Goal: Contribute content: Contribute content

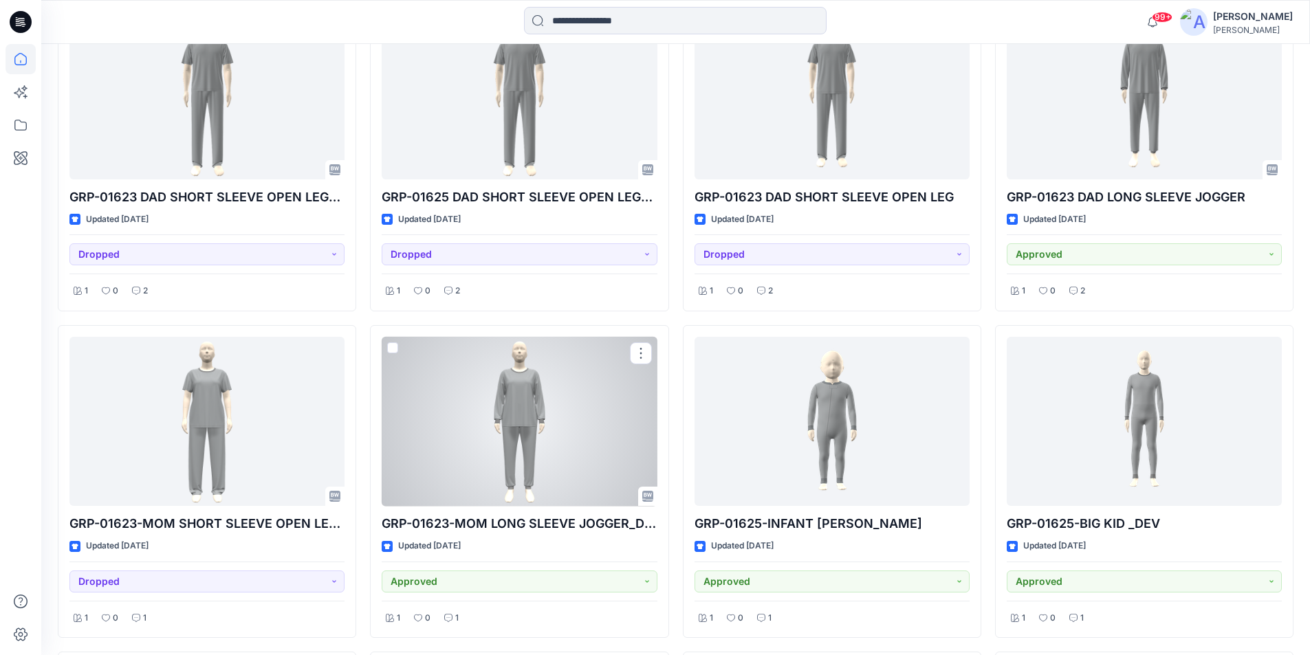
scroll to position [4242, 0]
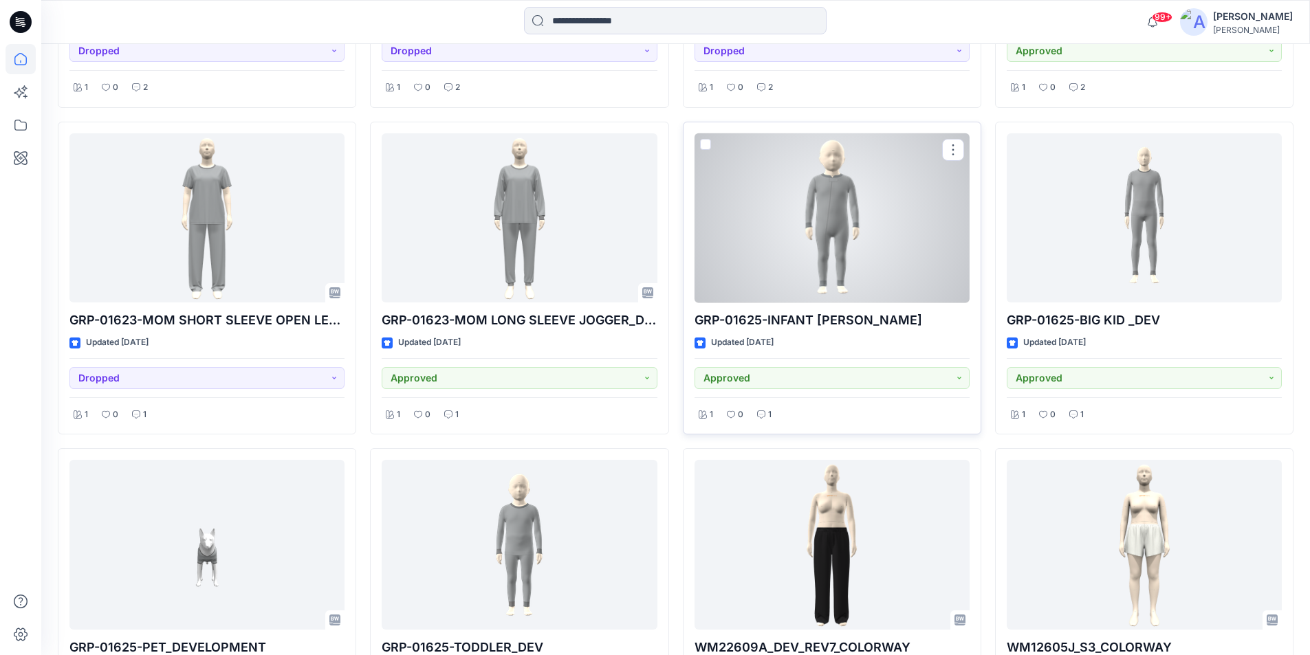
click at [869, 260] on div at bounding box center [832, 218] width 275 height 170
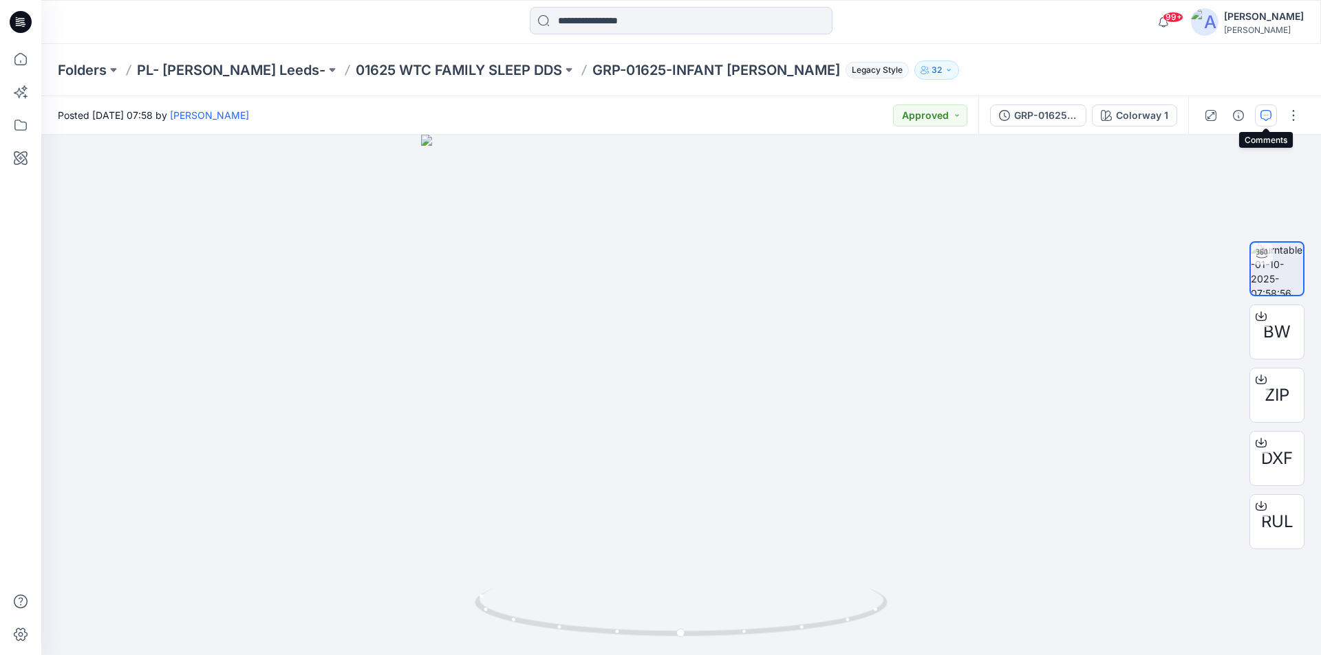
click at [1269, 118] on icon "button" at bounding box center [1265, 115] width 11 height 11
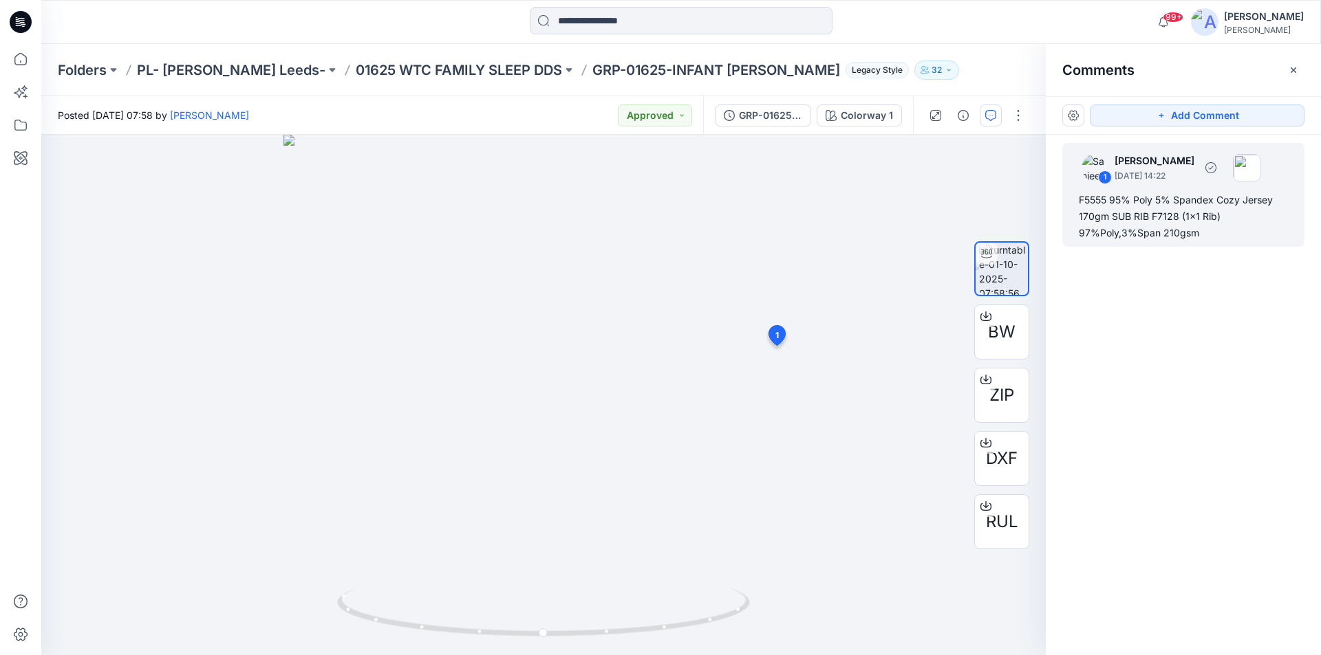
drag, startPoint x: 1182, startPoint y: 232, endPoint x: 1198, endPoint y: 217, distance: 21.9
click at [1198, 217] on div "F5555 95% Poly 5% Spandex Cozy Jersey 170gm SUB RIB F7128 (1x1 Rib) 97%Poly,3%S…" at bounding box center [1182, 217] width 209 height 50
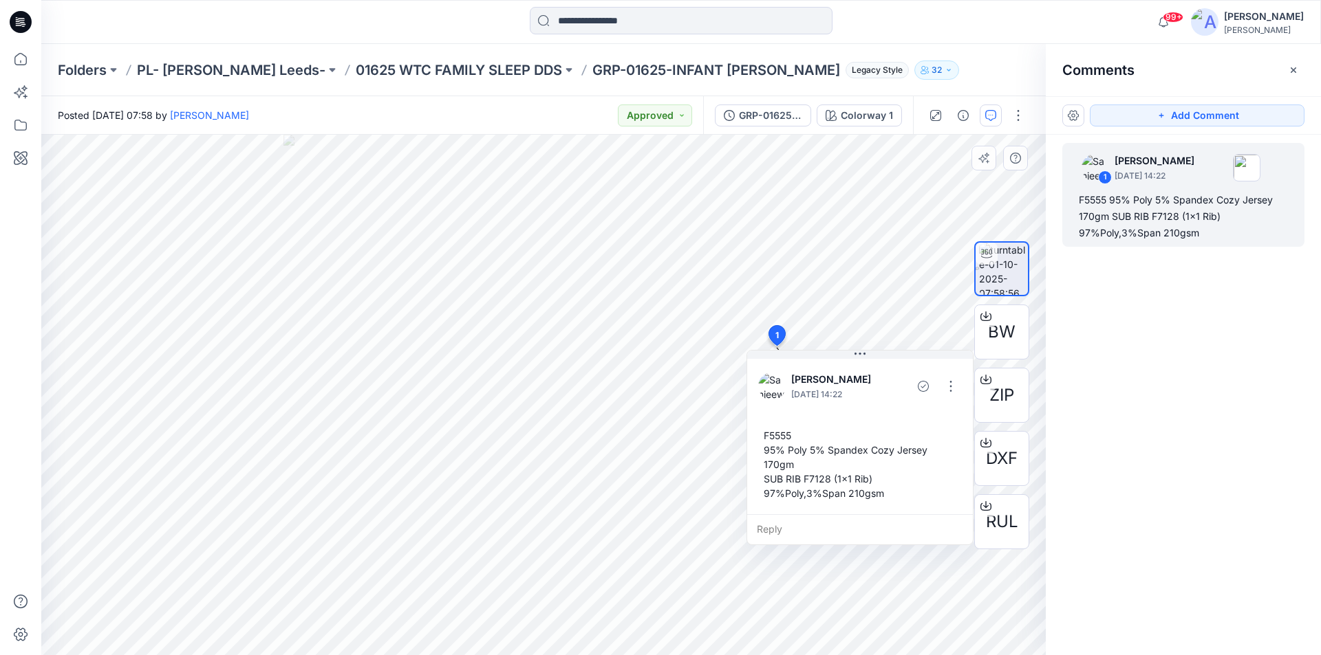
drag, startPoint x: 811, startPoint y: 498, endPoint x: 802, endPoint y: 495, distance: 9.4
click at [802, 495] on div "F5555 95% Poly 5% Spandex Cozy Jersey 170gm SUB RIB F7128 (1x1 Rib) 97%Poly,3%S…" at bounding box center [860, 464] width 204 height 83
click at [789, 497] on div "F5555 95% Poly 5% Spandex Cozy Jersey 170gm SUB RIB F7128 (1x1 Rib) 97%Poly,3%S…" at bounding box center [860, 464] width 204 height 83
click at [764, 435] on div "F5555 95% Poly 5% Spandex Cozy Jersey 170gm SUB RIB F7128 (1x1 Rib) 97%Poly,3%S…" at bounding box center [860, 464] width 204 height 83
click at [770, 493] on div "F5555 95% Poly 5% Spandex Cozy Jersey 170gm SUB RIB F7128 (1x1 Rib) 97%Poly,3%S…" at bounding box center [860, 464] width 204 height 83
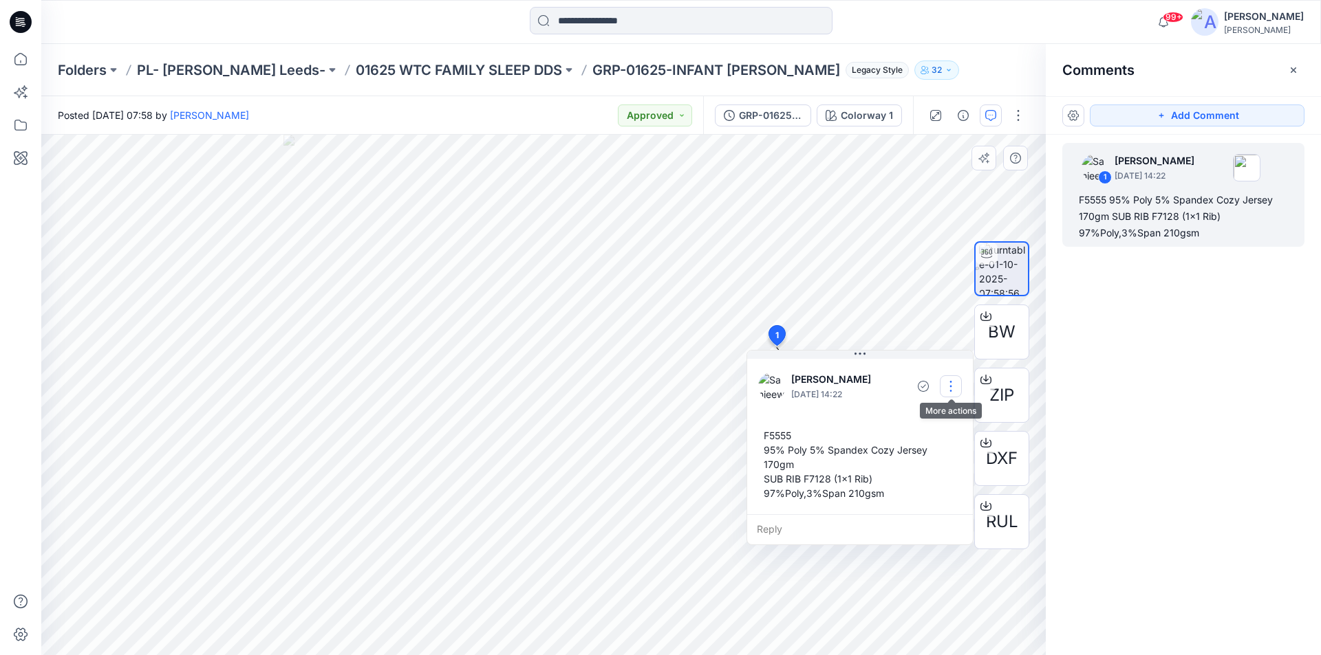
click at [956, 385] on button "button" at bounding box center [950, 387] width 22 height 22
click at [928, 422] on p "Edit comment" at bounding box center [954, 418] width 62 height 14
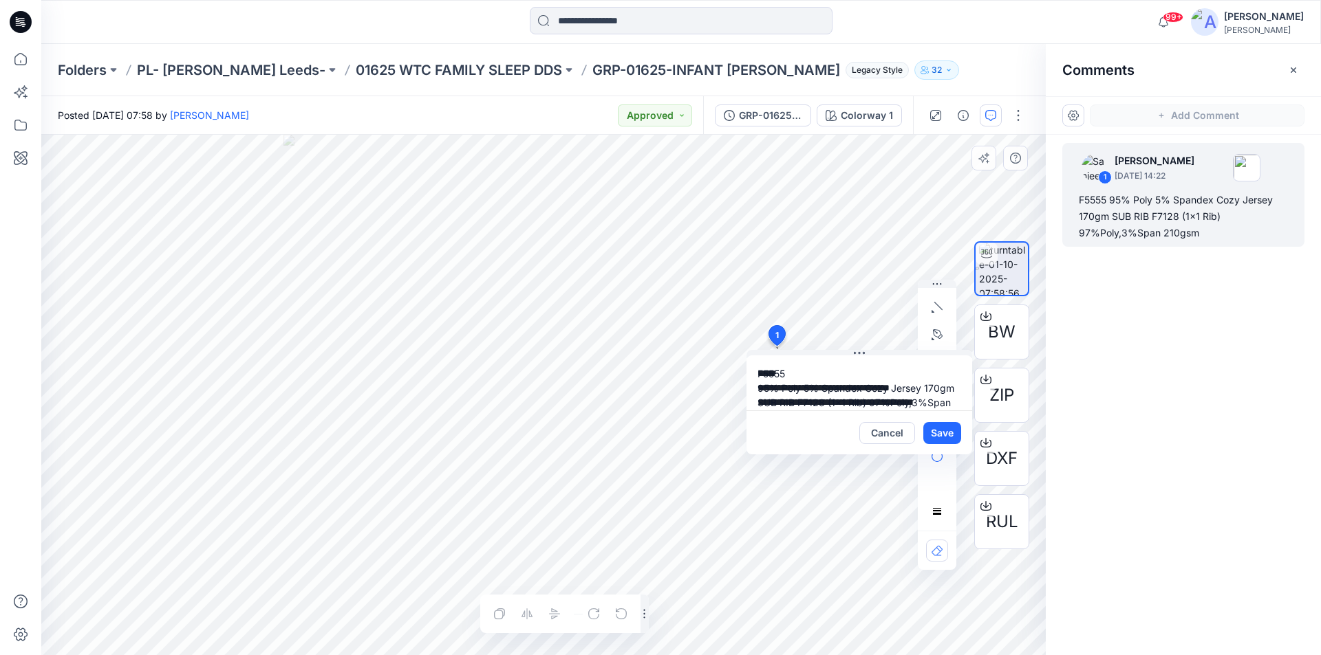
click at [739, 351] on div "**********" at bounding box center [543, 395] width 1004 height 521
click at [24, 21] on icon at bounding box center [22, 20] width 6 height 1
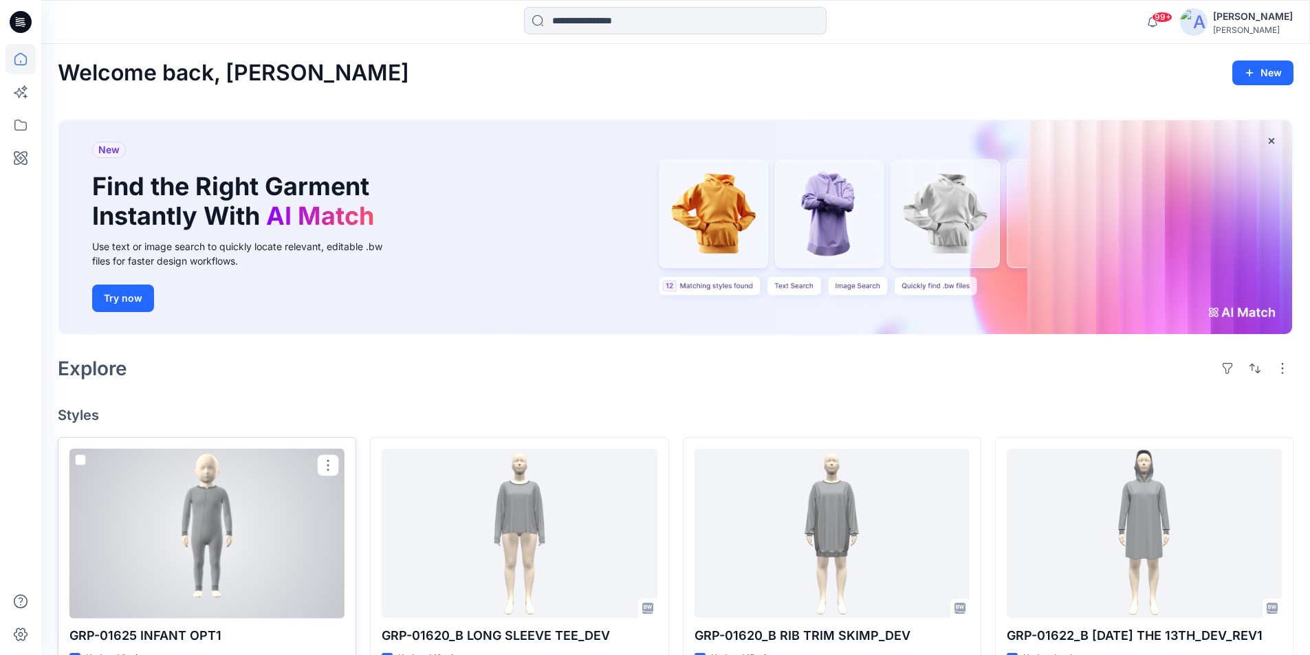
click at [293, 521] on div at bounding box center [206, 534] width 275 height 170
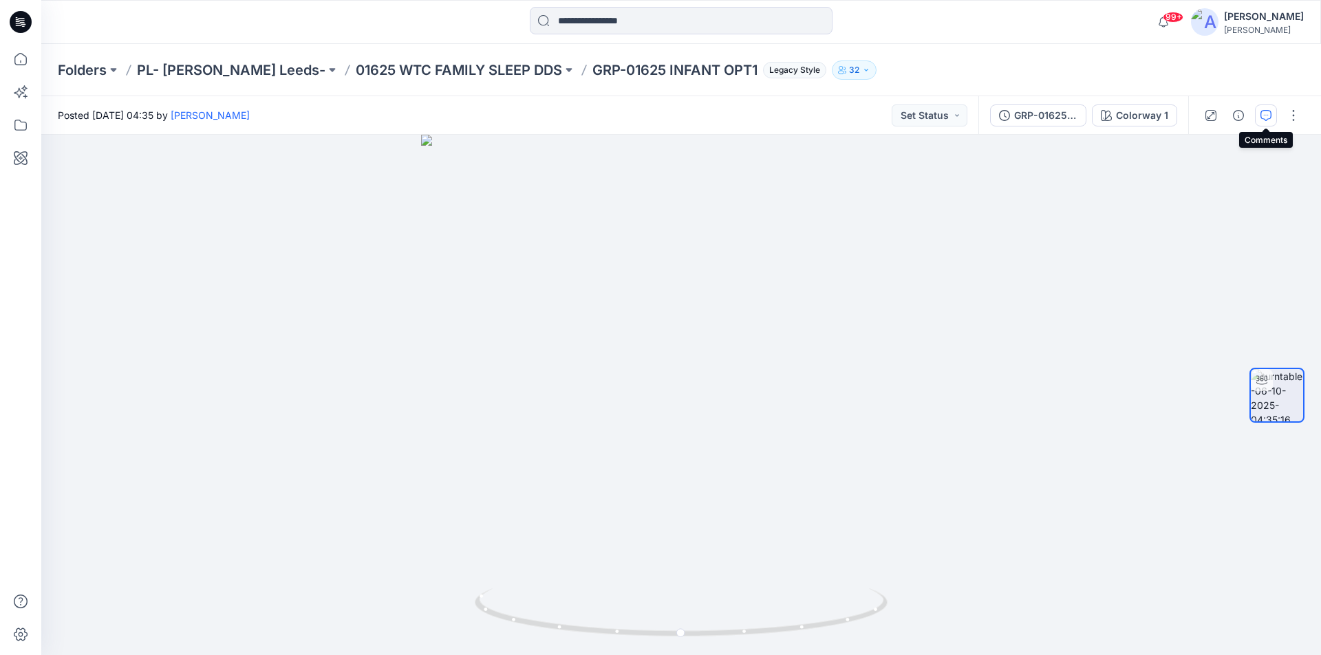
click at [1263, 114] on icon "button" at bounding box center [1265, 115] width 11 height 11
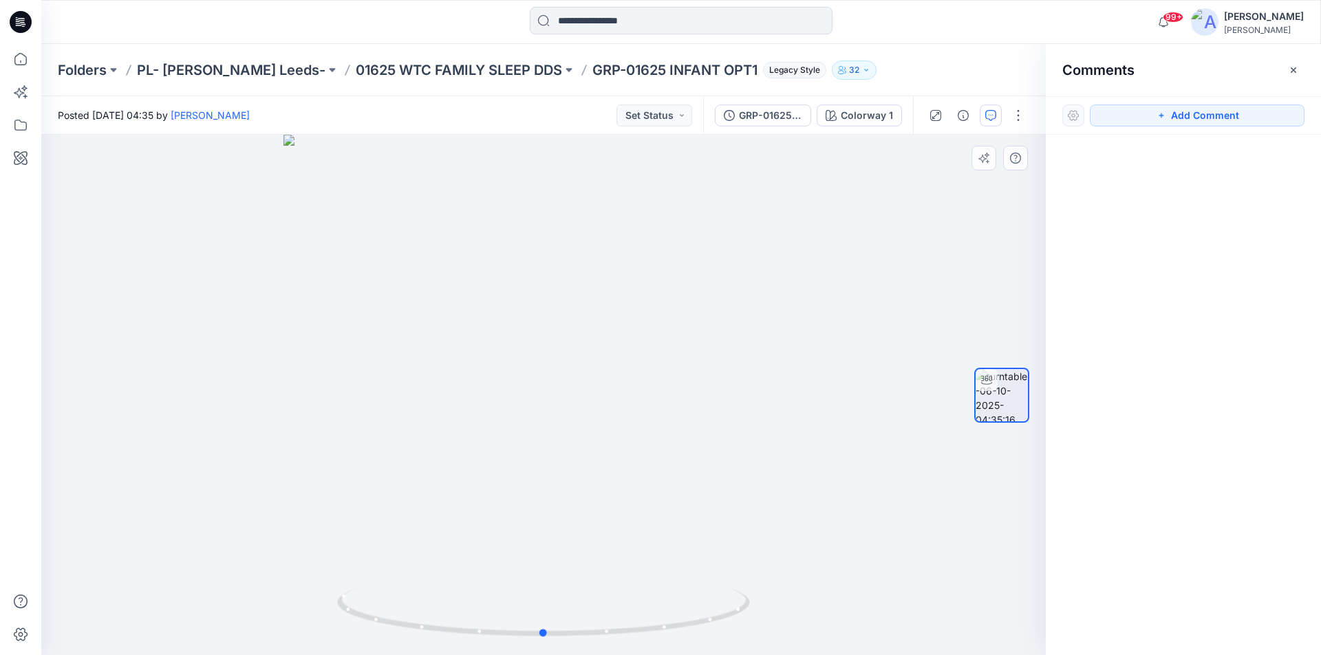
click at [721, 504] on div at bounding box center [543, 395] width 1004 height 521
click at [1220, 109] on button "Add Comment" at bounding box center [1196, 116] width 215 height 22
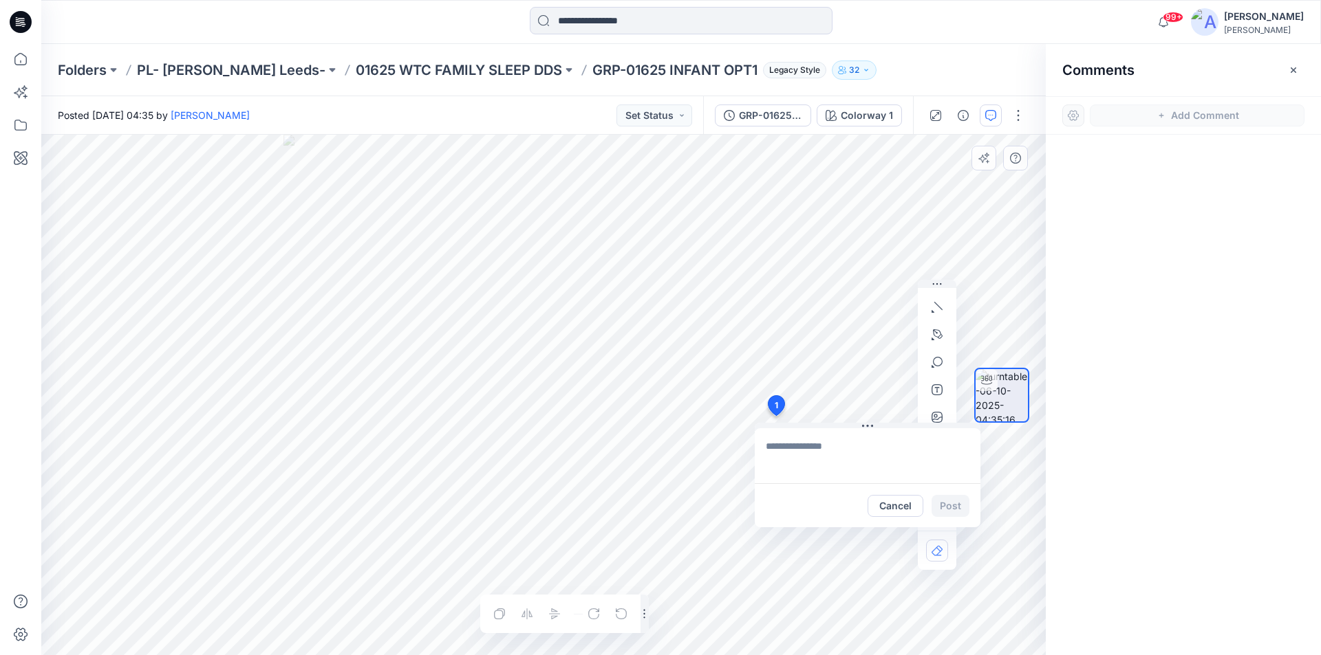
click at [775, 416] on div "1 Cancel Post Layer 1" at bounding box center [543, 395] width 1004 height 521
type textarea "**********"
click at [946, 499] on button "Post" at bounding box center [950, 506] width 38 height 22
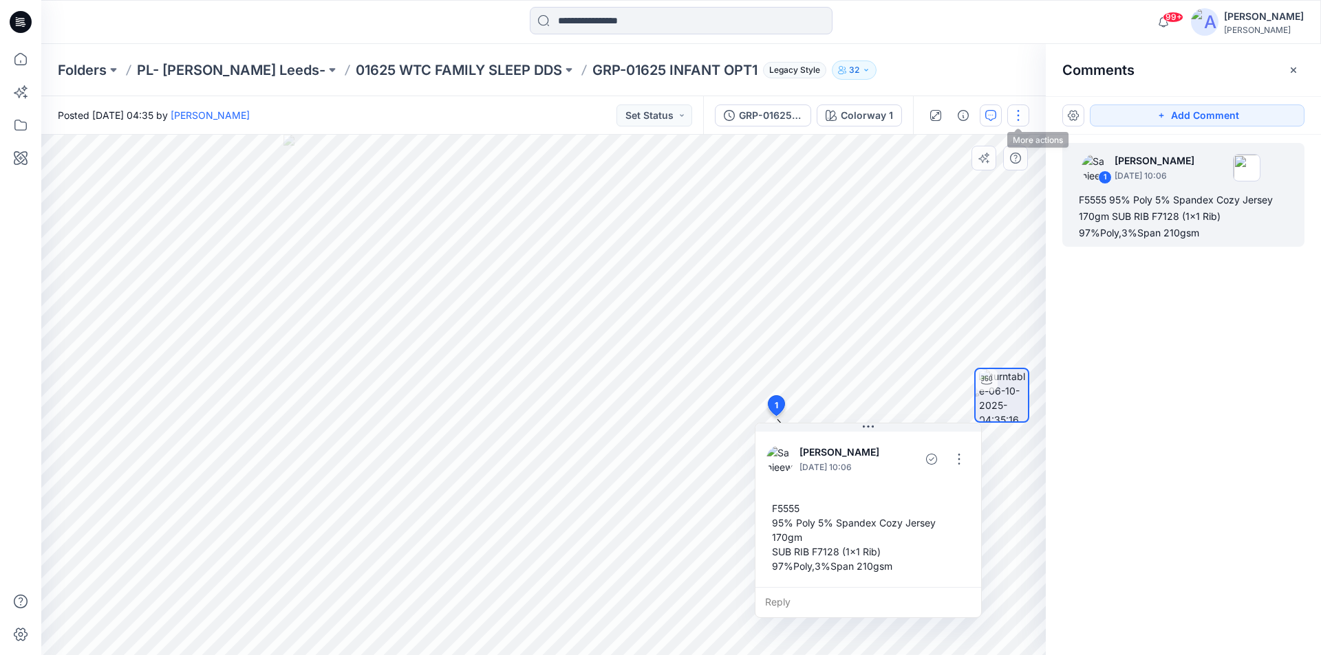
click at [1014, 113] on button "button" at bounding box center [1018, 116] width 22 height 22
click at [965, 144] on button "Edit" at bounding box center [960, 147] width 127 height 25
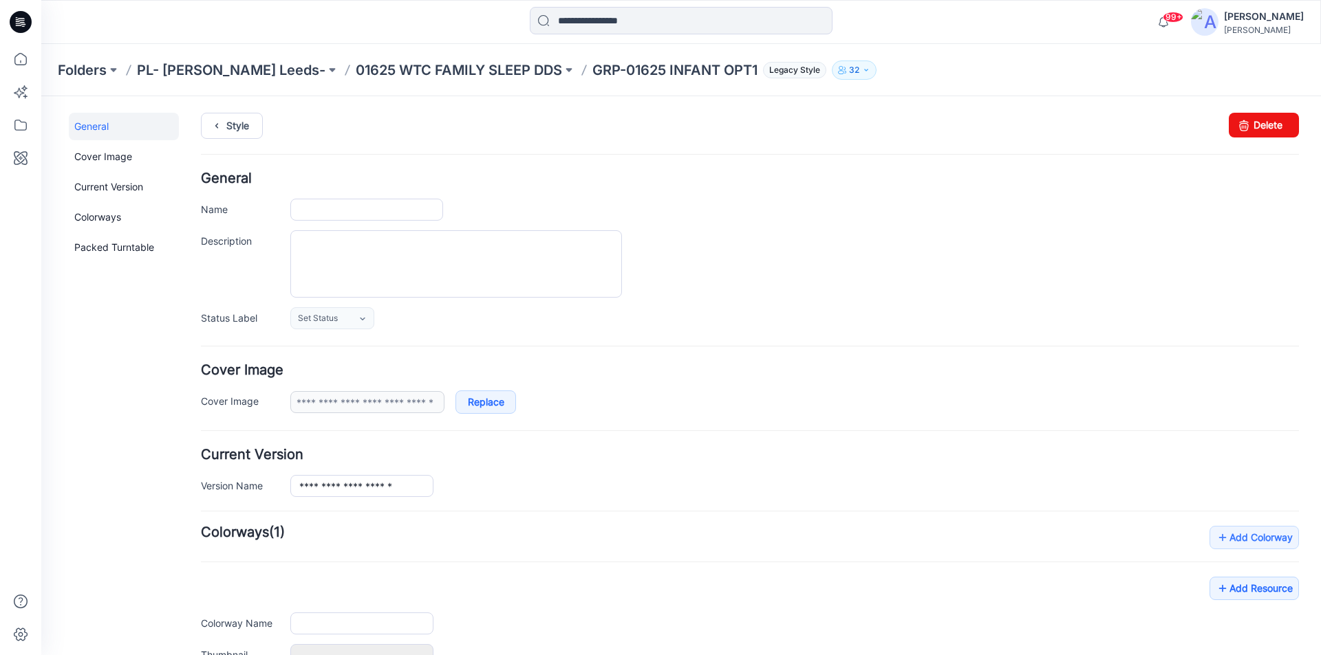
type input "**********"
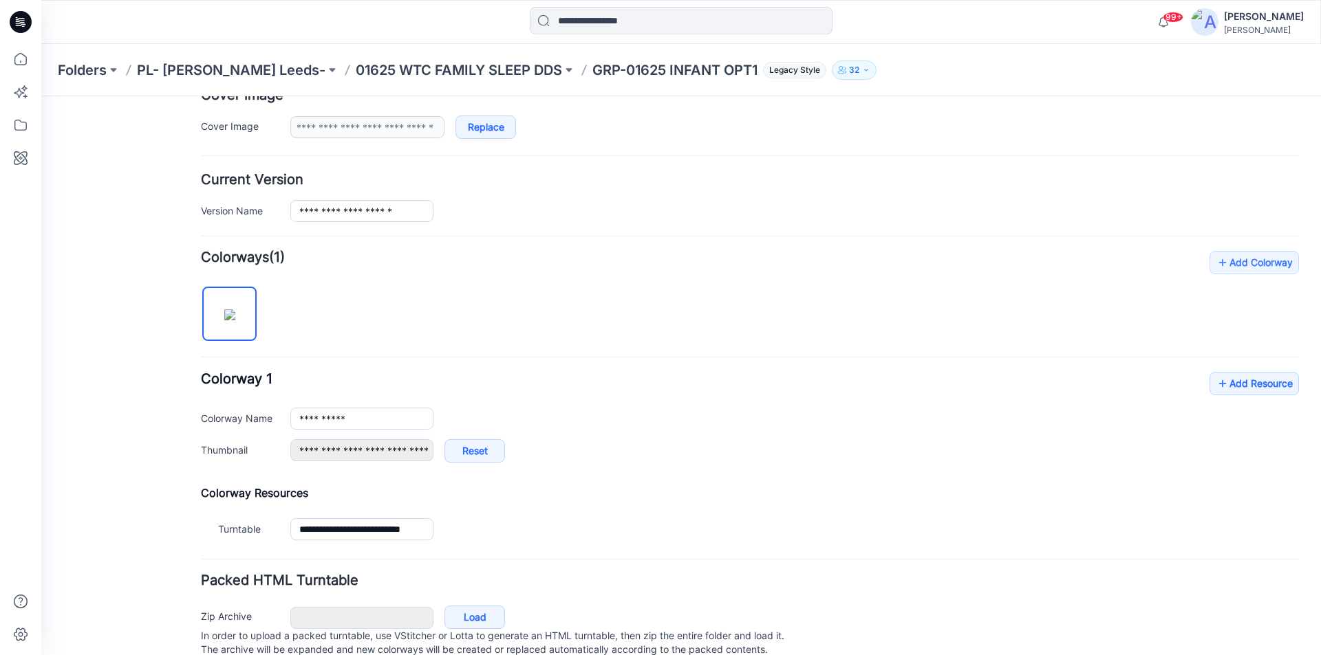
scroll to position [206, 0]
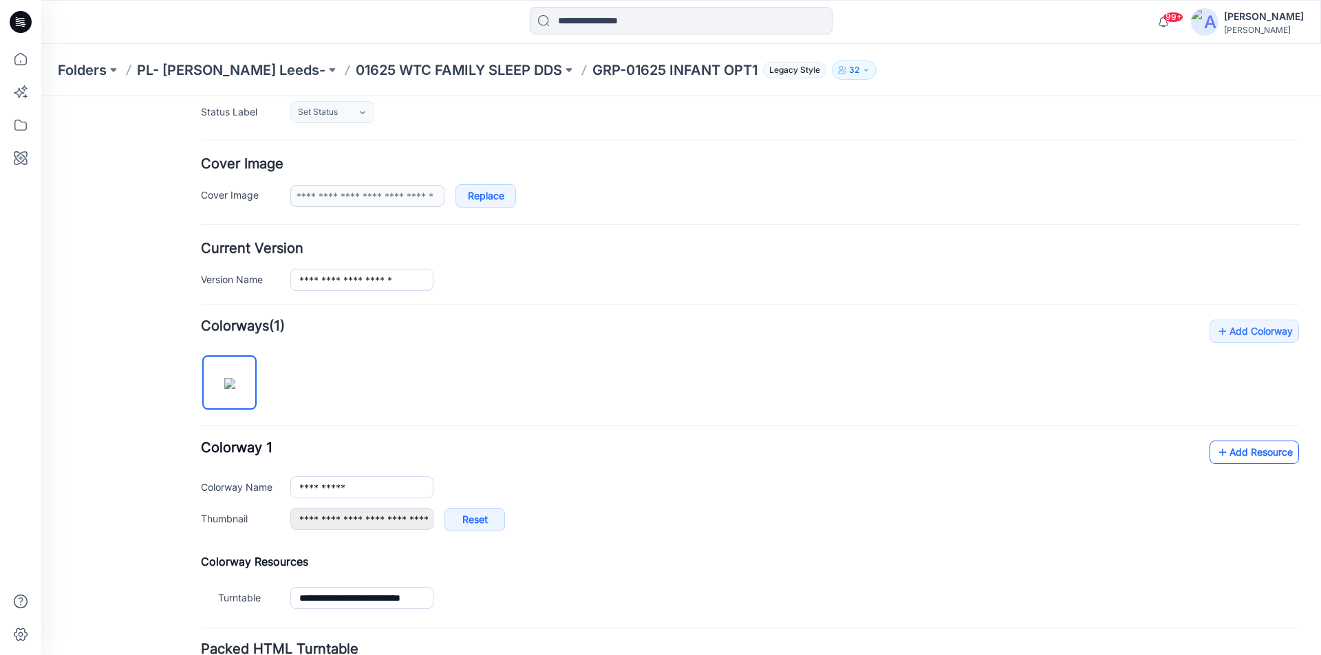
click at [1234, 459] on link "Add Resource" at bounding box center [1253, 452] width 89 height 23
click at [1261, 446] on link "Add Resource" at bounding box center [1253, 452] width 89 height 23
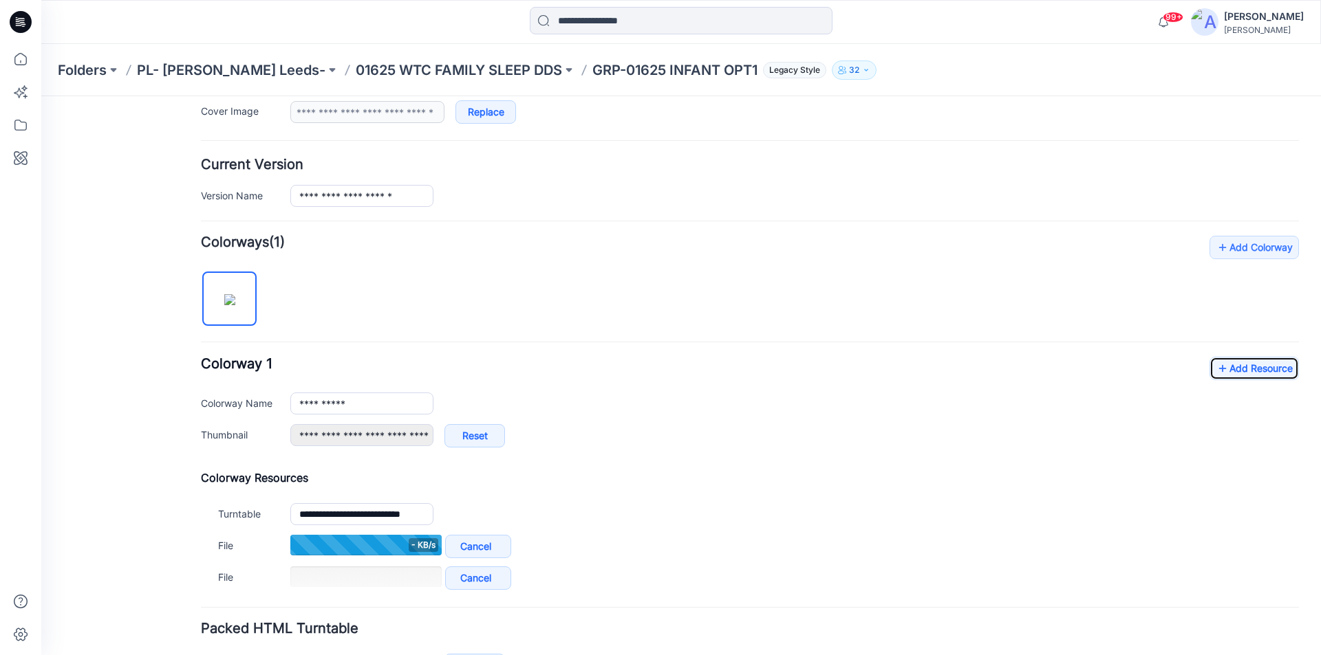
scroll to position [386, 0]
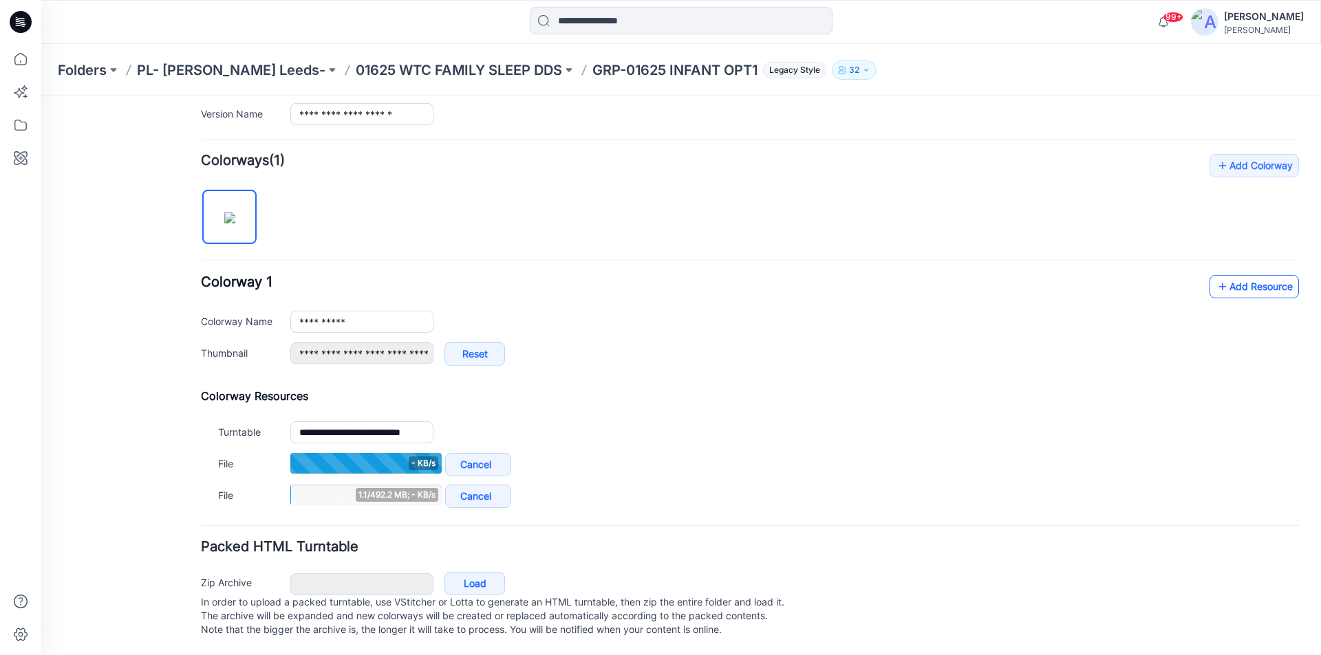
click at [1240, 275] on link "Add Resource" at bounding box center [1253, 286] width 89 height 23
click at [1256, 276] on link "Add Resource" at bounding box center [1253, 287] width 89 height 23
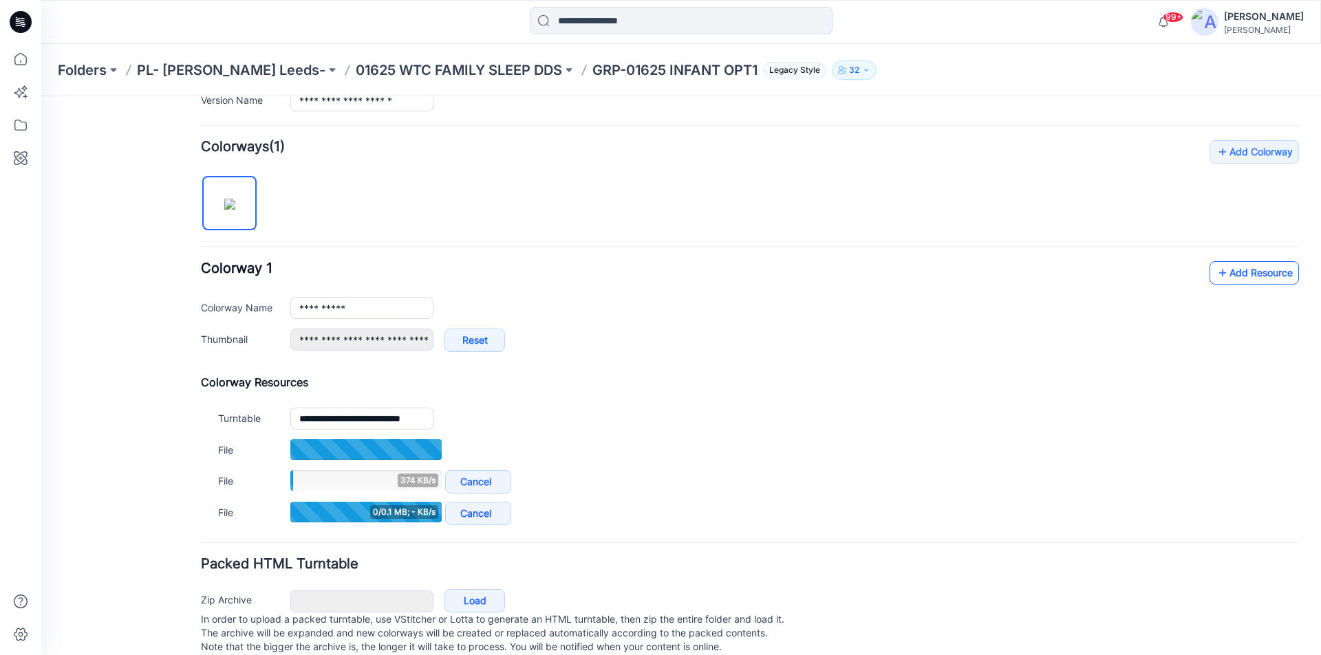
click at [1235, 270] on link "Add Resource" at bounding box center [1253, 272] width 89 height 23
click at [1237, 279] on link "Add Resource" at bounding box center [1253, 272] width 89 height 23
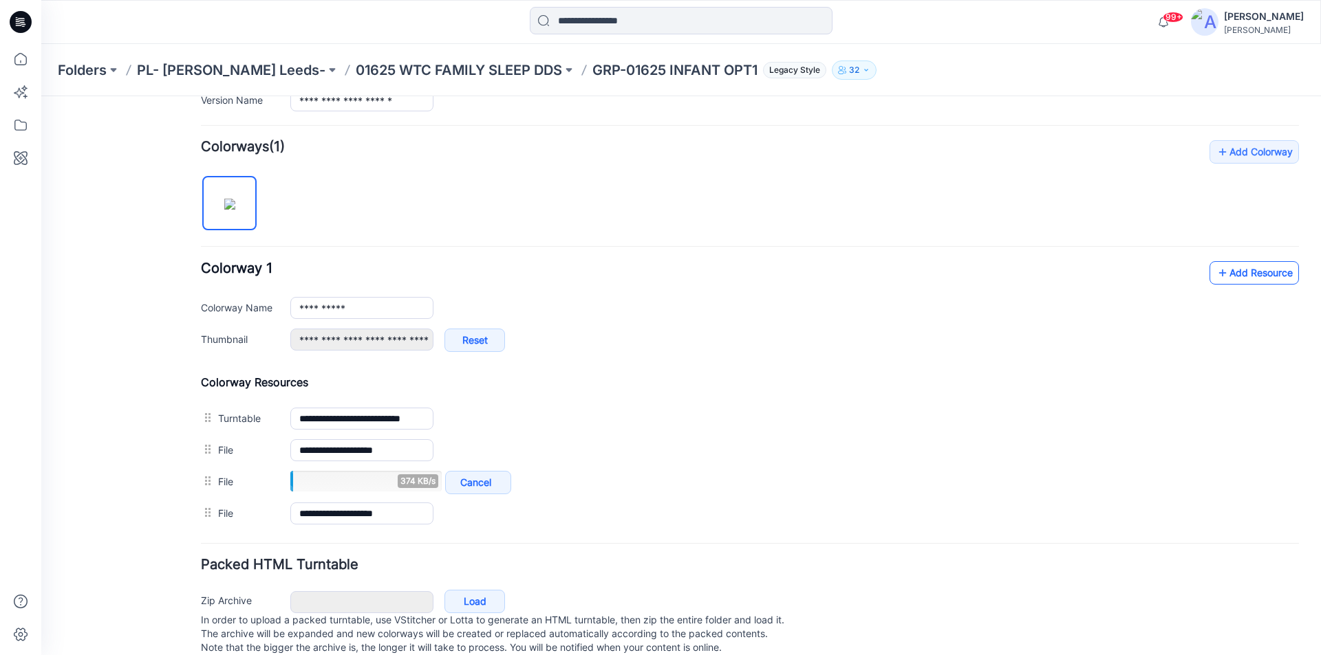
click at [1249, 274] on link "Add Resource" at bounding box center [1253, 272] width 89 height 23
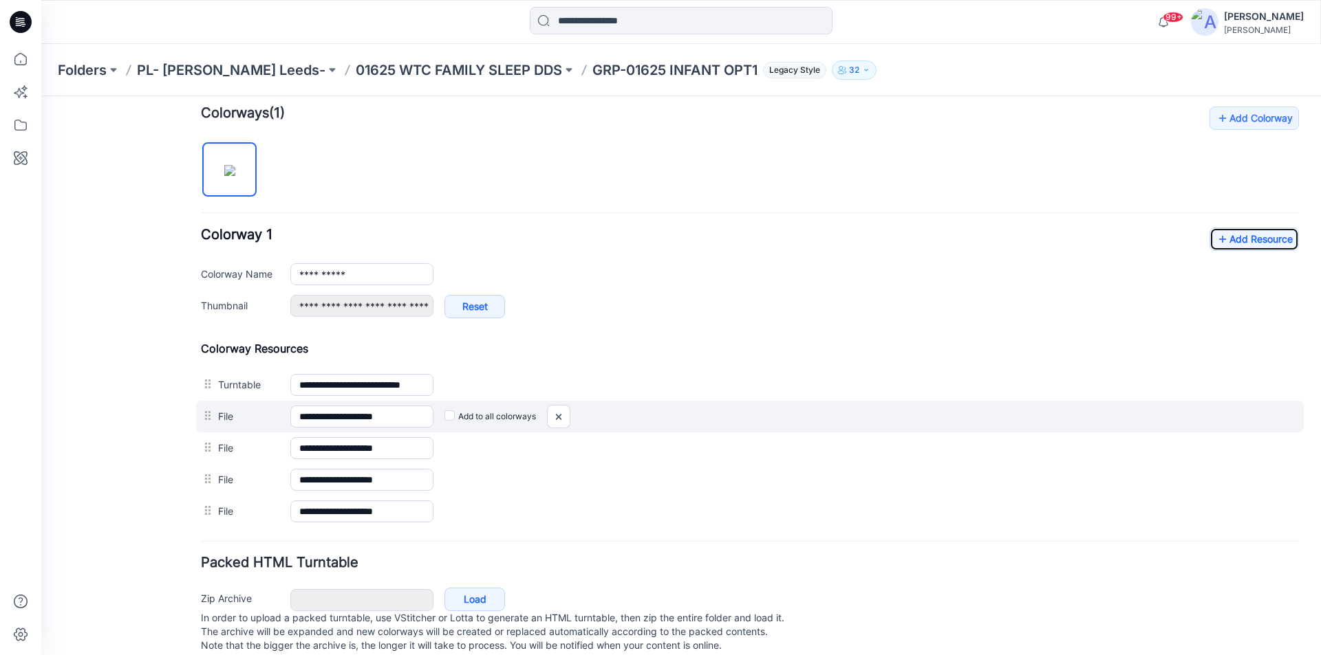
scroll to position [449, 0]
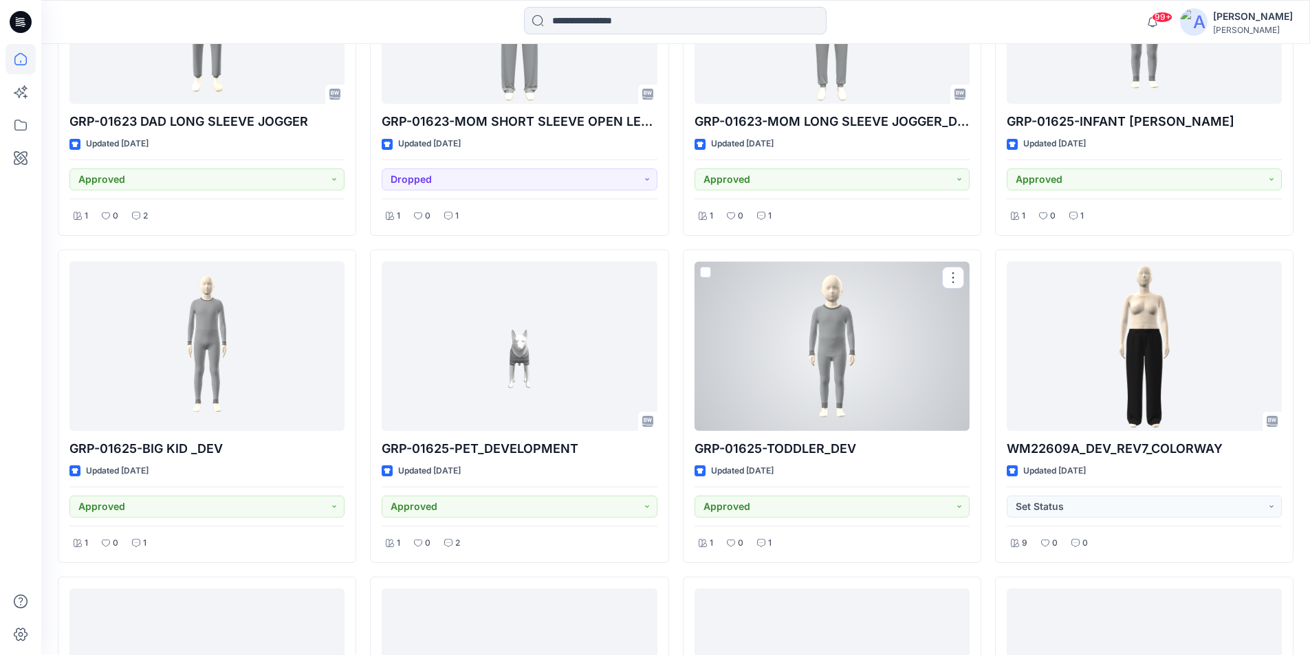
scroll to position [4448, 0]
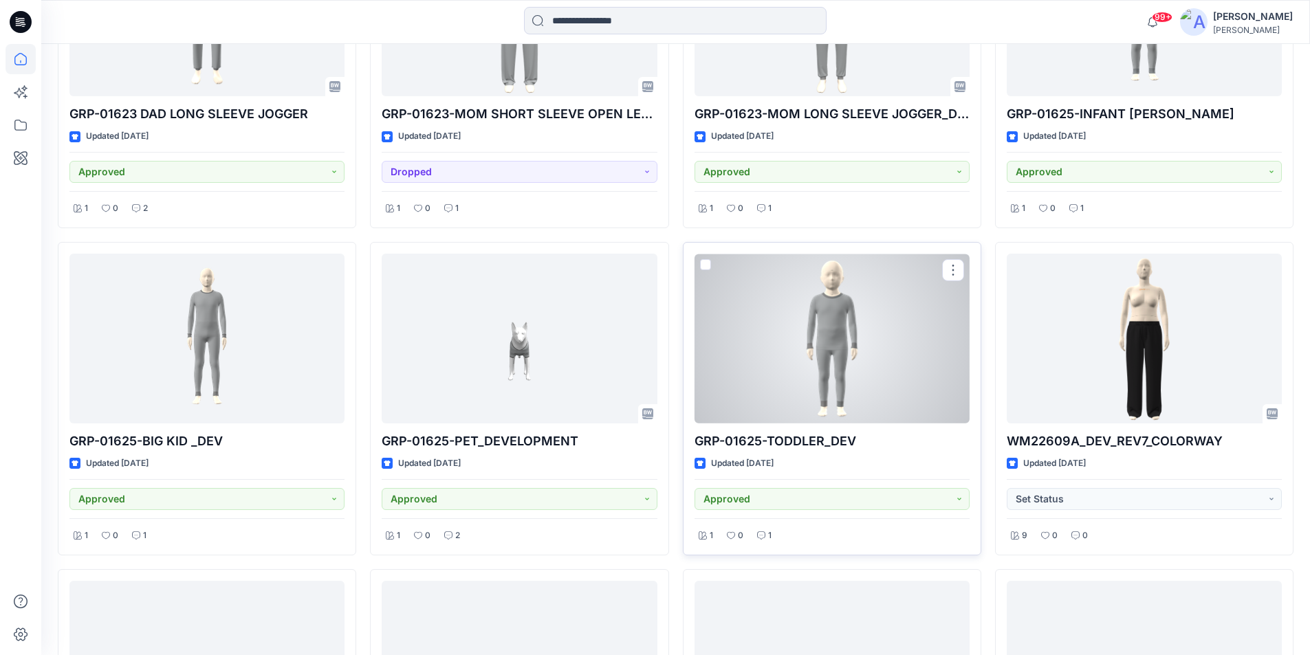
click at [847, 378] on div at bounding box center [832, 339] width 275 height 170
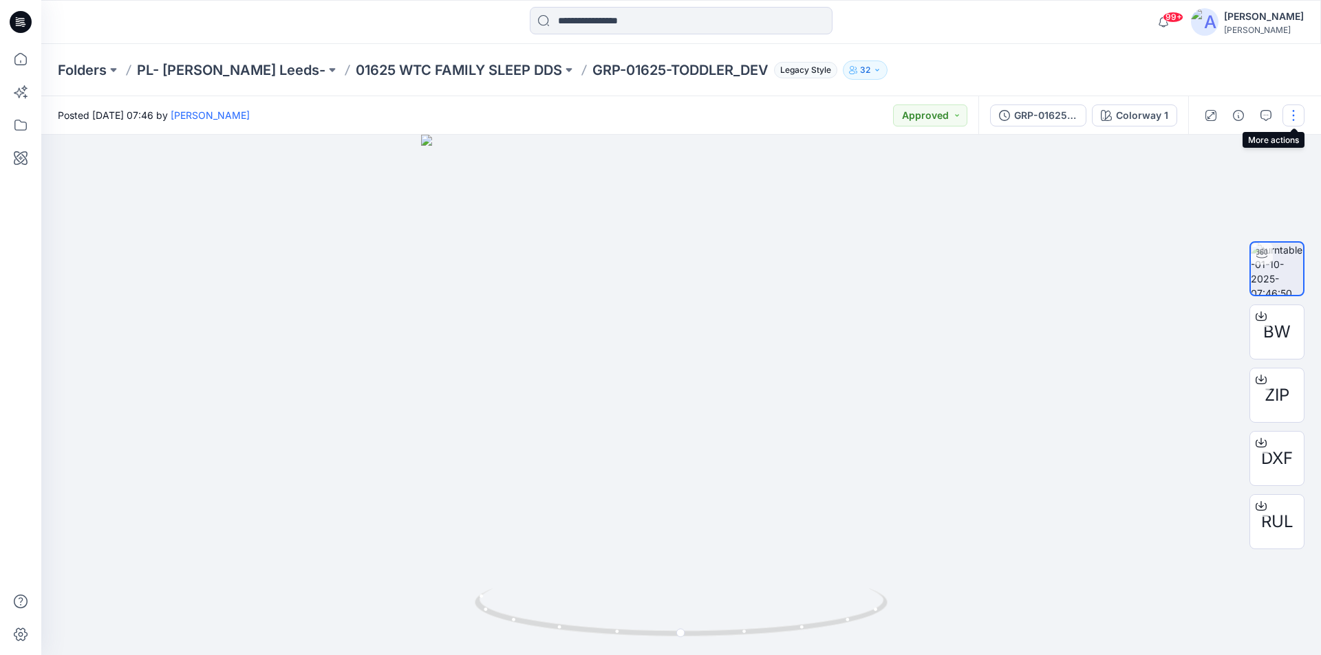
click at [1292, 114] on button "button" at bounding box center [1293, 116] width 22 height 22
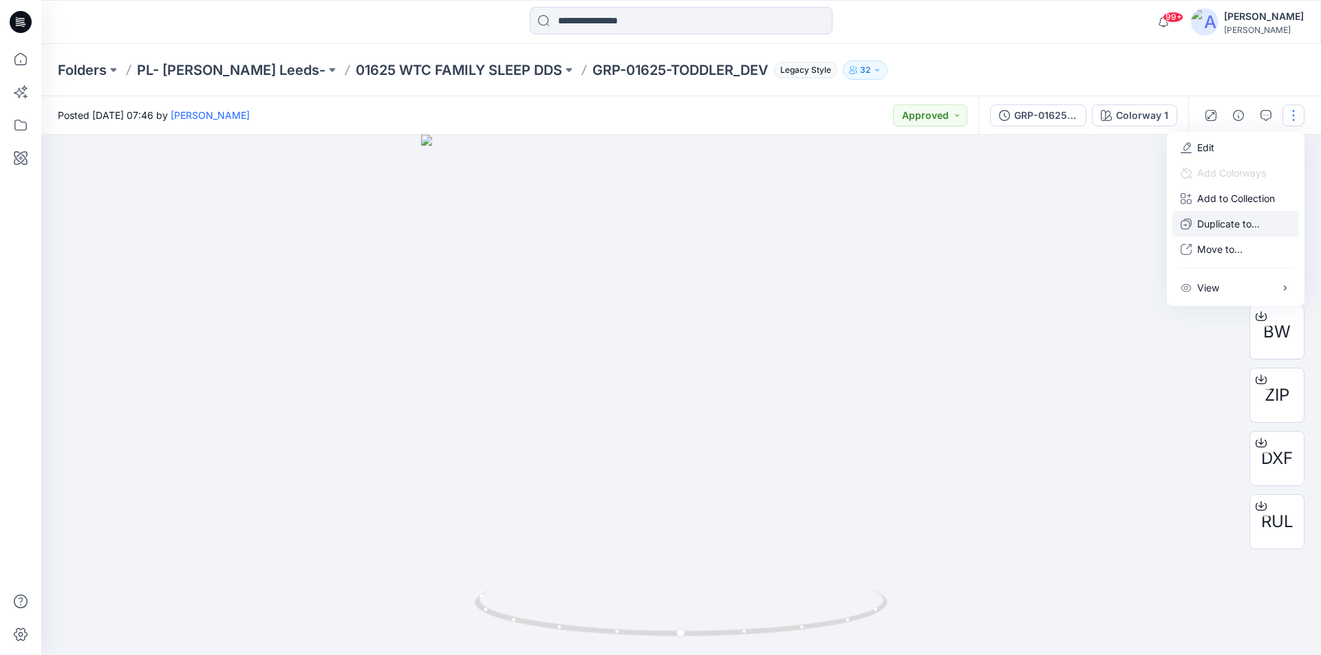
click at [1209, 221] on p "Duplicate to..." at bounding box center [1228, 224] width 63 height 14
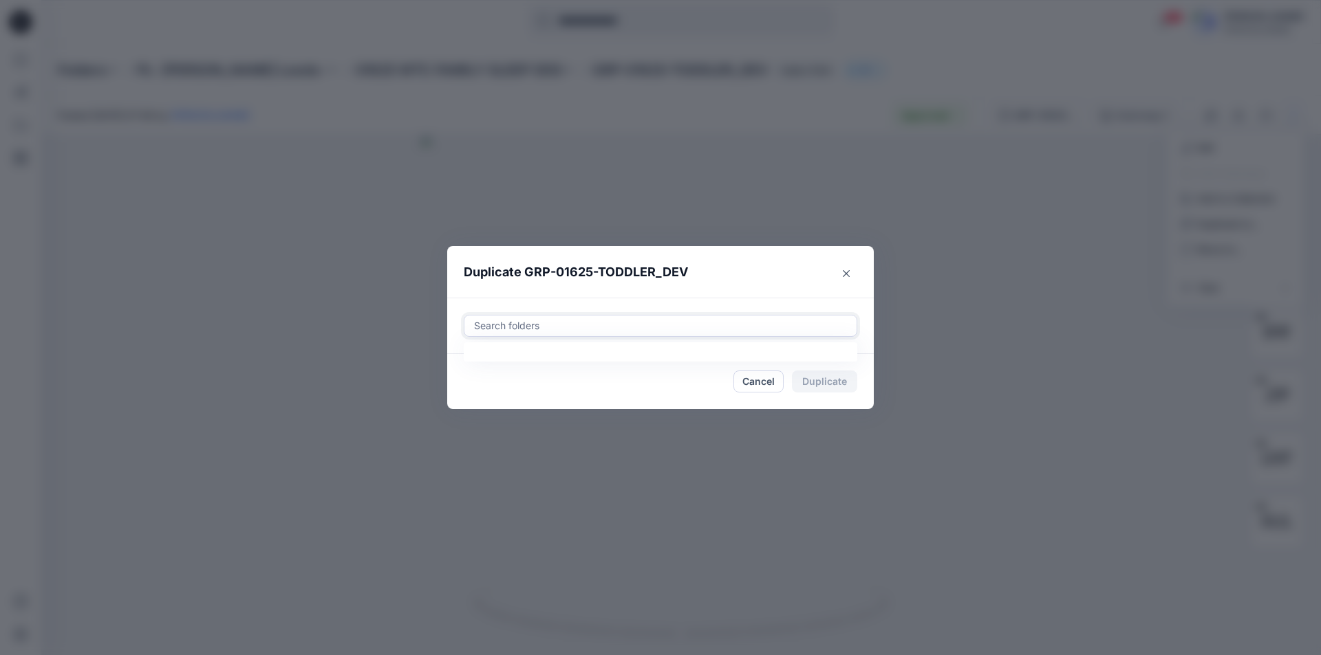
click at [580, 327] on div at bounding box center [660, 326] width 376 height 17
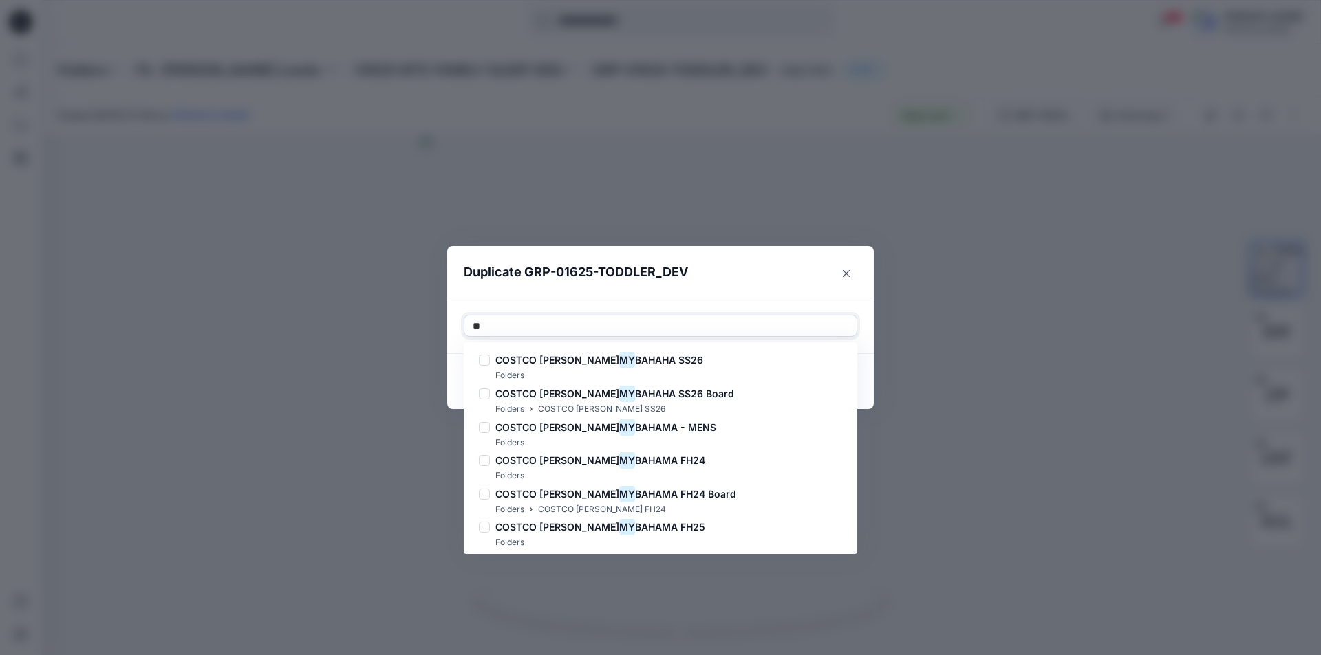
type input "*"
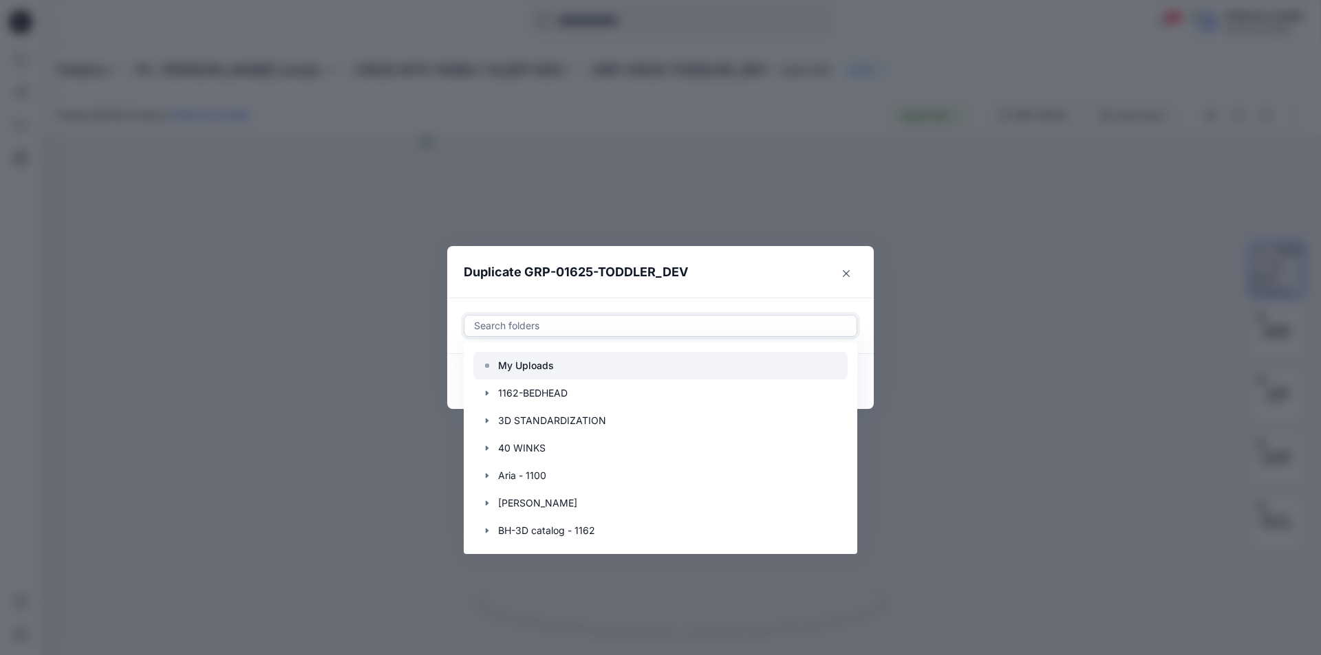
click at [565, 371] on div at bounding box center [660, 366] width 374 height 28
click at [807, 604] on div "Duplicate GRP-01625-TODDLER_DEV Use Up and Down to choose options, press Enter …" at bounding box center [660, 327] width 1321 height 655
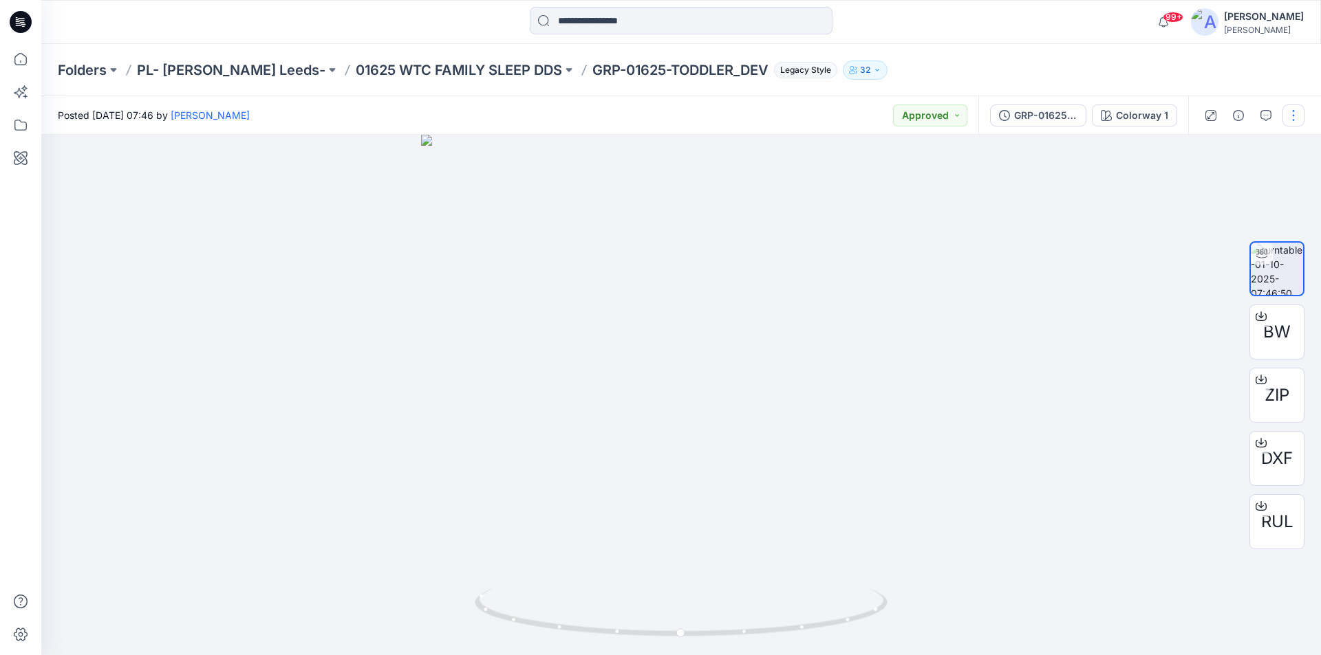
click at [1292, 109] on button "button" at bounding box center [1293, 116] width 22 height 22
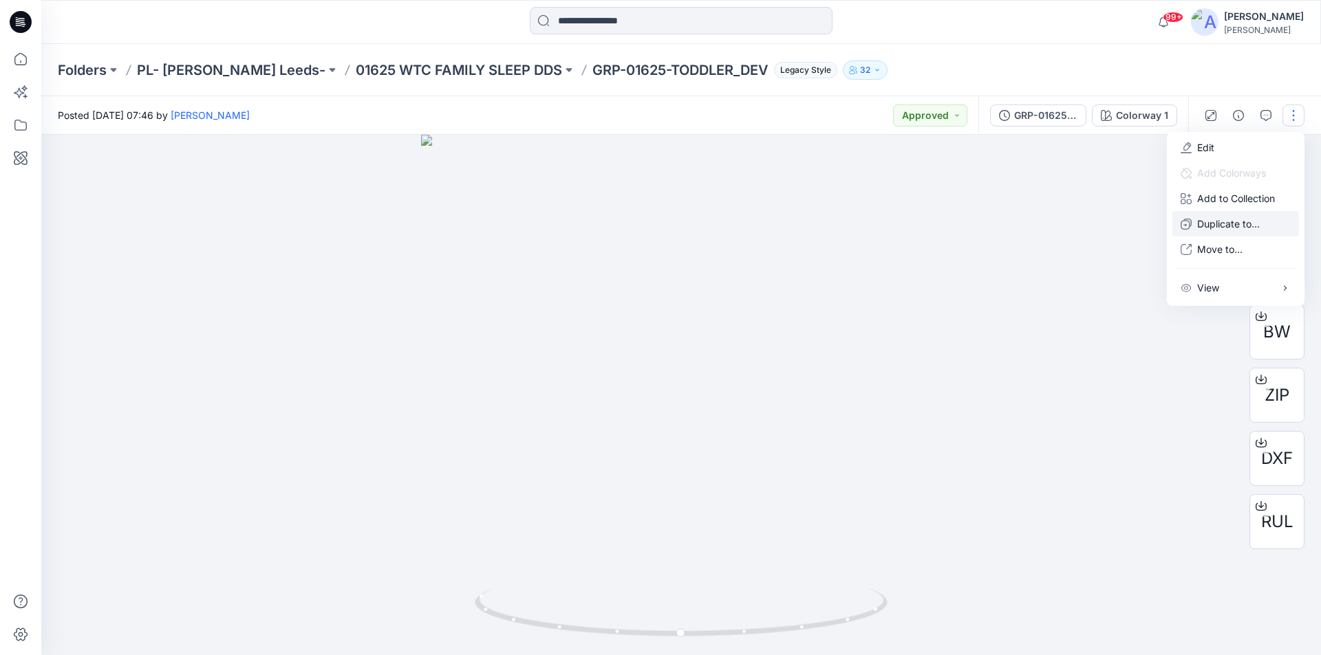
click at [1221, 226] on p "Duplicate to..." at bounding box center [1228, 224] width 63 height 14
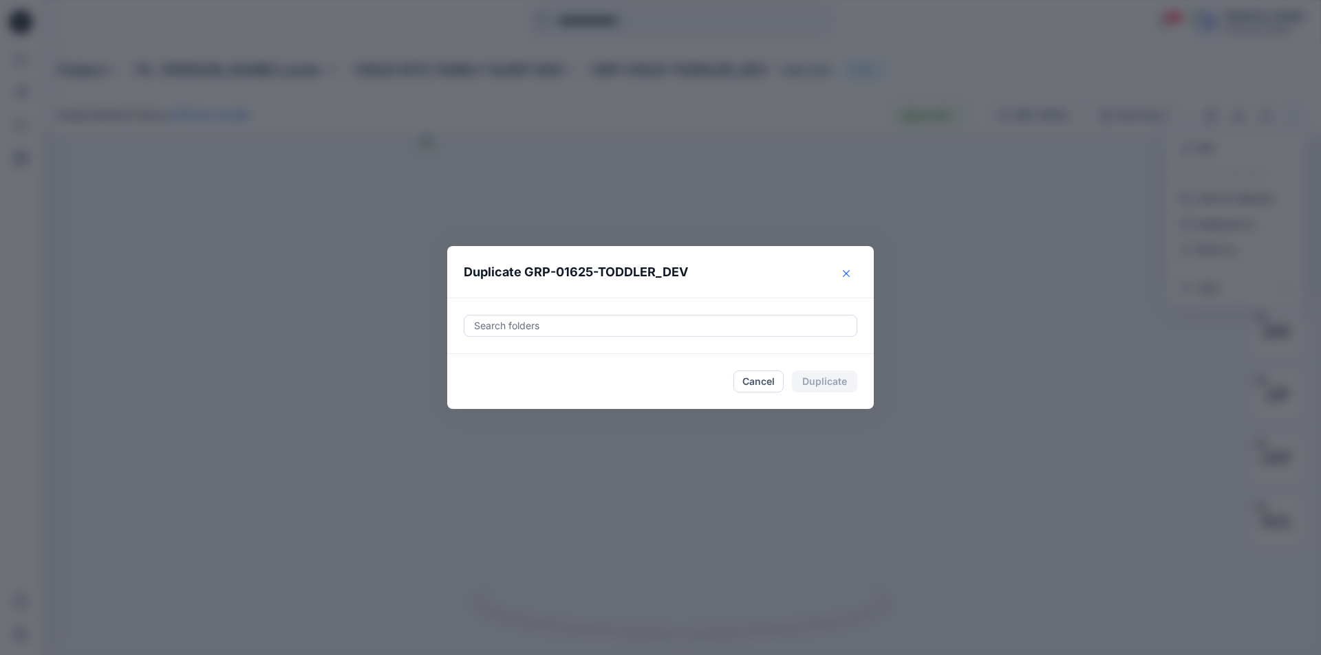
click at [851, 274] on button "Close" at bounding box center [846, 274] width 22 height 22
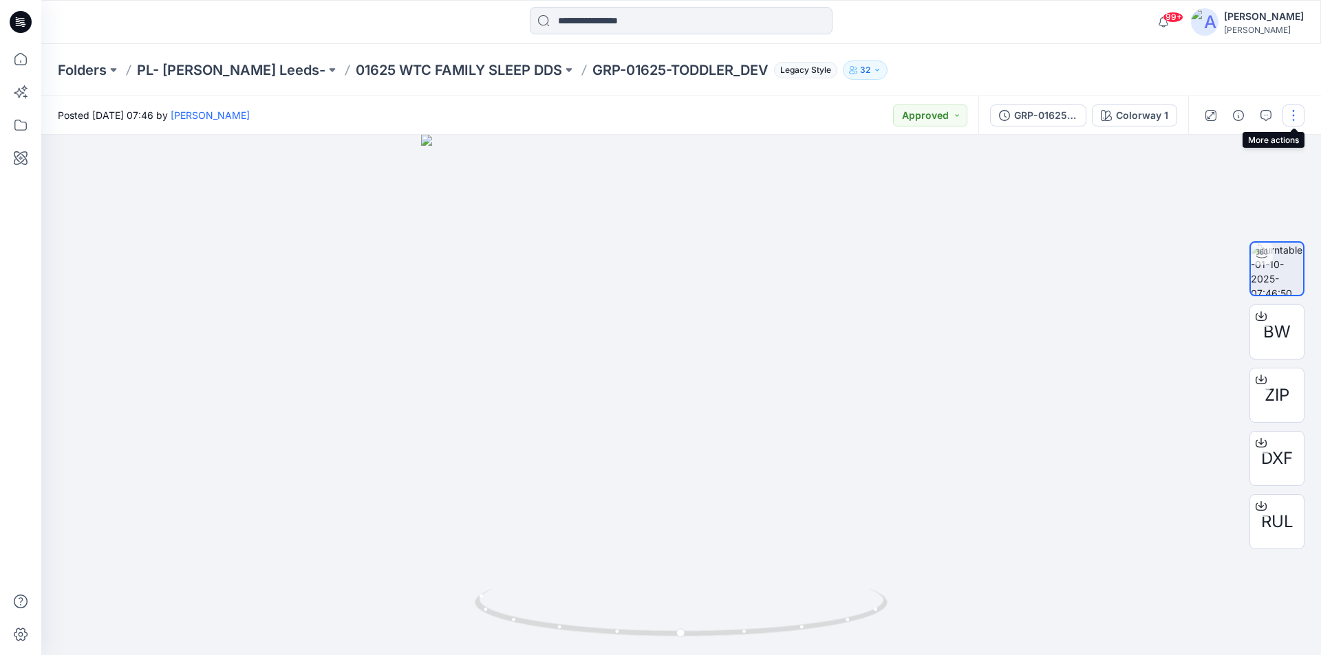
click at [1292, 118] on button "button" at bounding box center [1293, 116] width 22 height 22
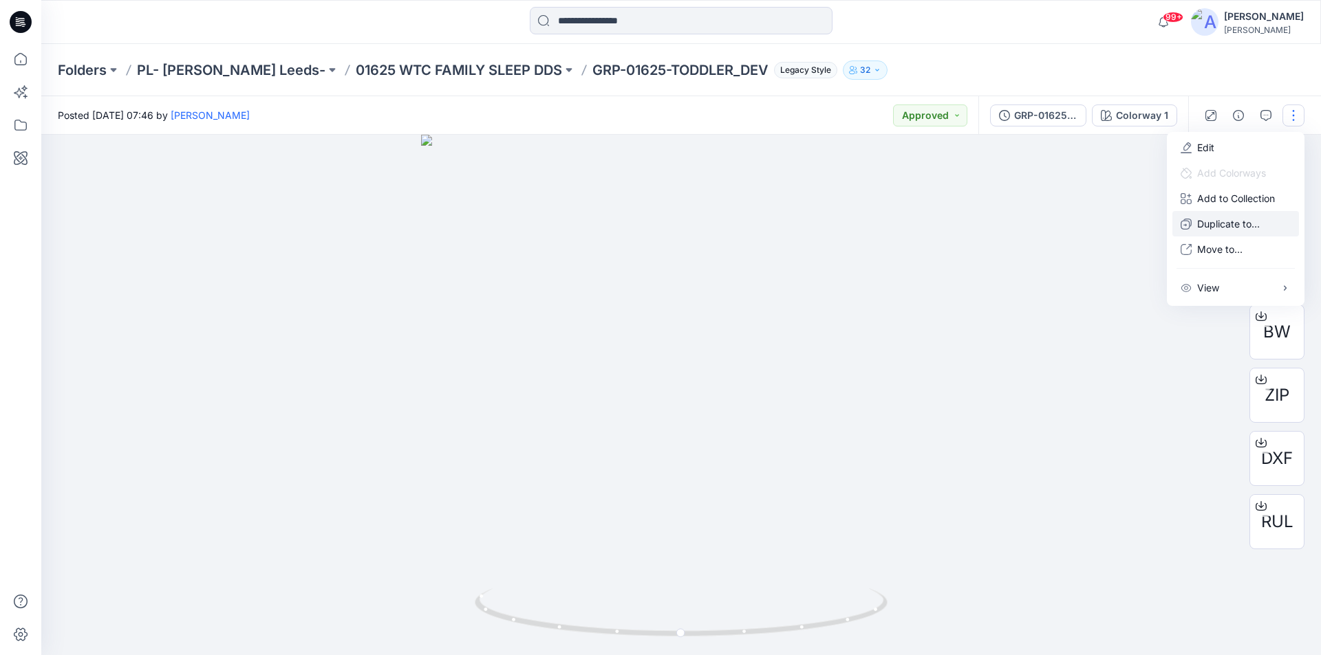
click at [1219, 224] on p "Duplicate to..." at bounding box center [1228, 224] width 63 height 14
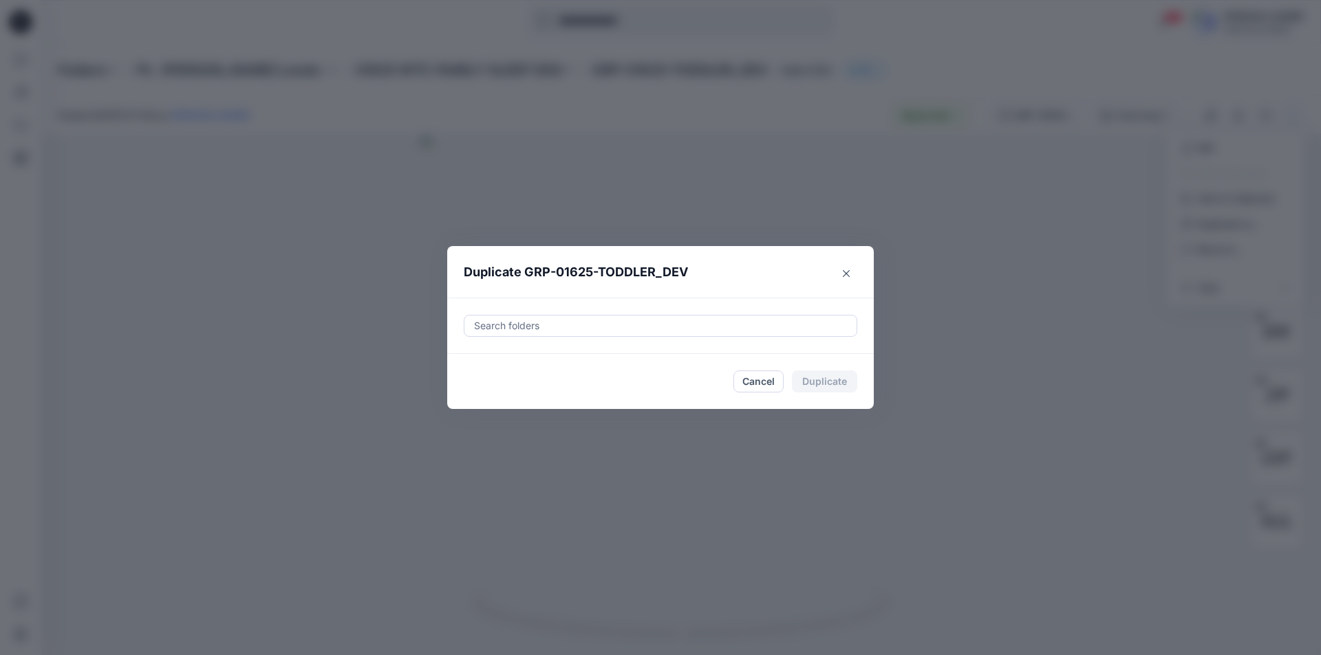
click at [551, 329] on div at bounding box center [660, 326] width 376 height 17
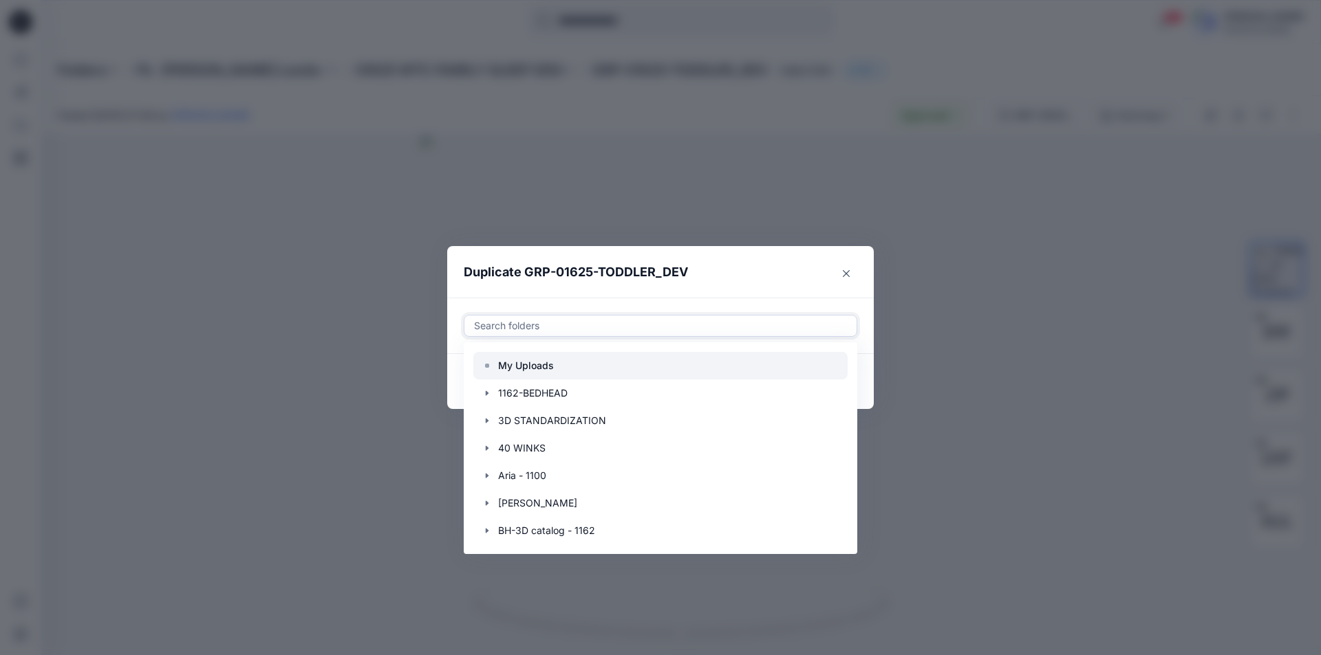
click at [529, 370] on p "My Uploads" at bounding box center [526, 366] width 56 height 17
click at [757, 327] on div at bounding box center [703, 326] width 290 height 17
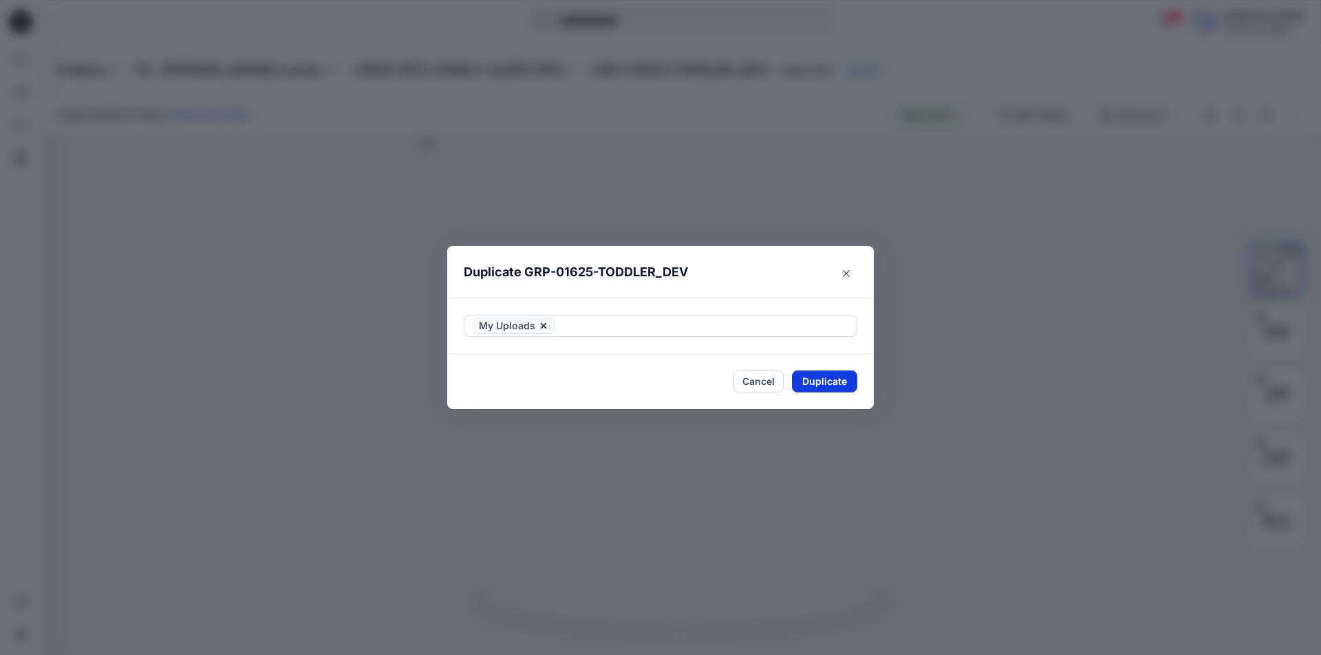
click at [827, 384] on button "Duplicate" at bounding box center [824, 382] width 65 height 22
click at [848, 272] on icon "Close" at bounding box center [846, 273] width 7 height 7
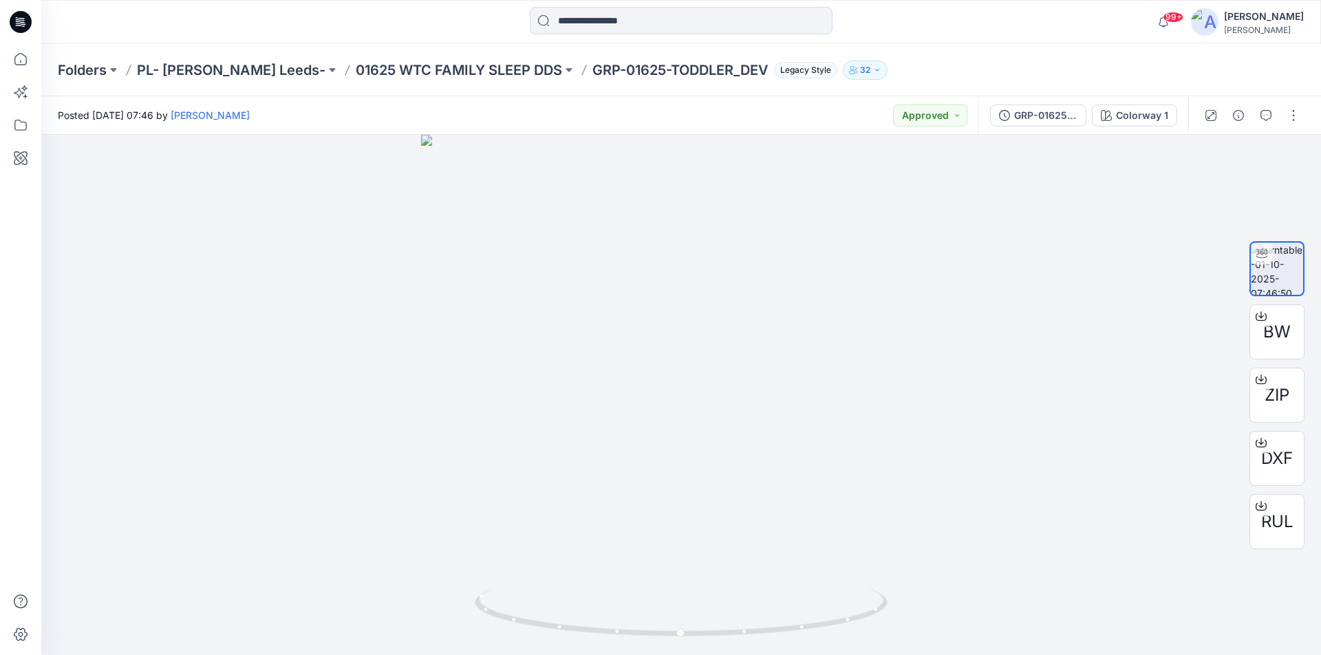
click at [21, 25] on icon at bounding box center [21, 22] width 22 height 22
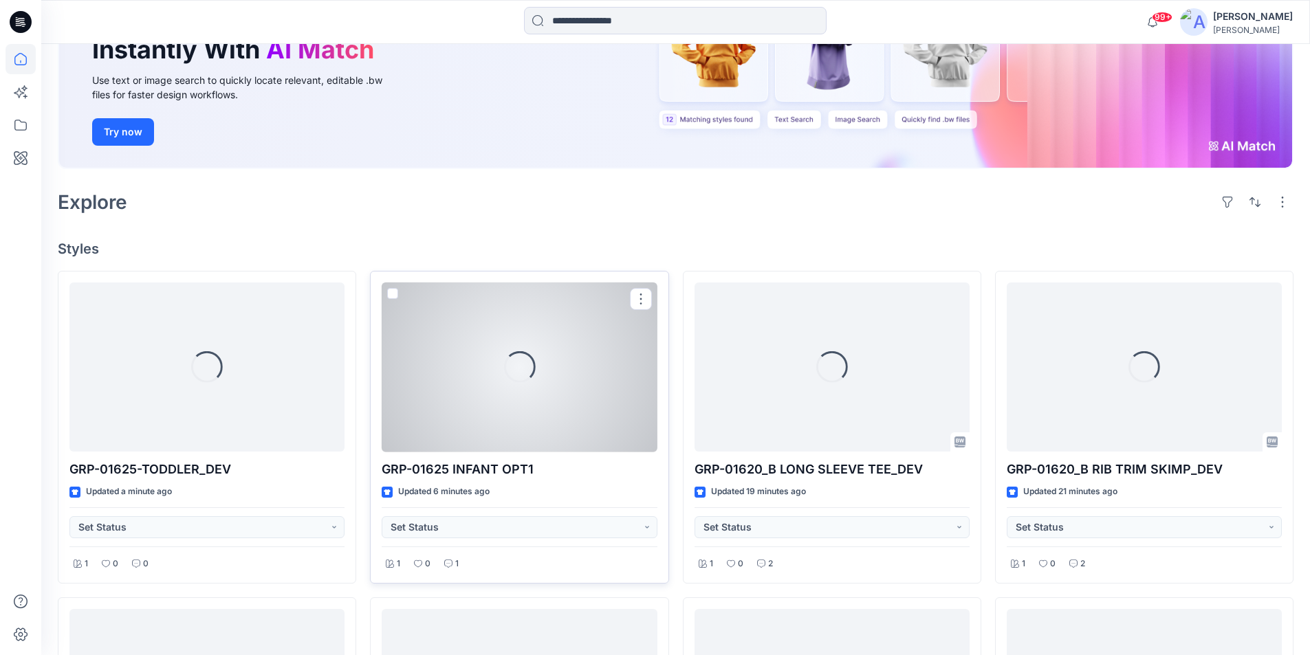
scroll to position [206, 0]
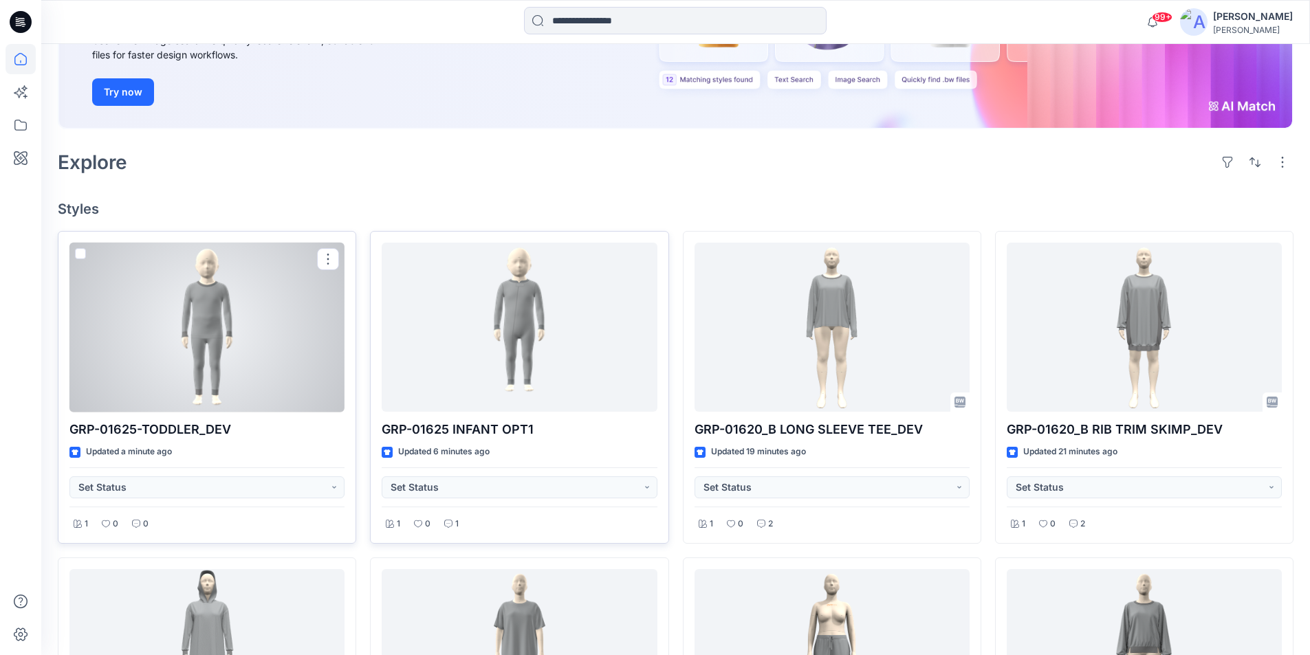
click at [197, 364] on div at bounding box center [206, 328] width 275 height 170
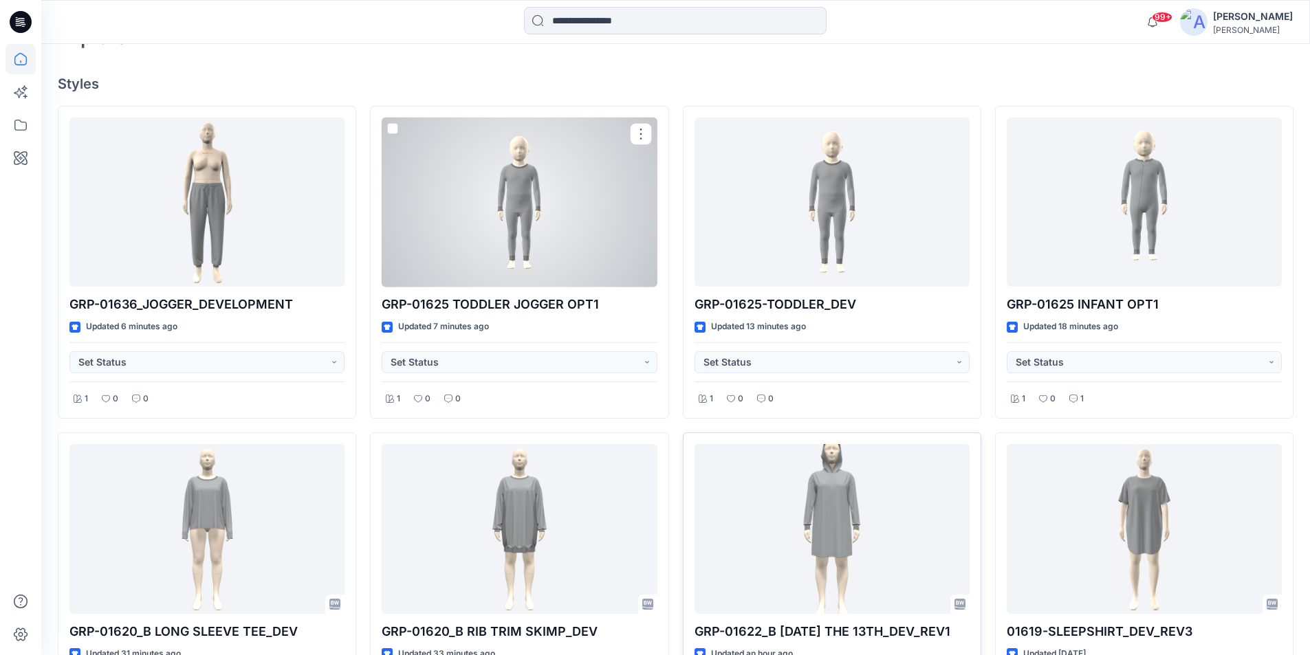
scroll to position [332, 0]
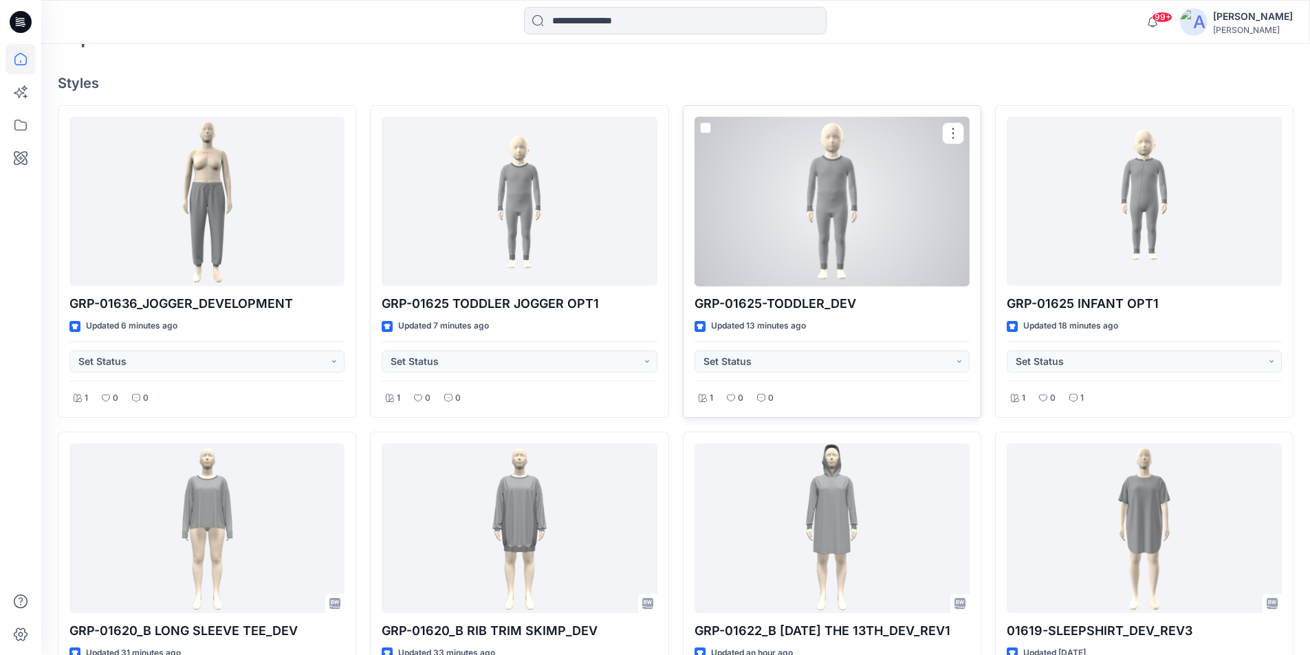
click at [860, 179] on div at bounding box center [832, 202] width 275 height 170
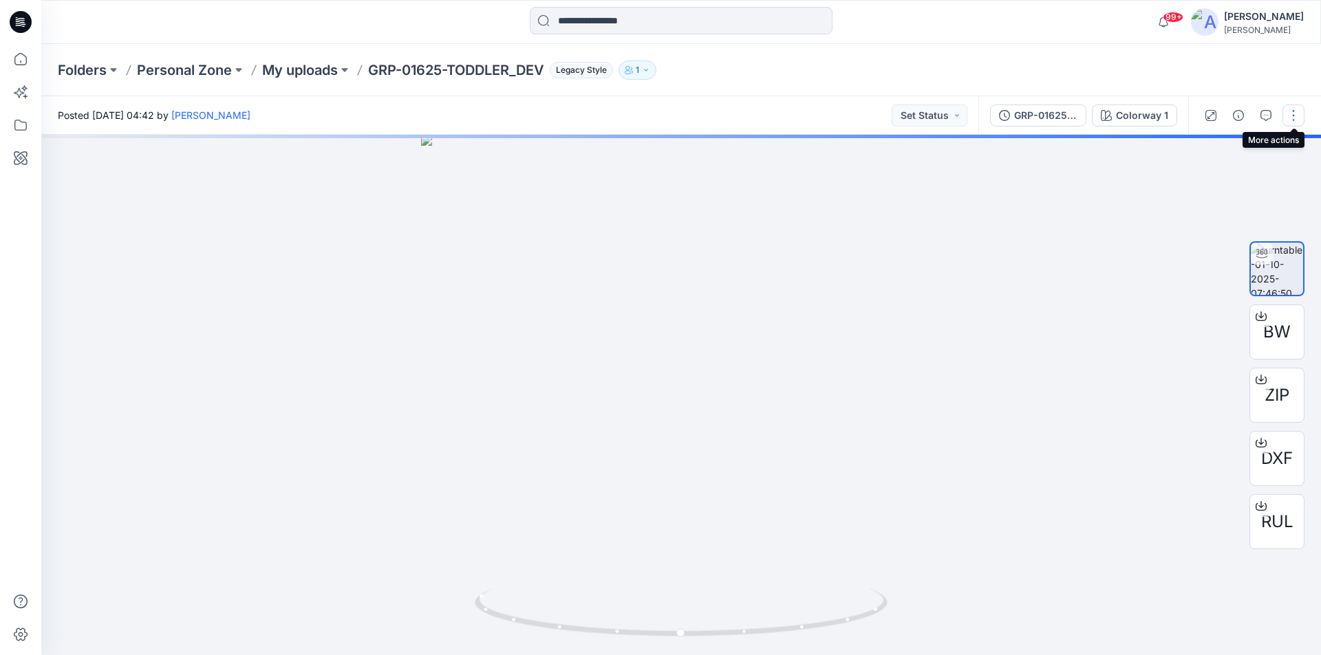
click at [1294, 116] on button "button" at bounding box center [1293, 116] width 22 height 22
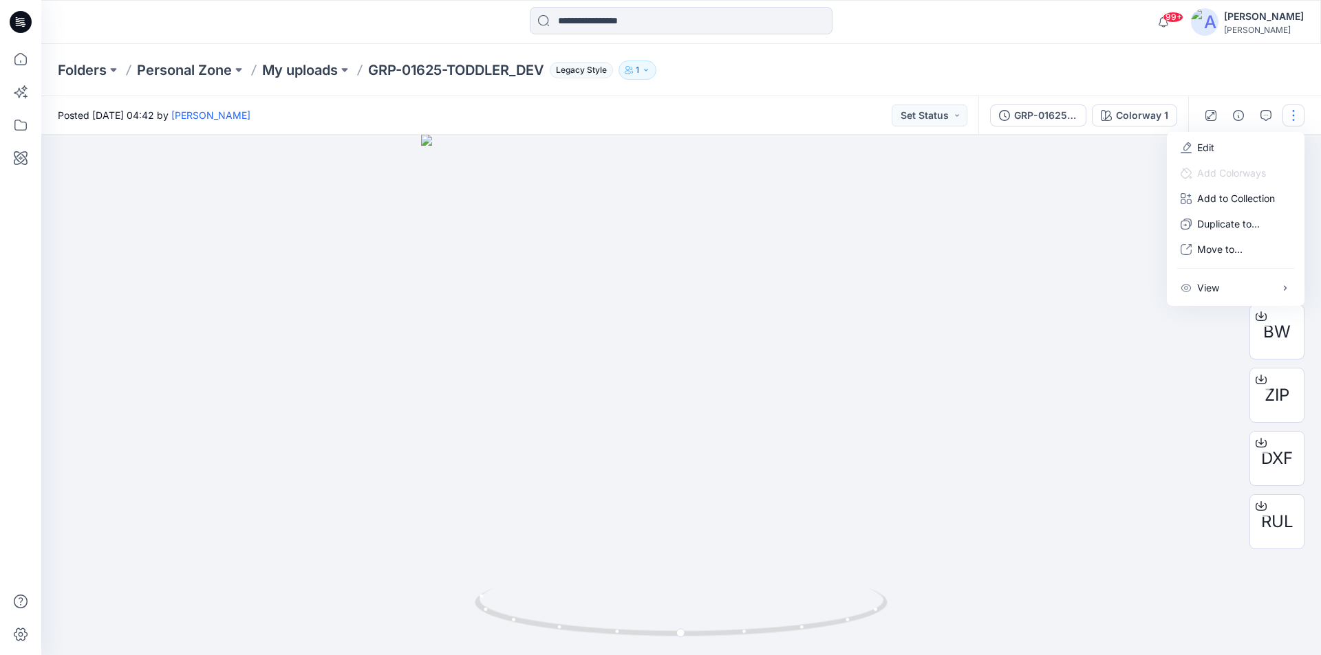
click at [1244, 78] on div "Folders Personal Zone My uploads GRP-01625-TODDLER_DEV Legacy Style 1" at bounding box center [680, 70] width 1279 height 52
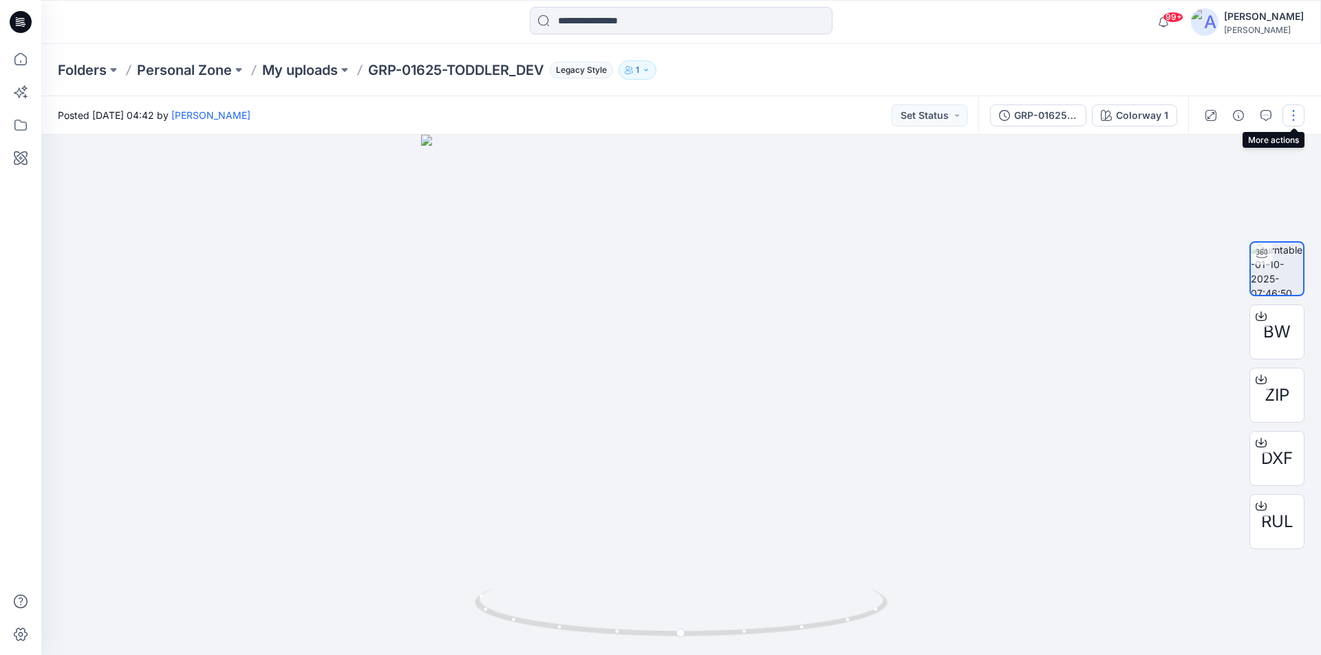
click at [1290, 114] on button "button" at bounding box center [1293, 116] width 22 height 22
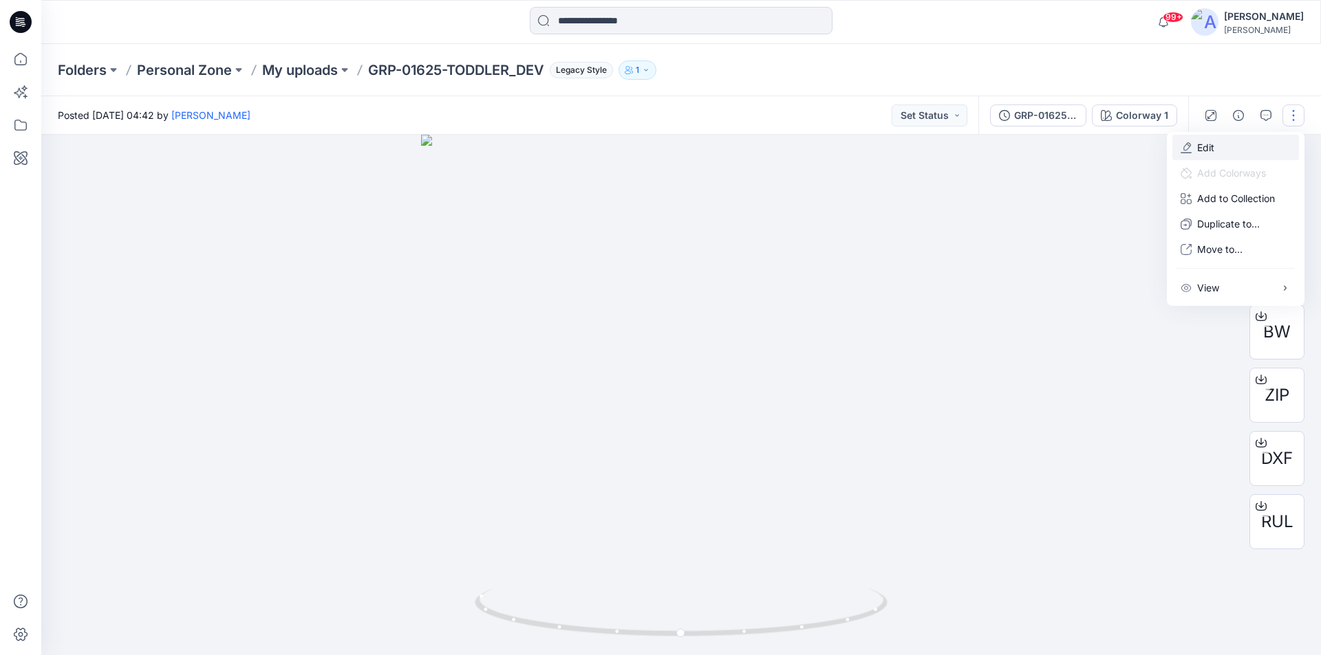
click at [1218, 147] on button "Edit" at bounding box center [1235, 147] width 127 height 25
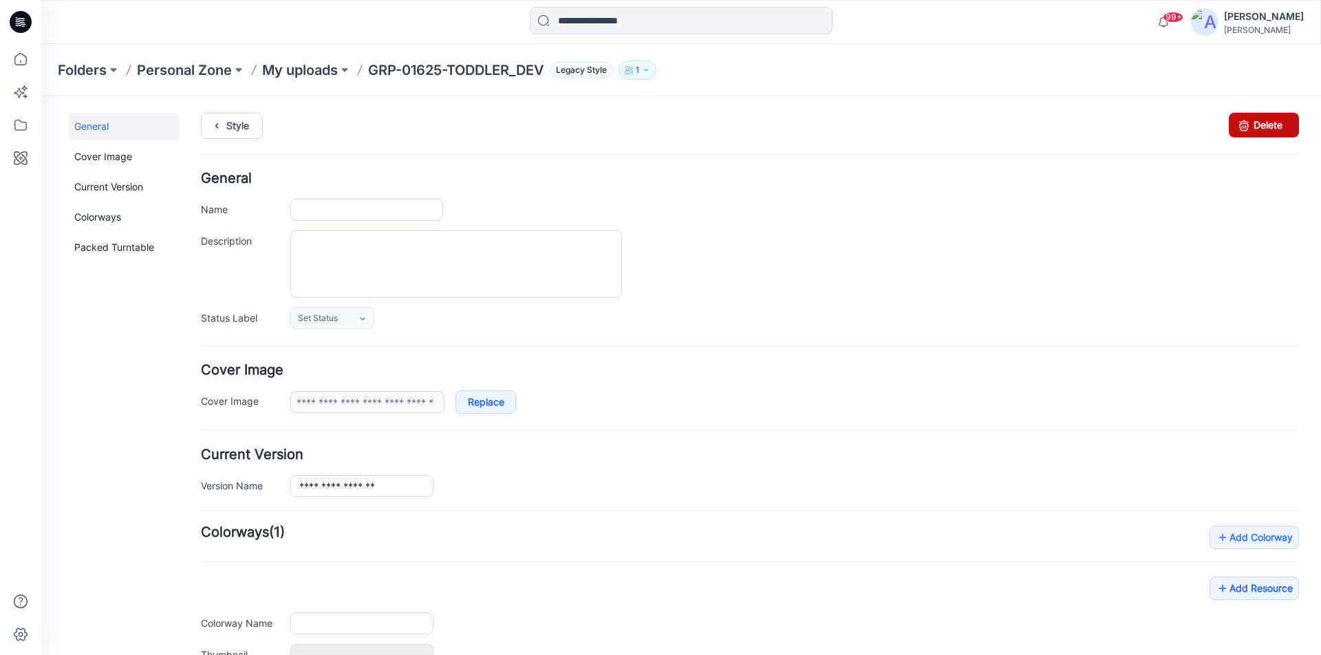
type input "**********"
drag, startPoint x: 1240, startPoint y: 128, endPoint x: 757, endPoint y: 178, distance: 485.4
click at [1240, 128] on icon at bounding box center [1243, 125] width 19 height 25
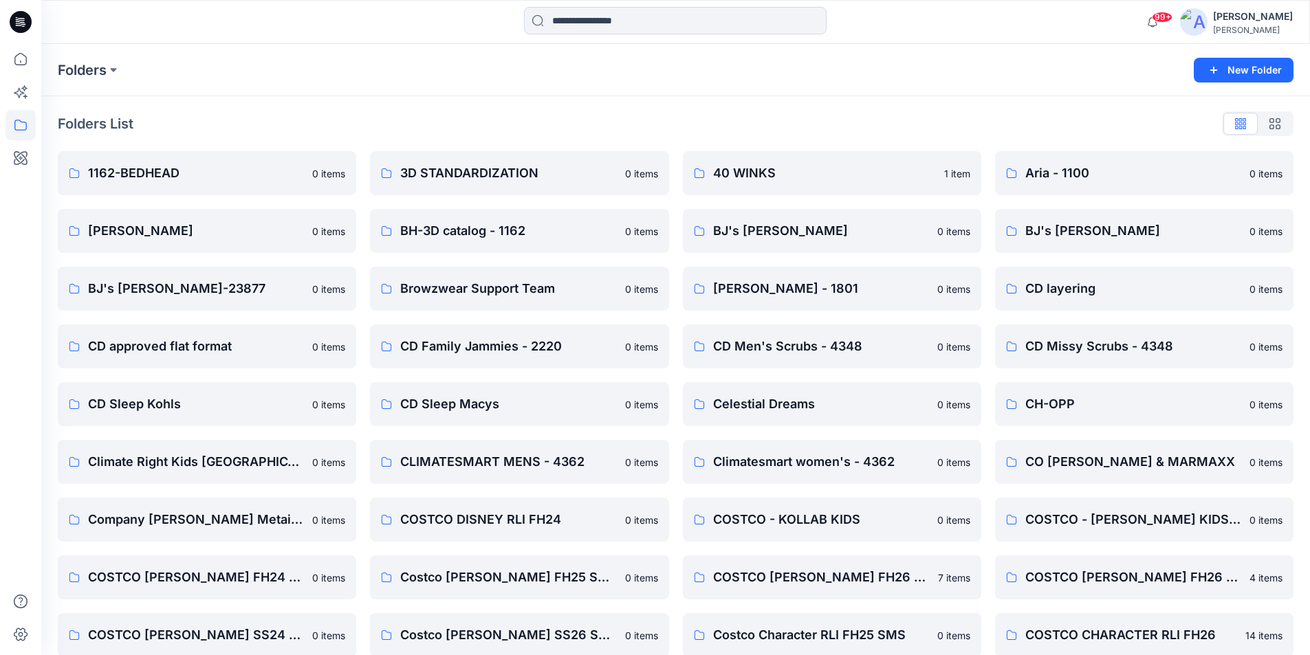
click at [22, 24] on icon at bounding box center [23, 24] width 5 height 1
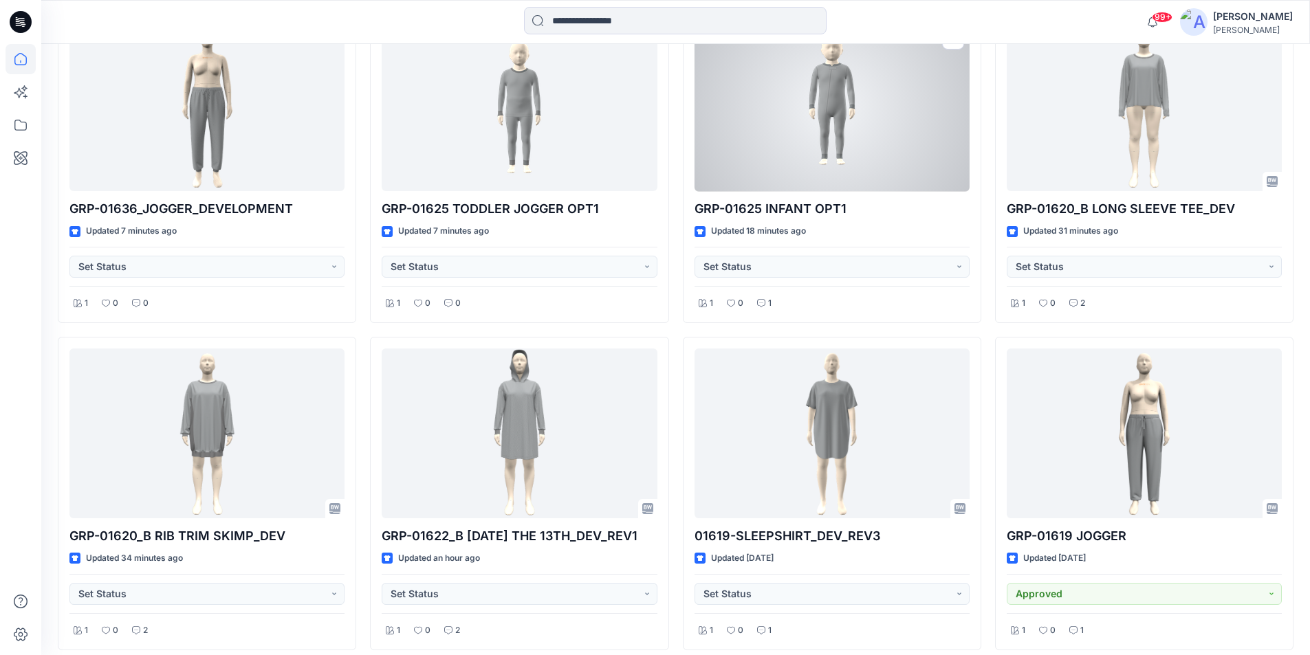
scroll to position [275, 0]
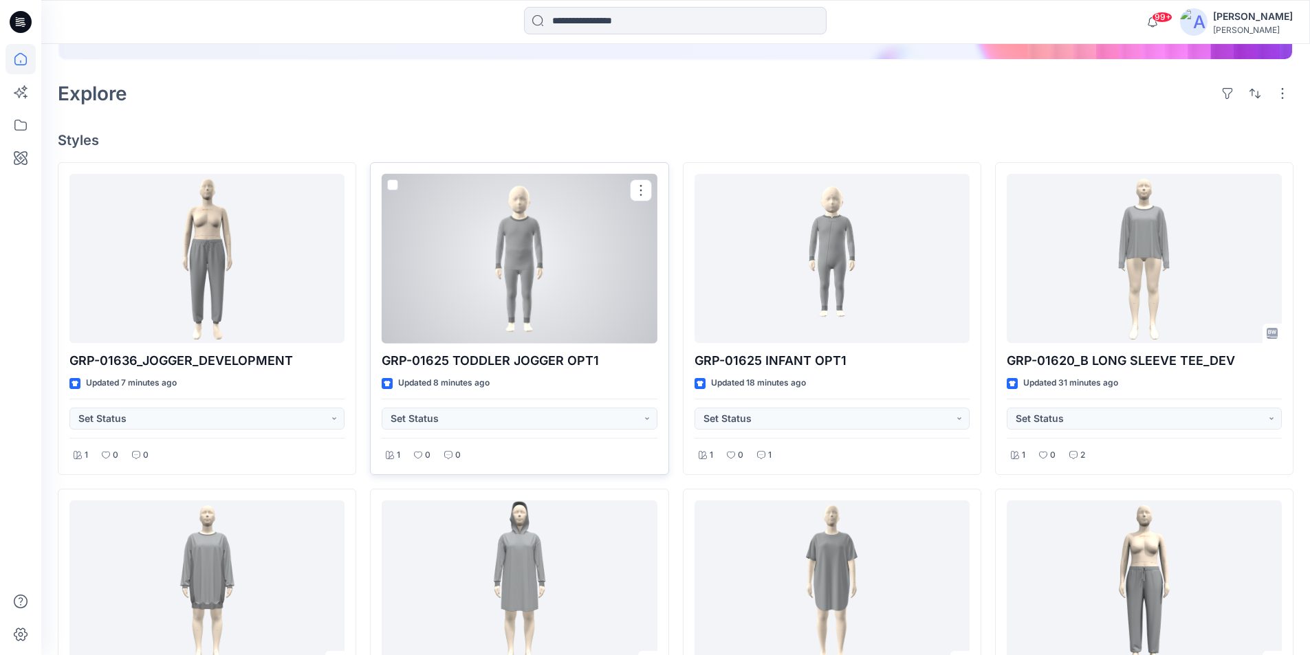
click at [482, 306] on div at bounding box center [519, 259] width 275 height 170
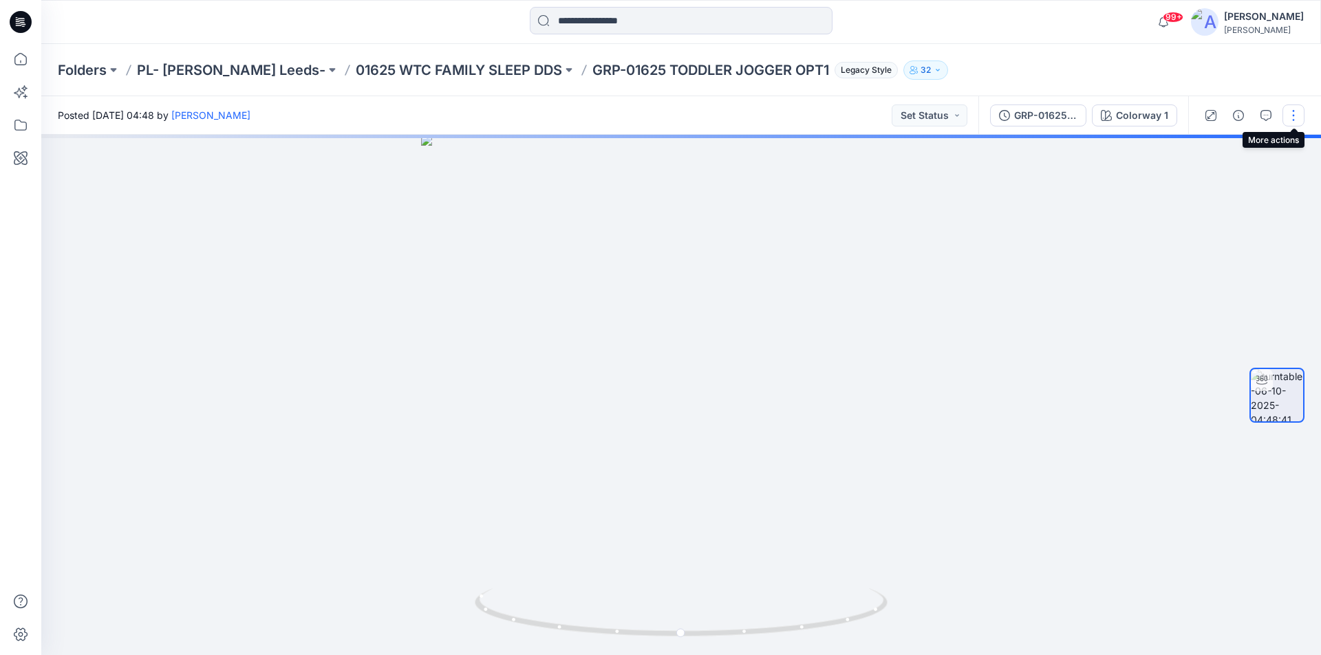
click at [1290, 115] on button "button" at bounding box center [1293, 116] width 22 height 22
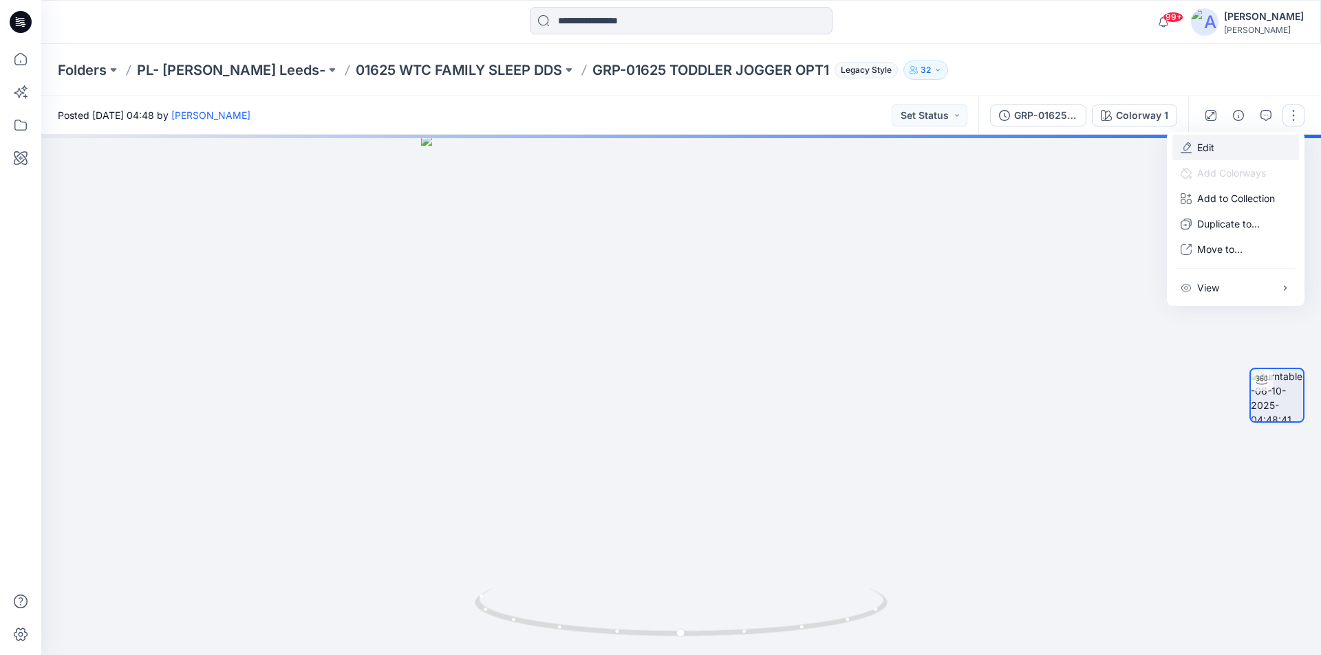
click at [1230, 140] on button "Edit" at bounding box center [1235, 147] width 127 height 25
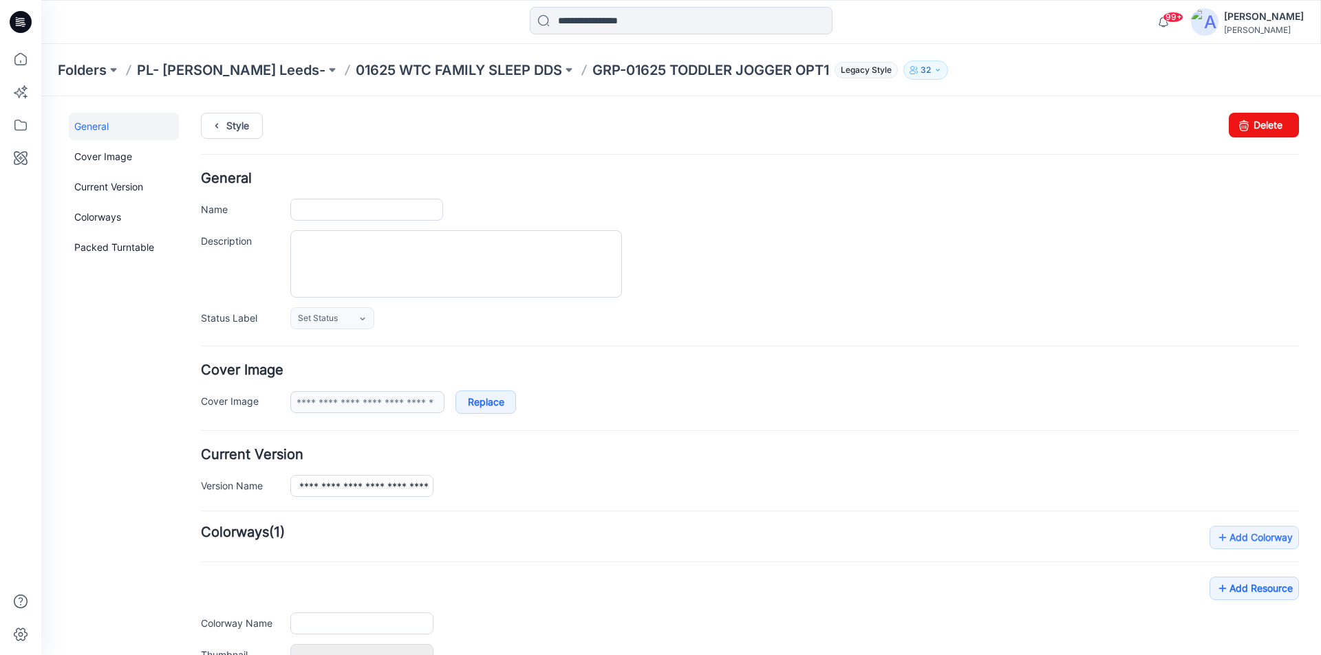
type input "**********"
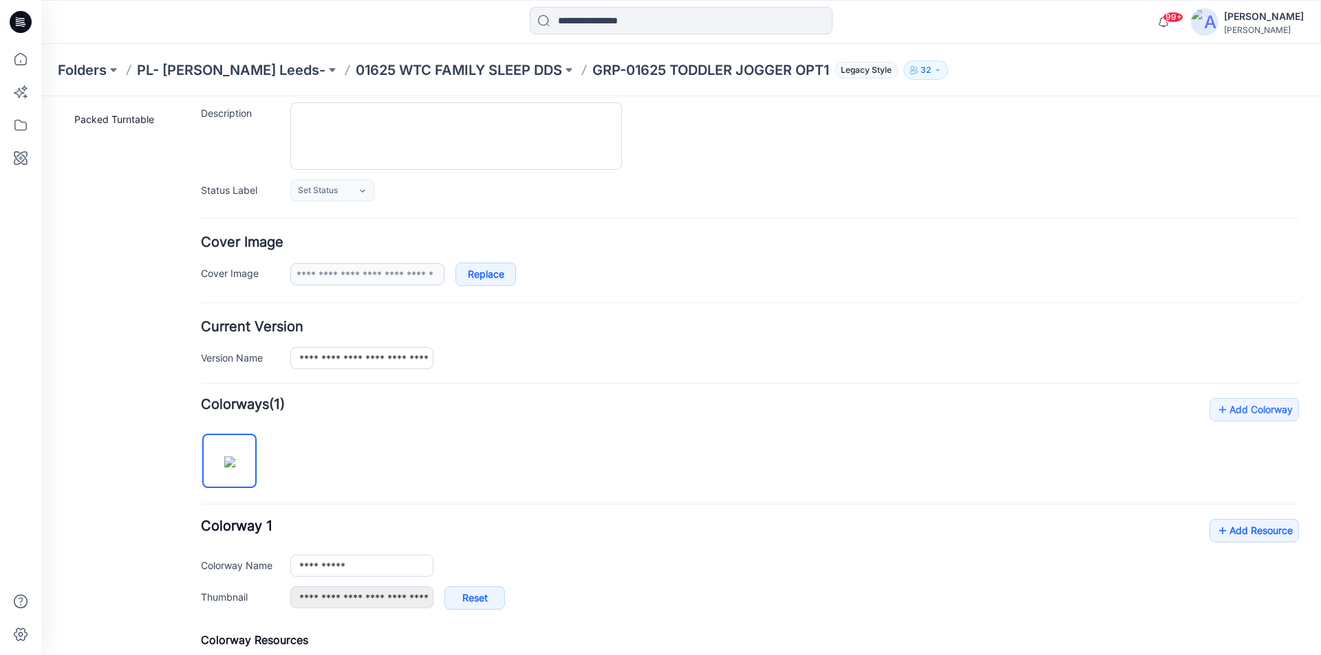
scroll to position [138, 0]
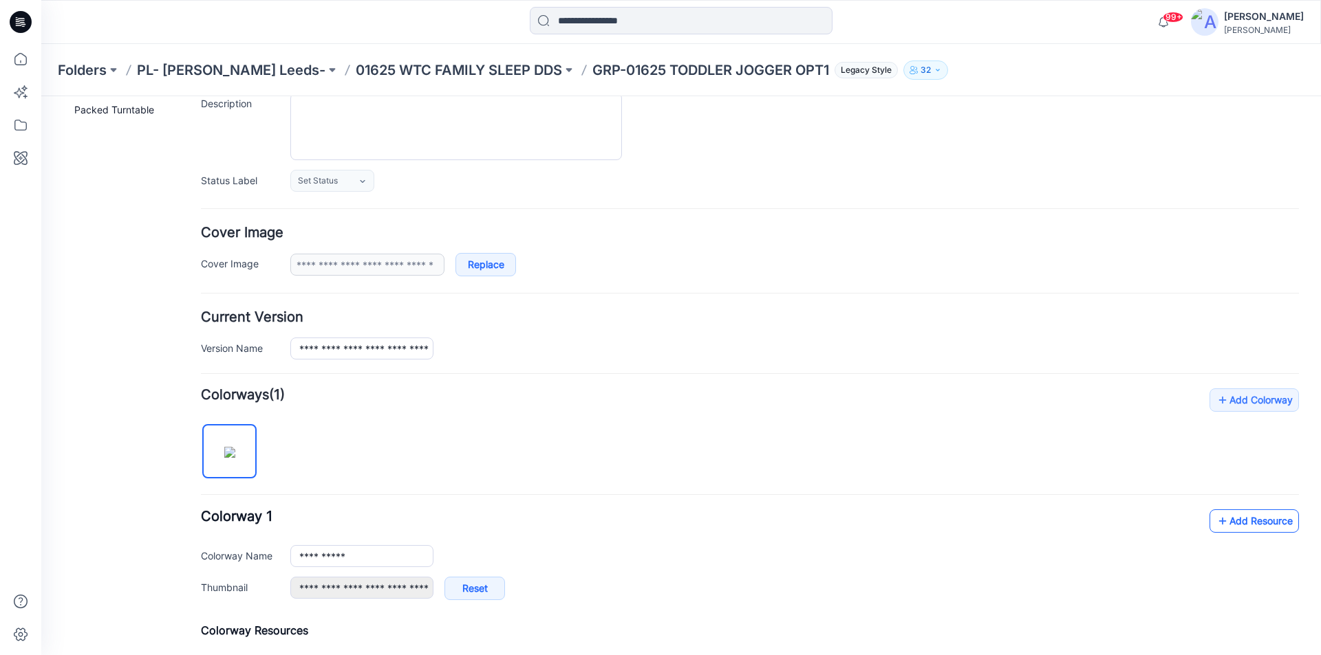
click at [1241, 520] on link "Add Resource" at bounding box center [1253, 521] width 89 height 23
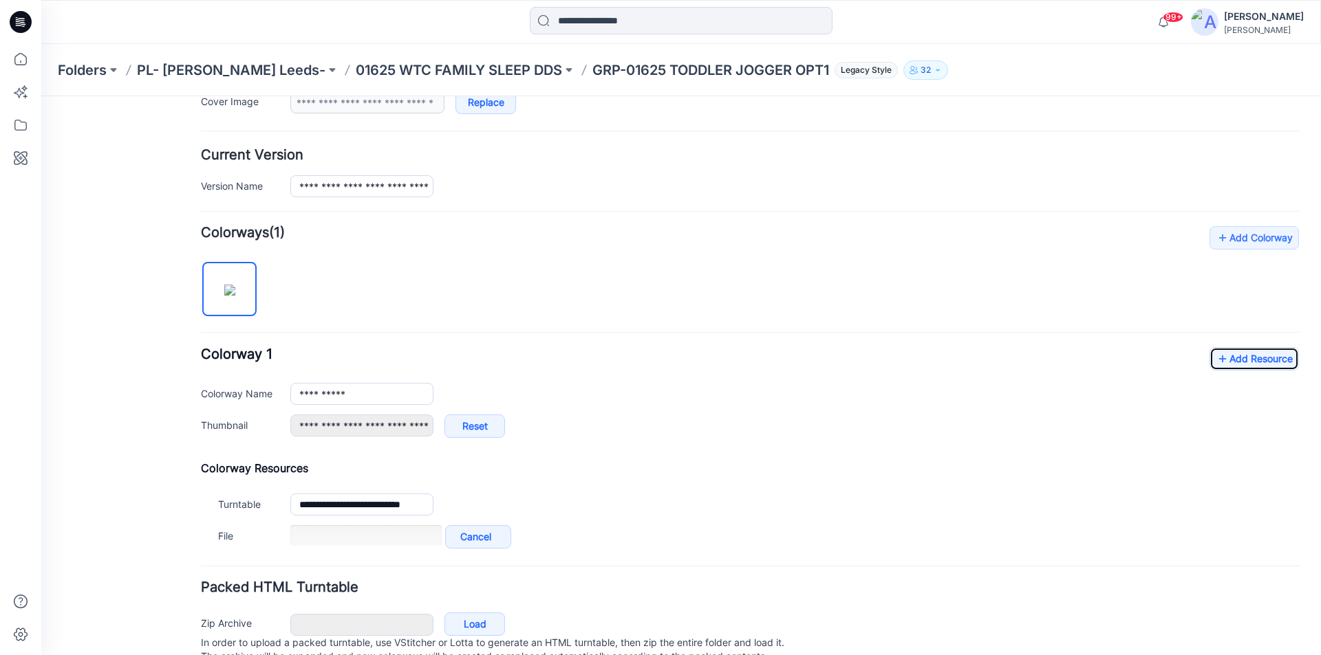
scroll to position [275, 0]
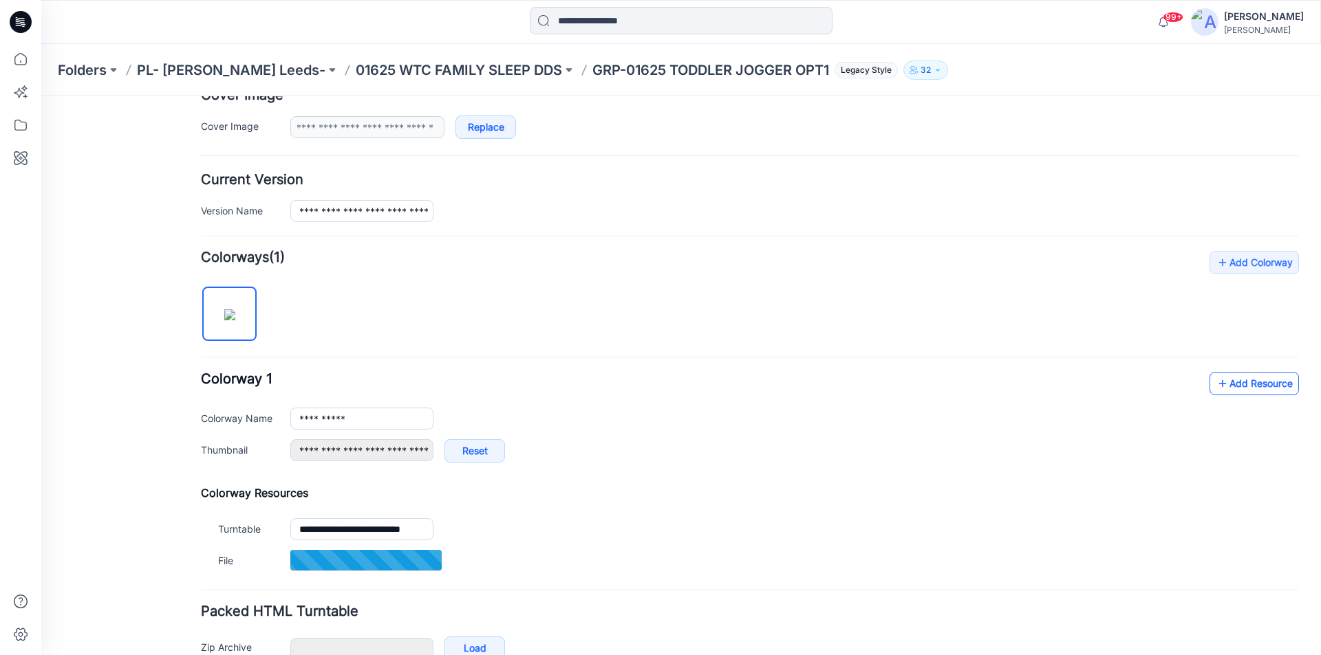
click at [1254, 388] on link "Add Resource" at bounding box center [1253, 383] width 89 height 23
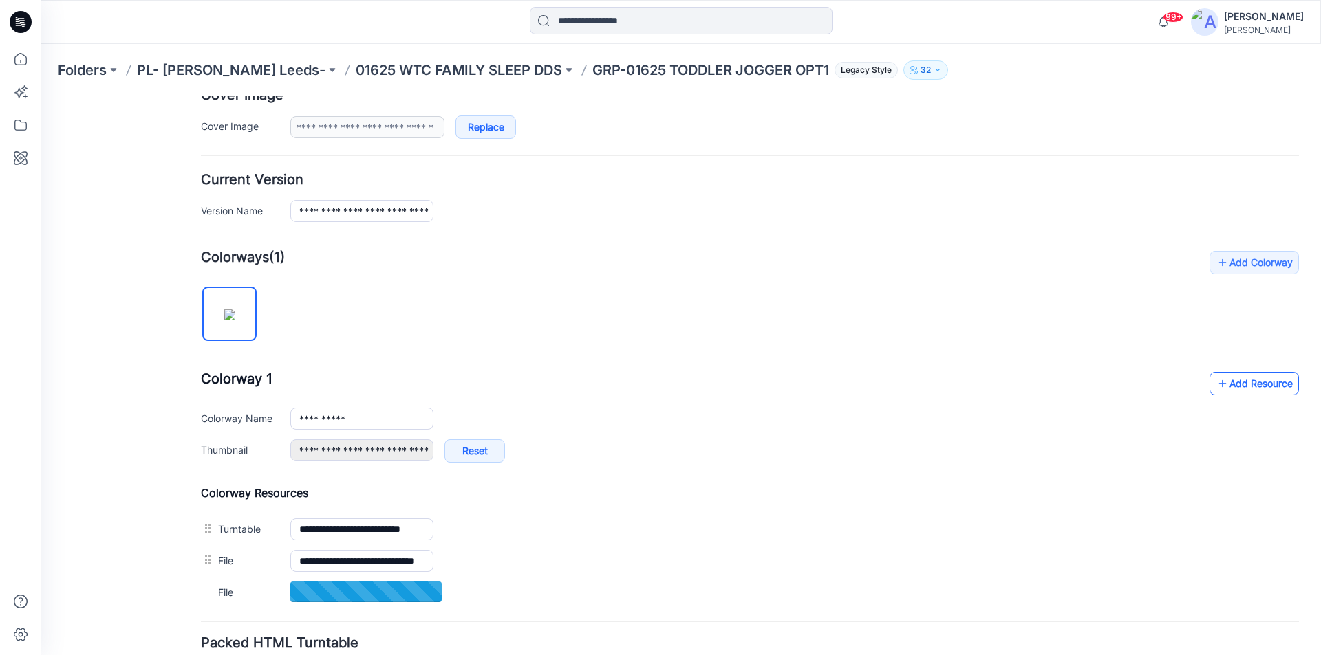
click at [1254, 387] on link "Add Resource" at bounding box center [1253, 383] width 89 height 23
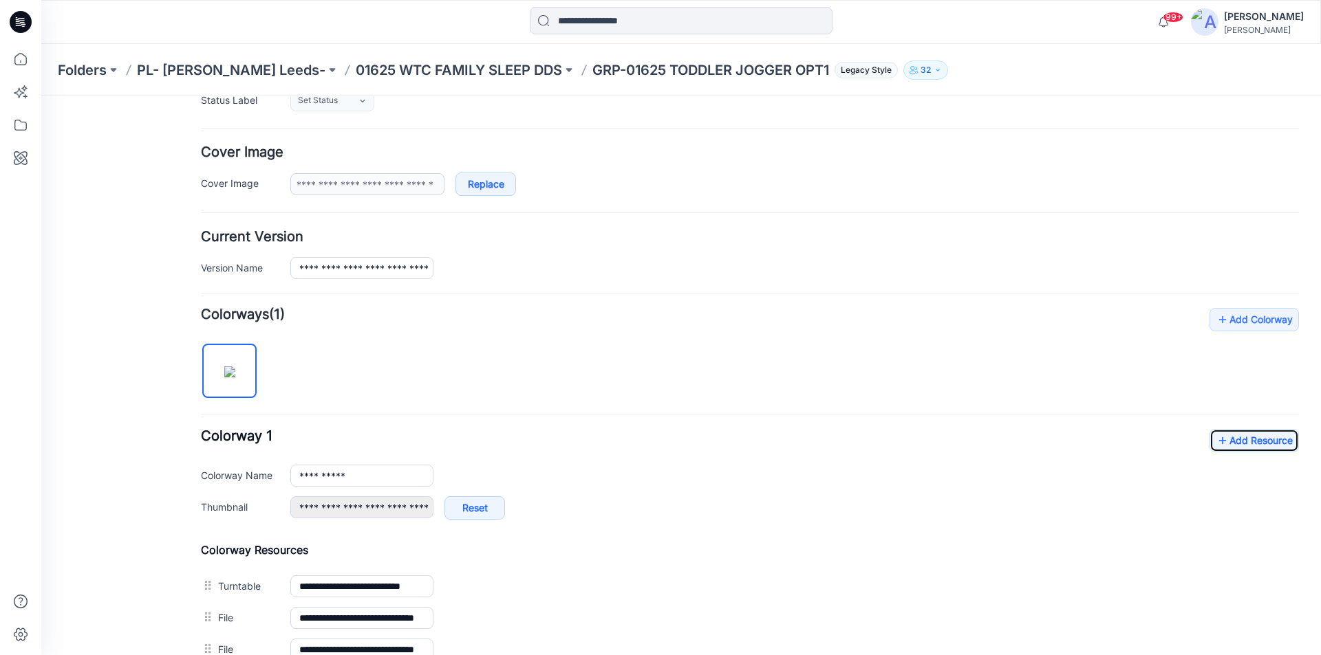
scroll to position [180, 0]
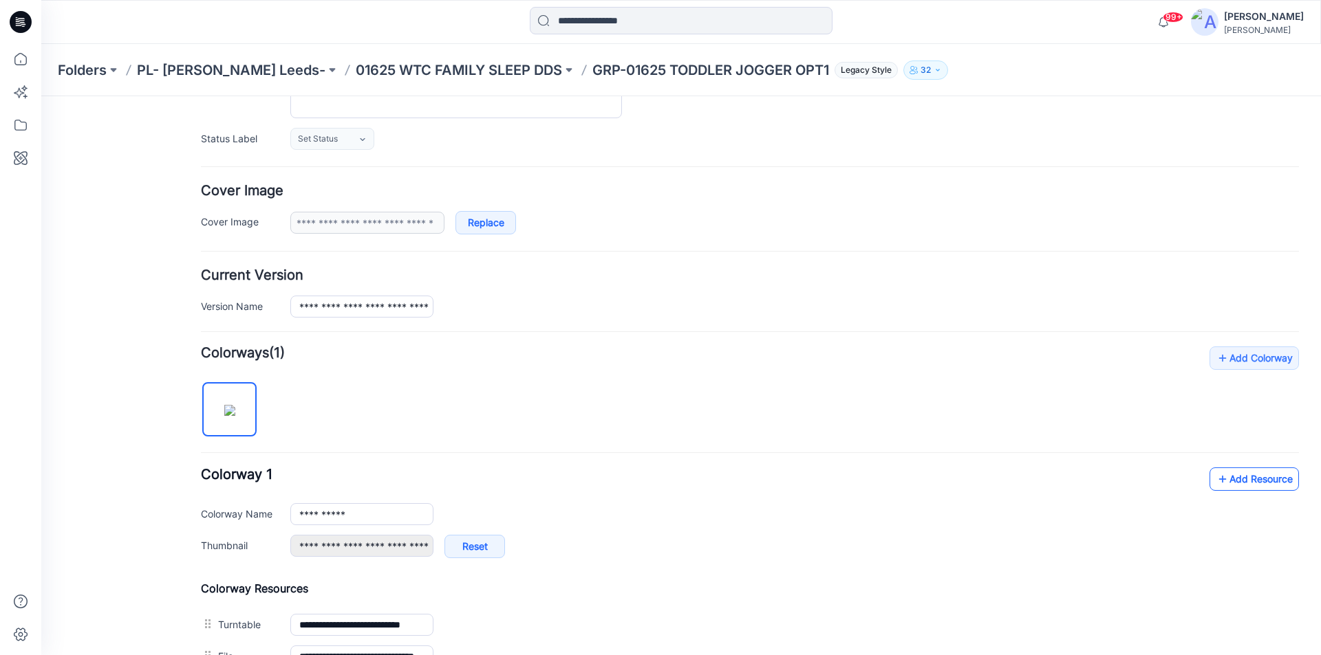
click at [1238, 477] on link "Add Resource" at bounding box center [1253, 479] width 89 height 23
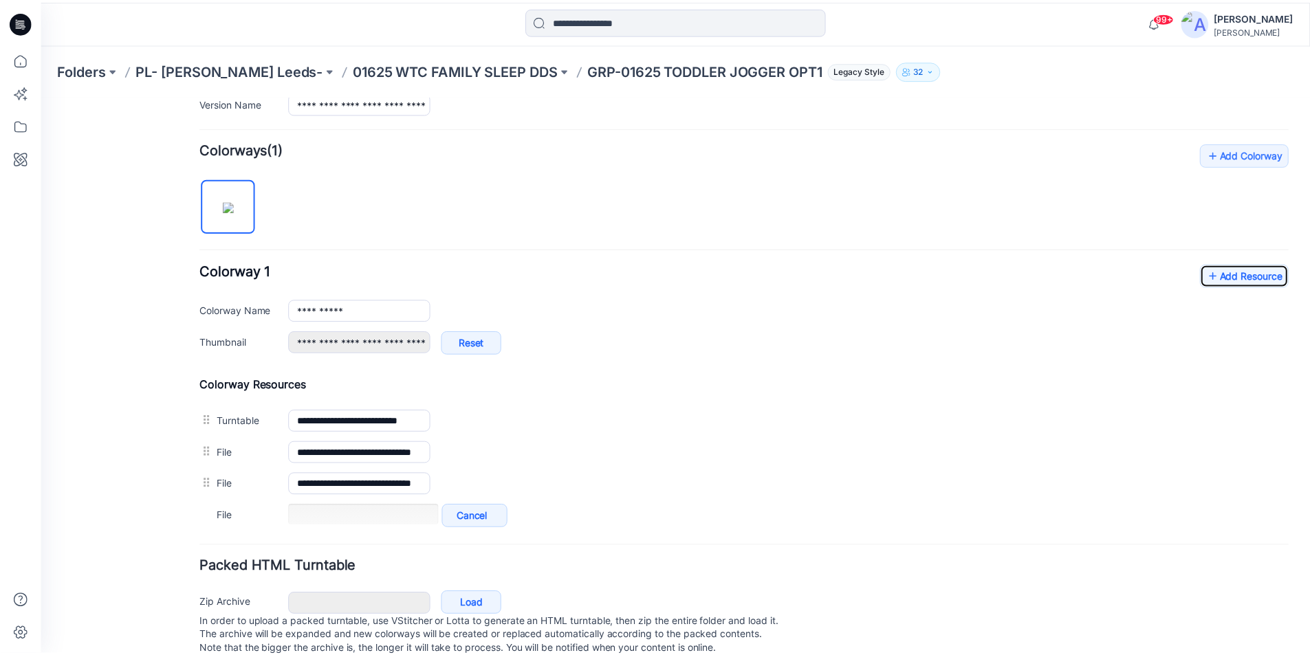
scroll to position [386, 0]
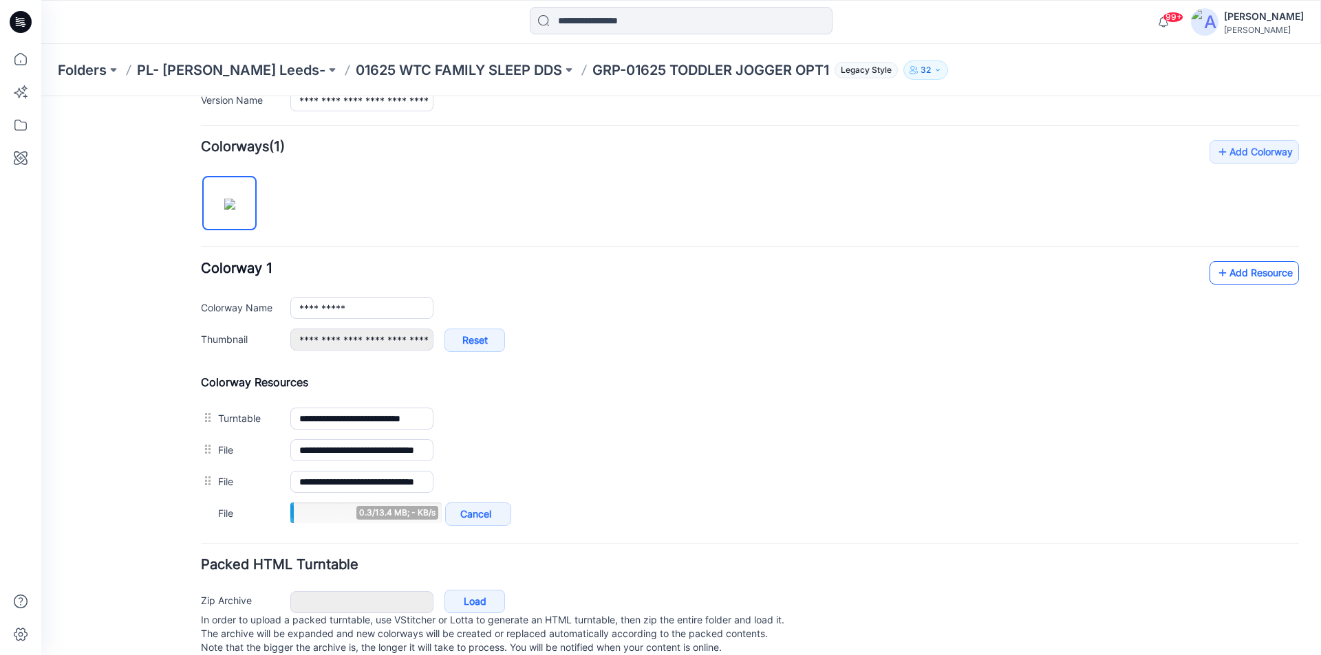
click at [1243, 268] on link "Add Resource" at bounding box center [1253, 272] width 89 height 23
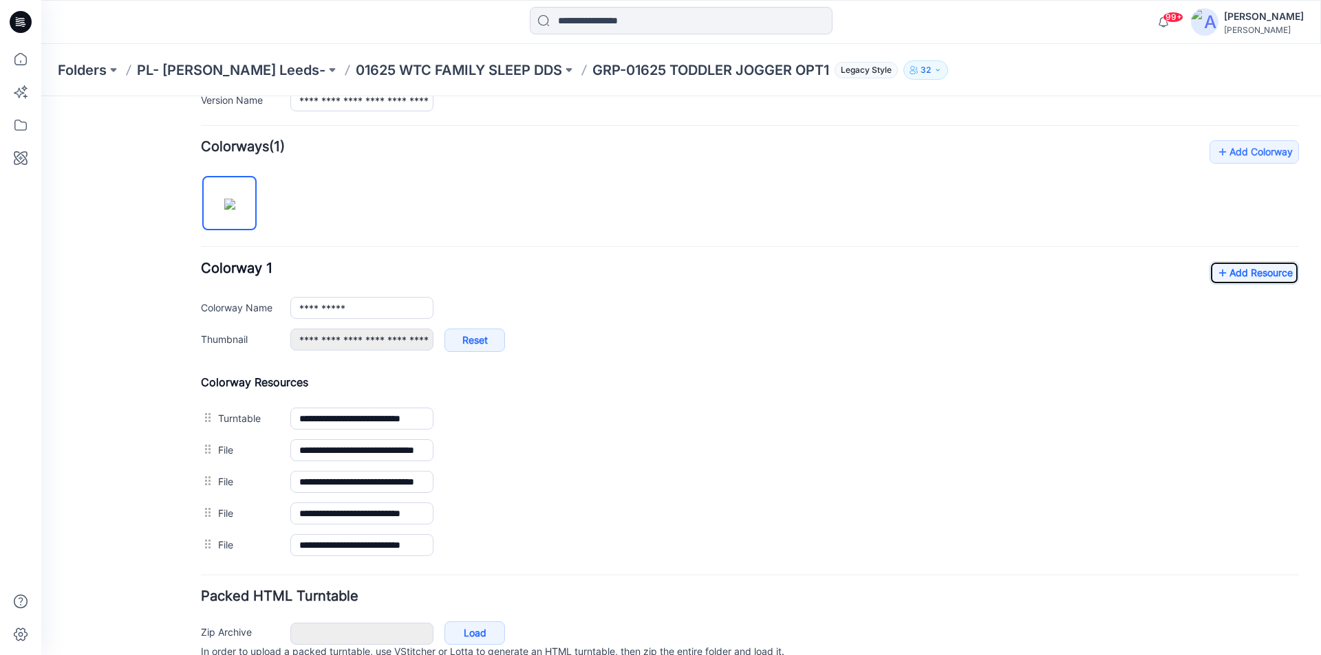
click at [14, 20] on icon at bounding box center [21, 22] width 22 height 22
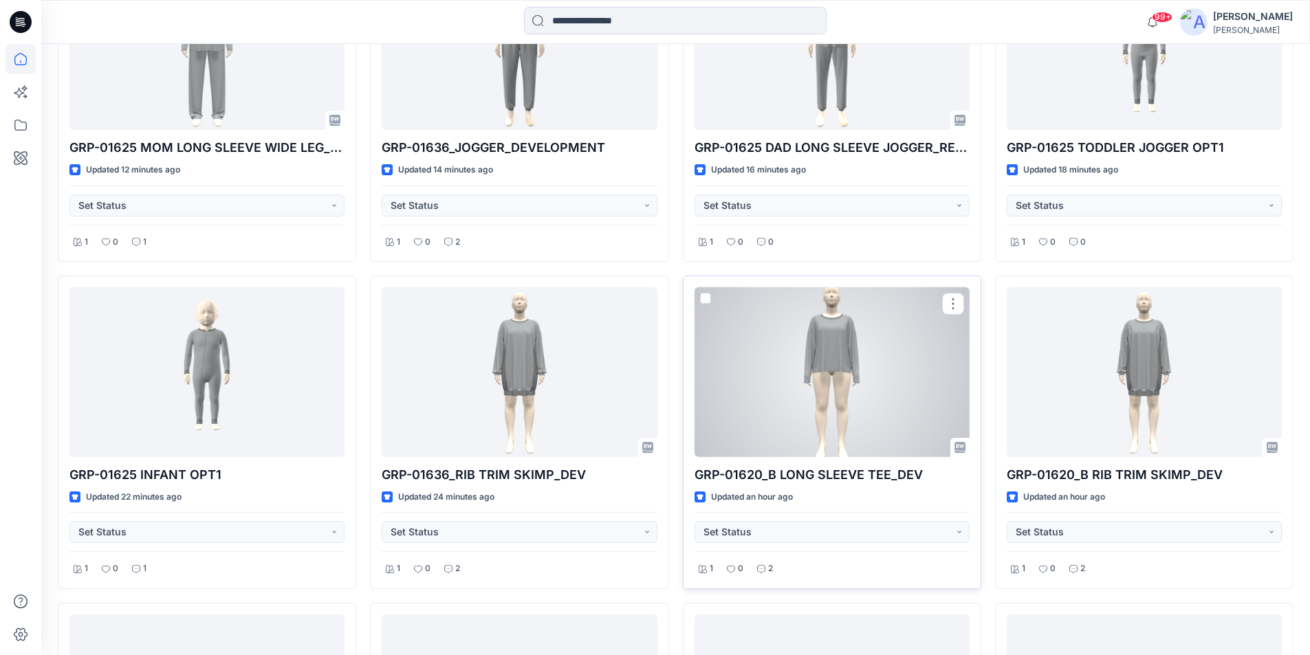
scroll to position [678, 0]
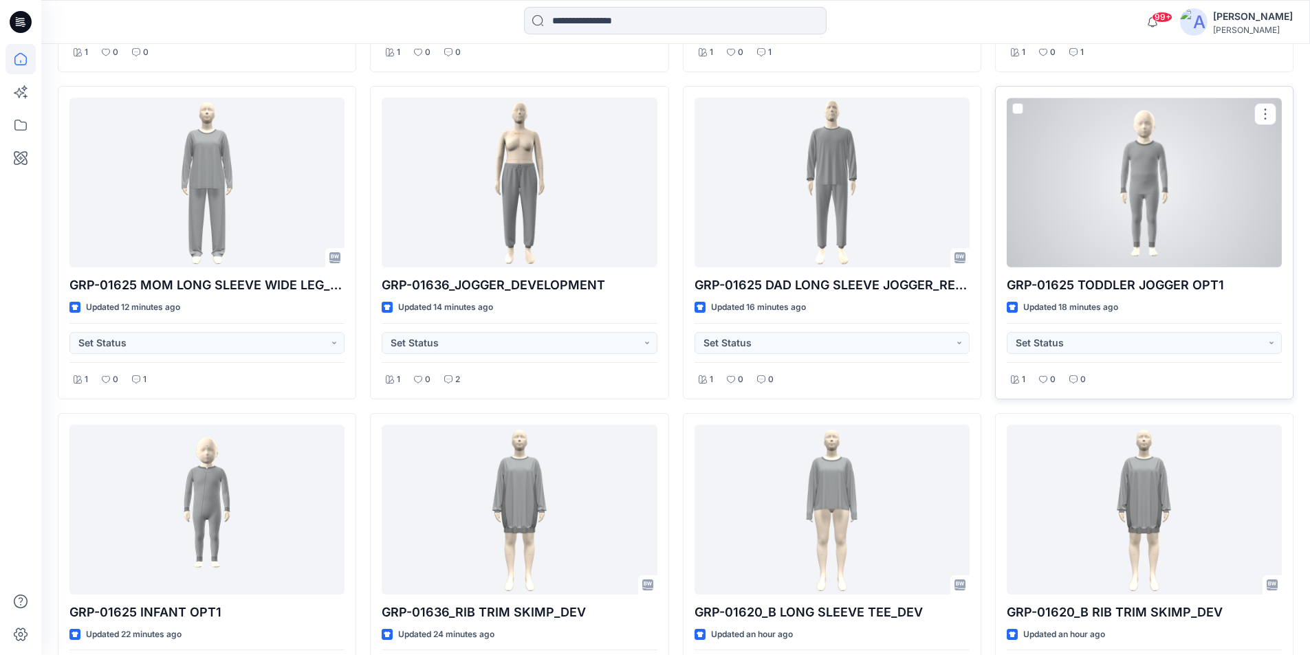
click at [1118, 217] on div at bounding box center [1144, 183] width 275 height 170
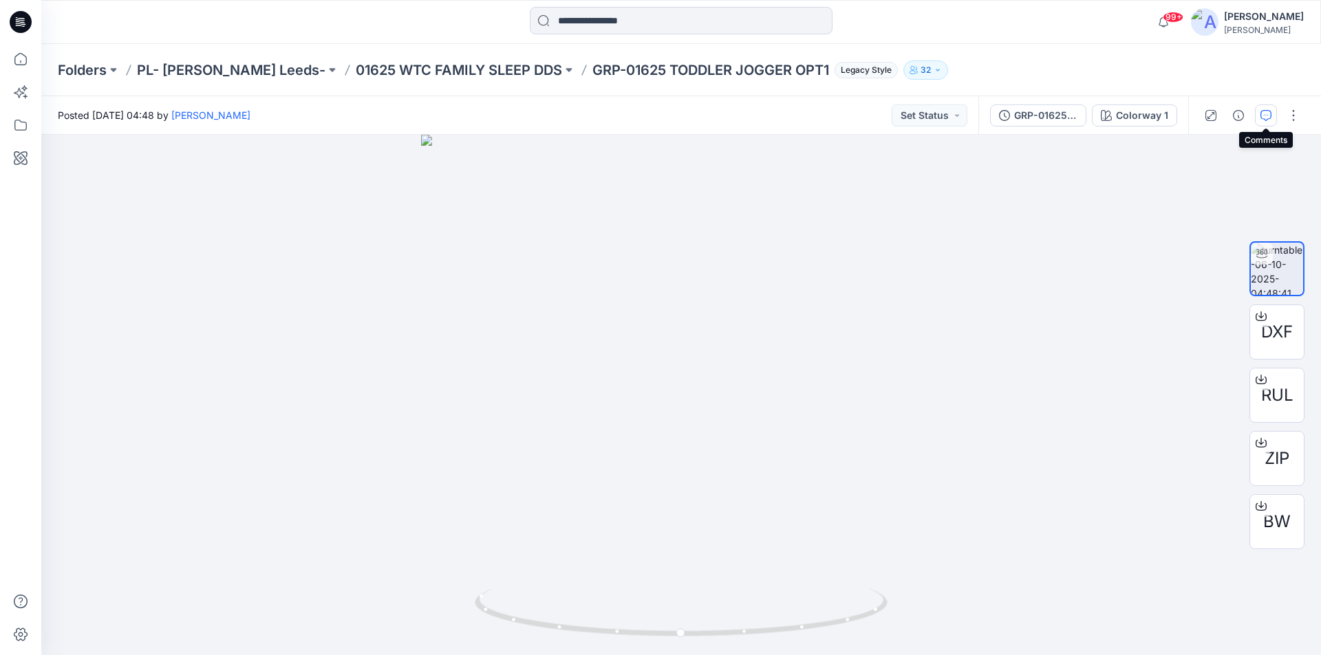
click at [1269, 116] on icon "button" at bounding box center [1265, 115] width 11 height 11
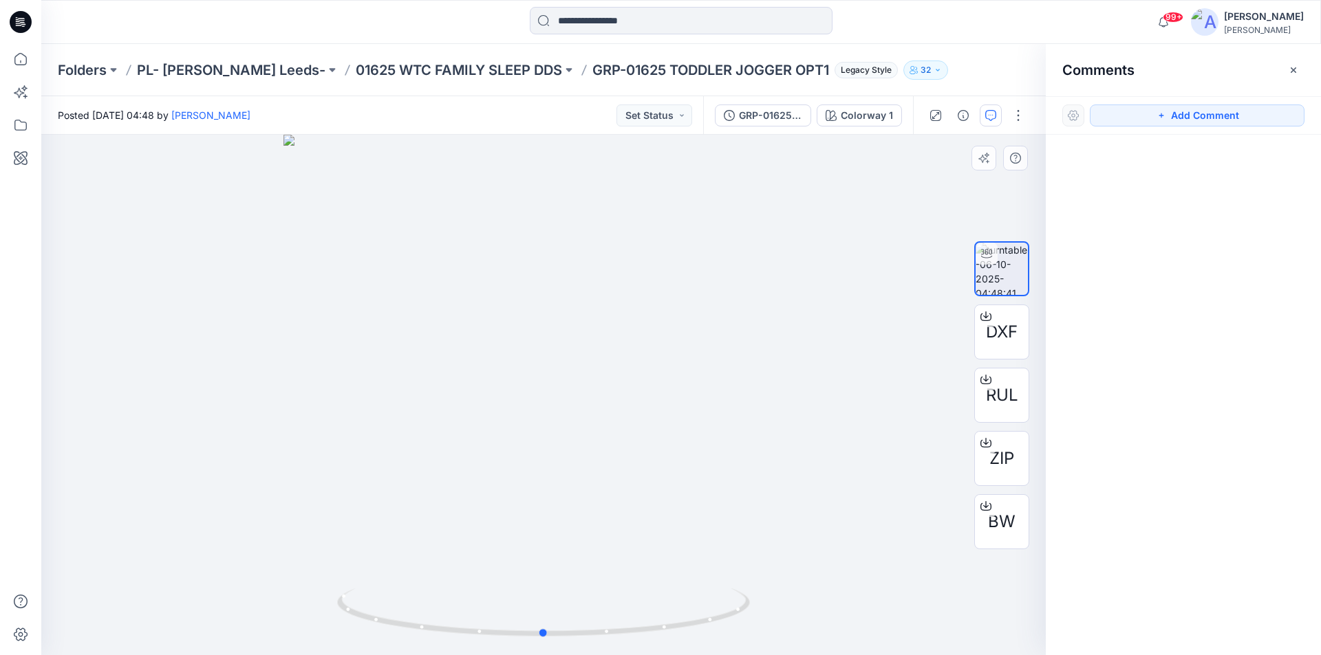
click at [746, 417] on div at bounding box center [543, 395] width 1004 height 521
click at [1194, 116] on button "Add Comment" at bounding box center [1196, 116] width 215 height 22
click at [716, 360] on div "1" at bounding box center [543, 395] width 1004 height 521
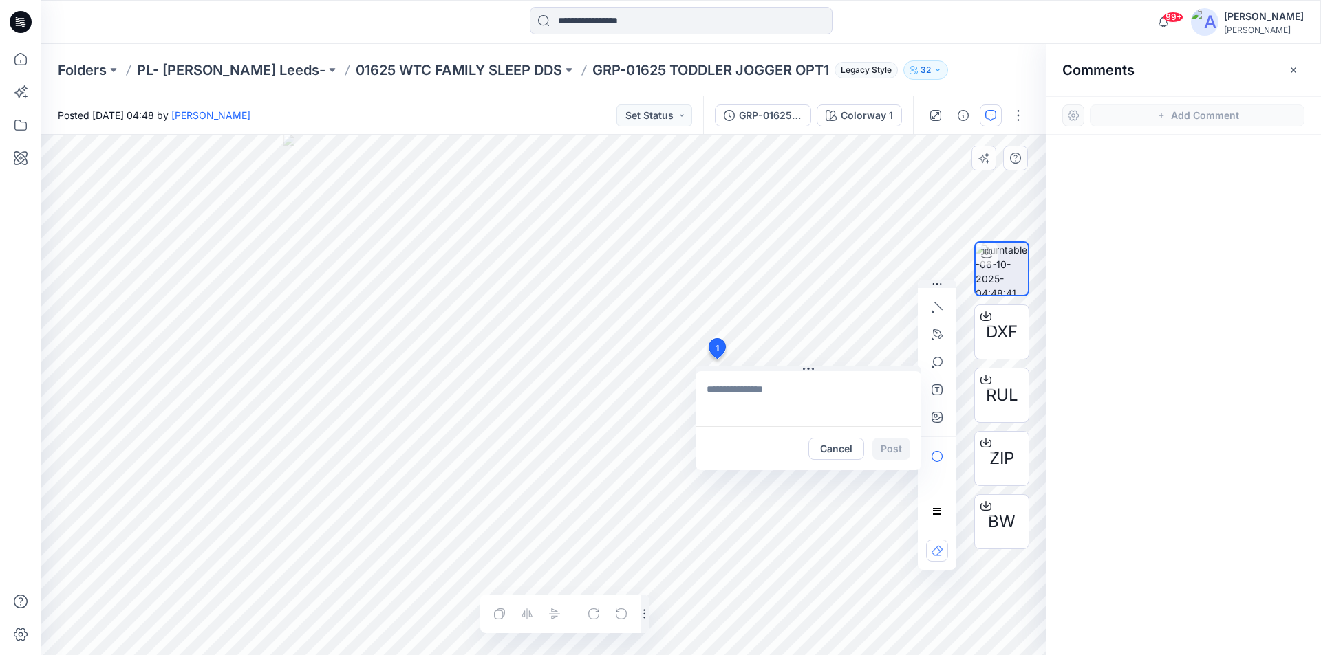
type textarea "**********"
click at [893, 446] on button "Post" at bounding box center [891, 449] width 38 height 22
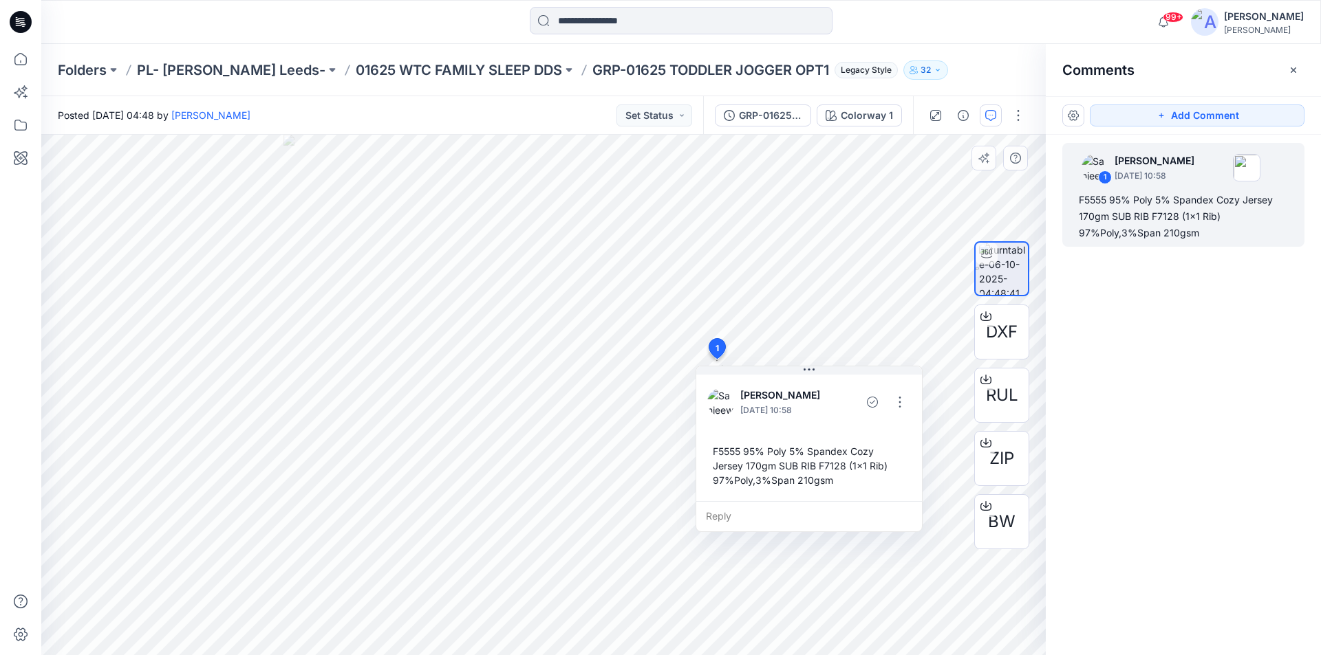
click at [18, 28] on icon at bounding box center [21, 22] width 22 height 22
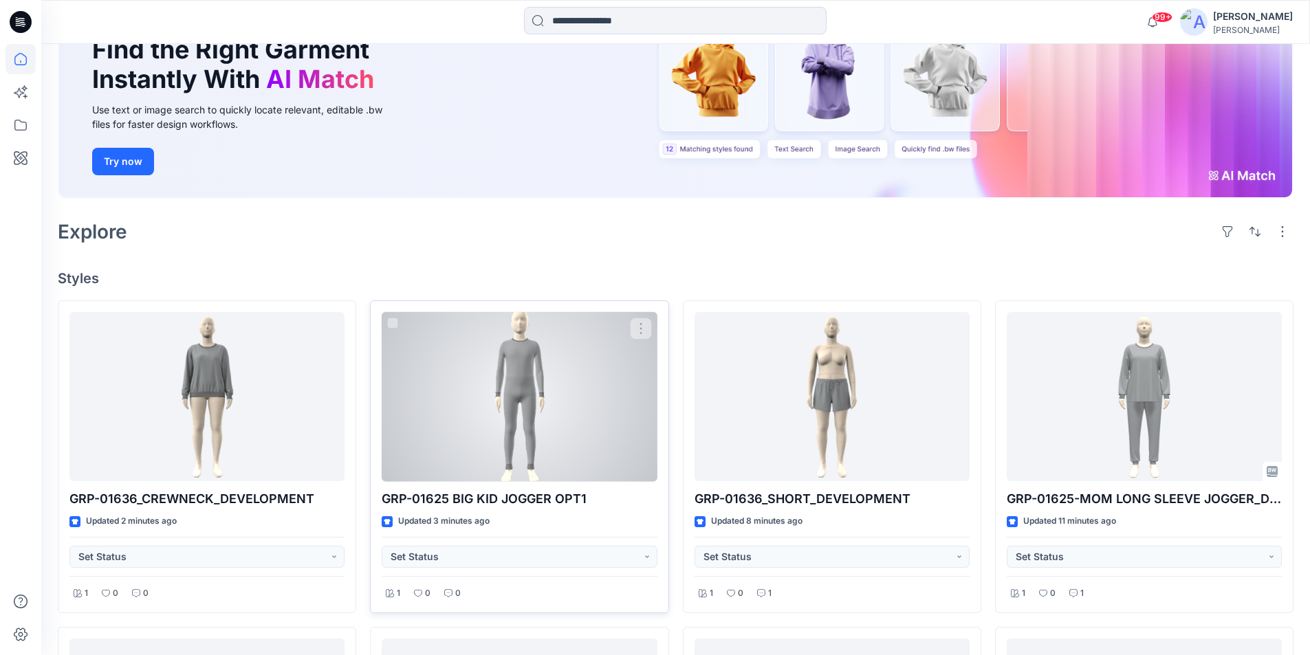
scroll to position [138, 0]
click at [574, 433] on div at bounding box center [519, 397] width 275 height 170
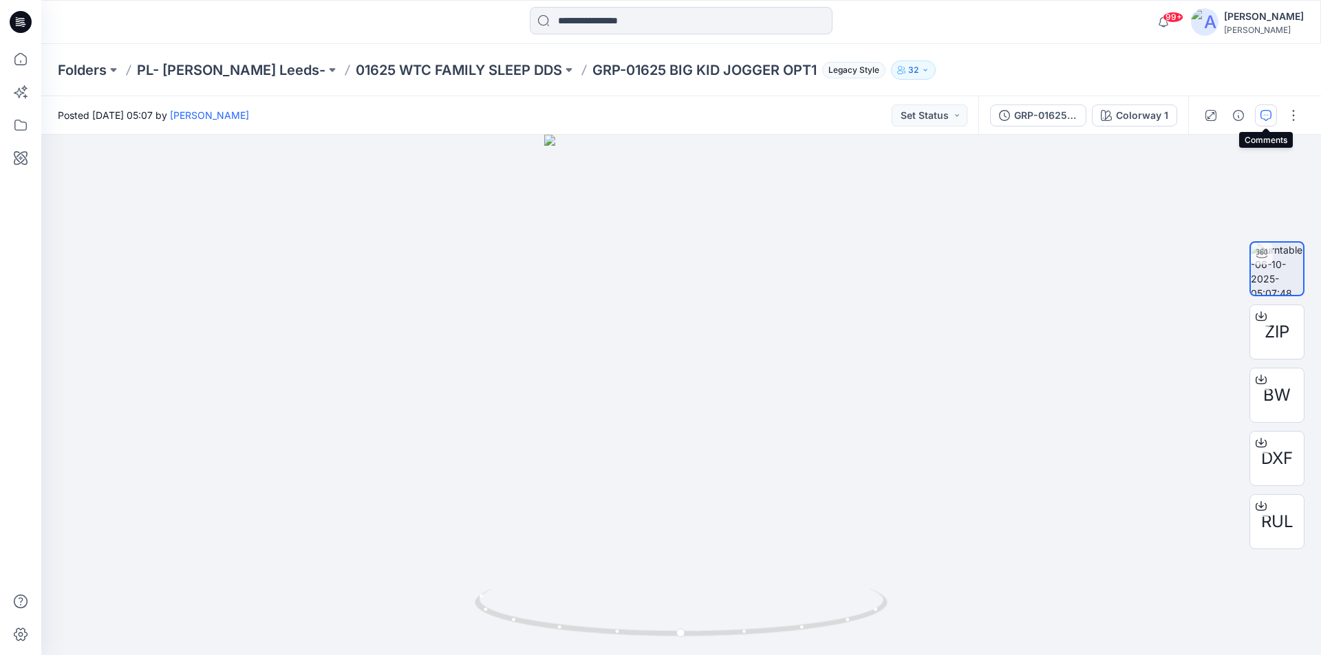
click at [1262, 116] on icon "button" at bounding box center [1265, 115] width 11 height 11
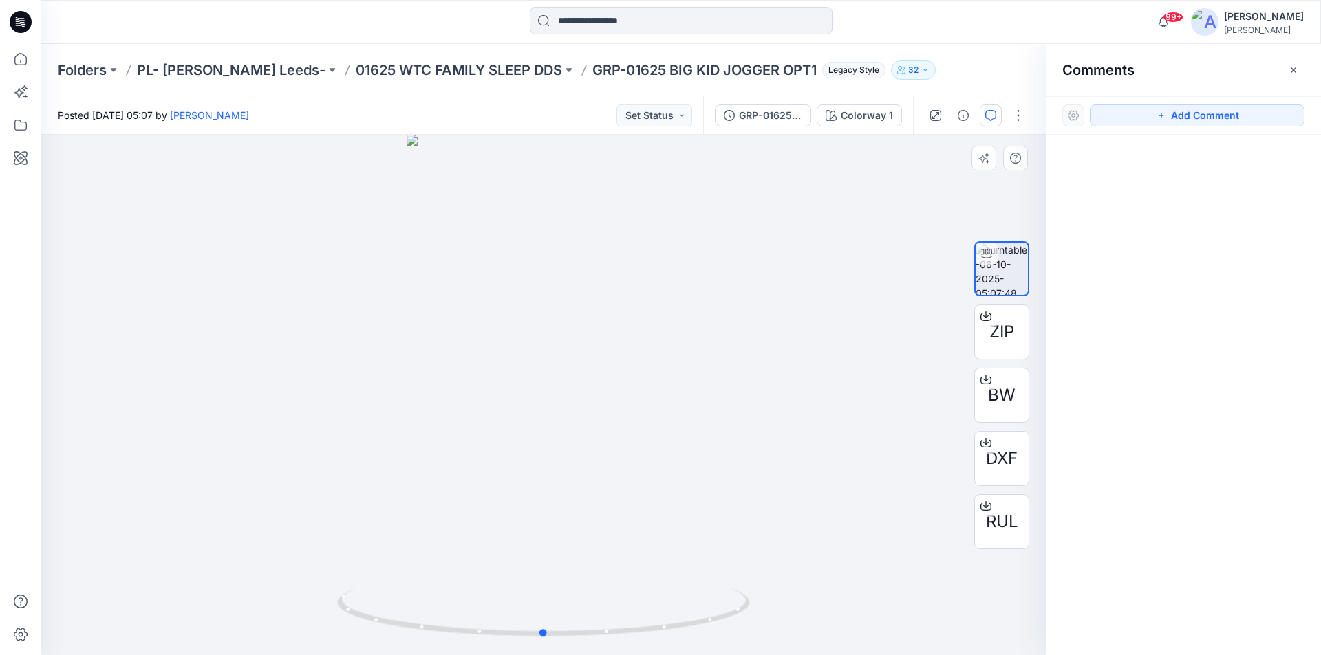
click at [735, 473] on div at bounding box center [543, 395] width 1004 height 521
click at [1162, 117] on icon "button" at bounding box center [1160, 115] width 5 height 5
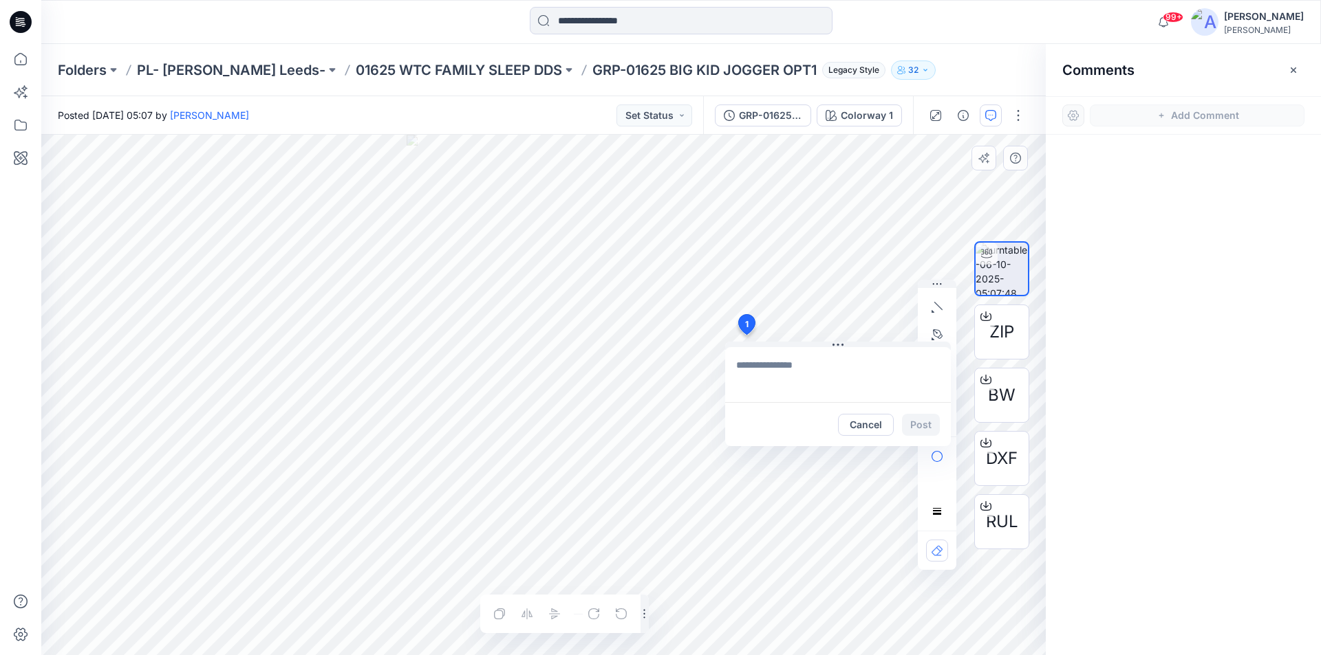
click at [746, 335] on div "1 Cancel Post Layer 1" at bounding box center [543, 395] width 1004 height 521
type textarea "**********"
click at [931, 428] on button "Post" at bounding box center [921, 425] width 38 height 22
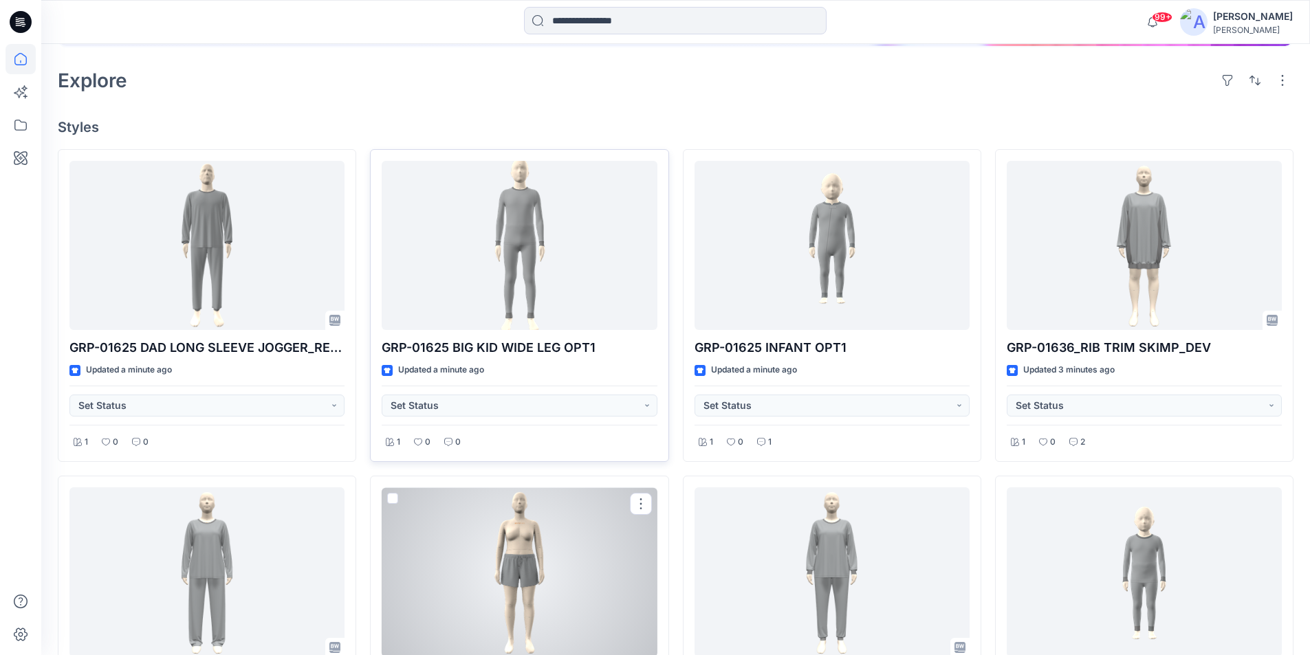
scroll to position [275, 0]
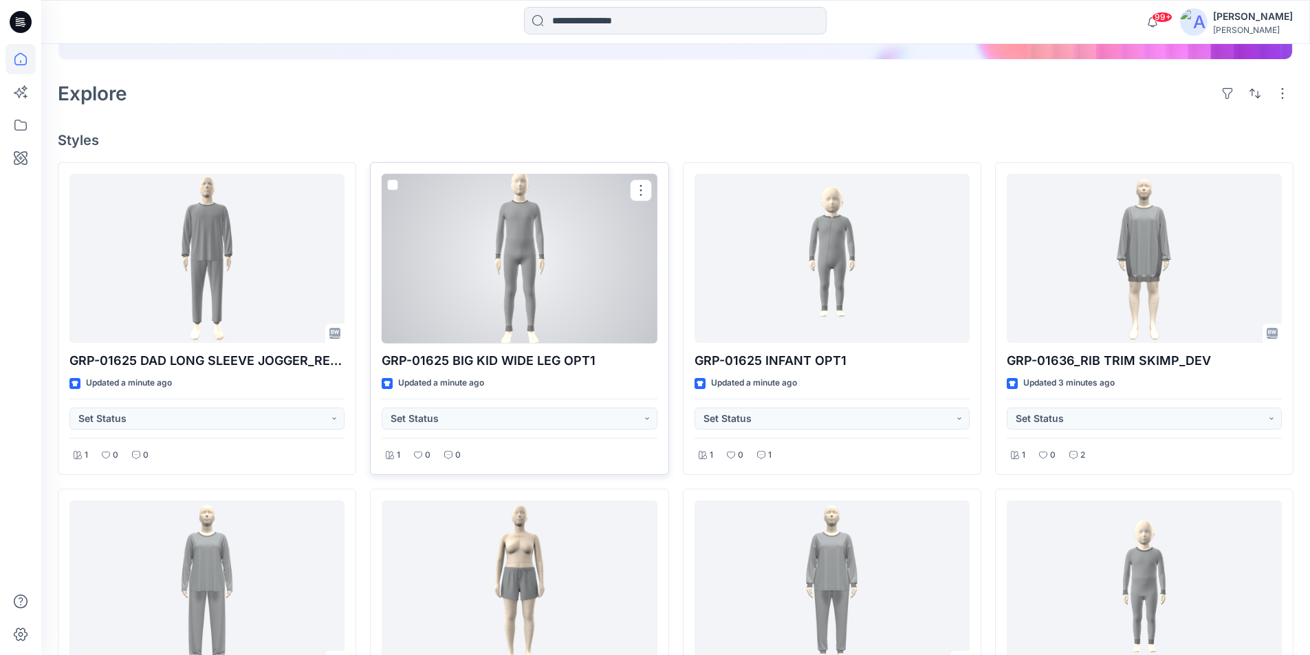
click at [541, 301] on div at bounding box center [519, 259] width 275 height 170
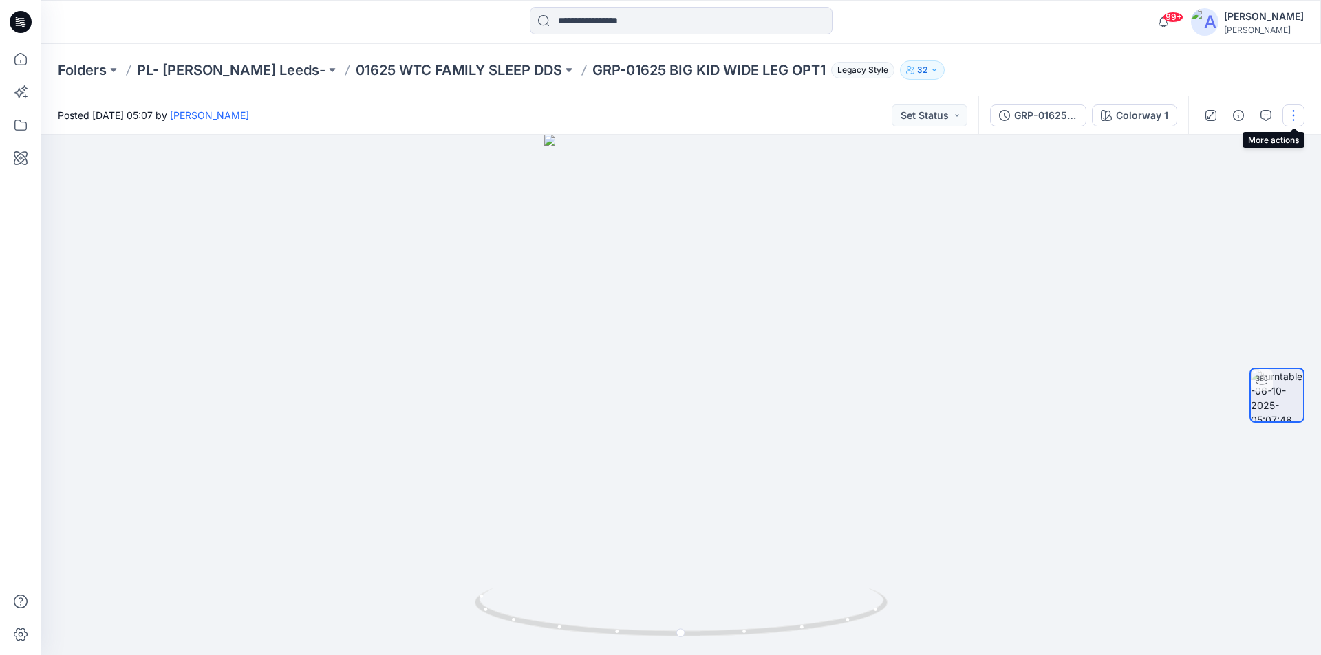
click at [1296, 119] on button "button" at bounding box center [1293, 116] width 22 height 22
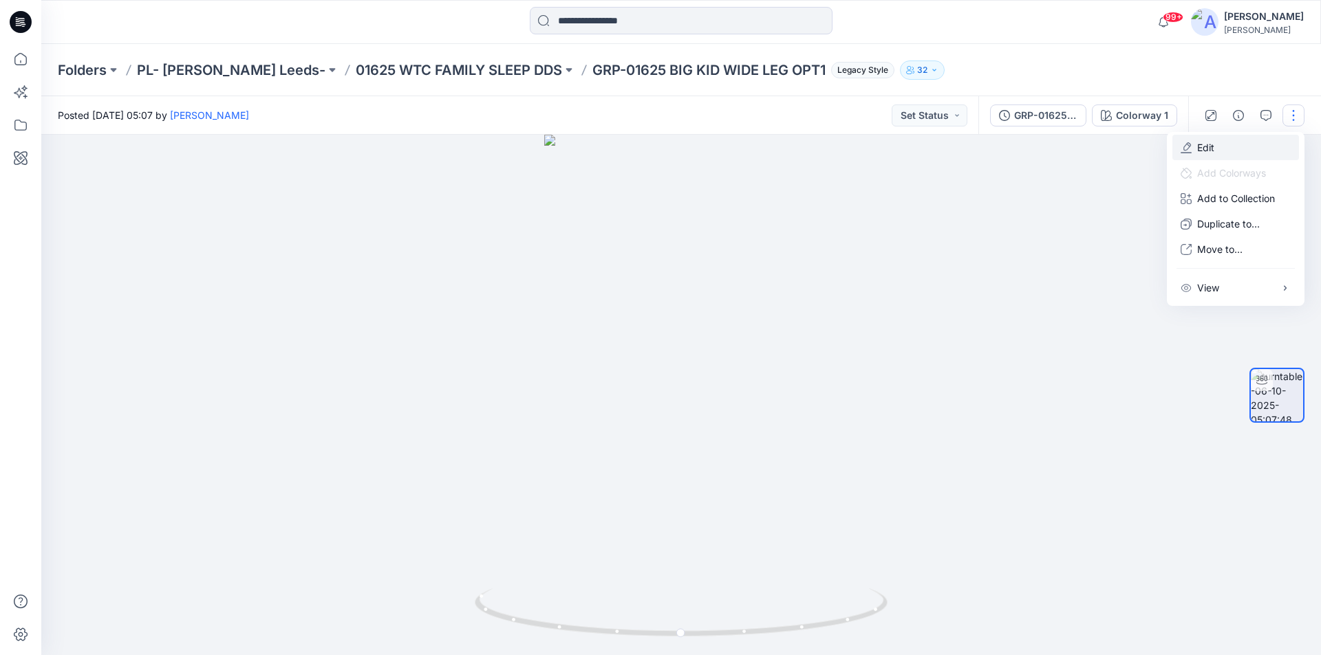
click at [1216, 141] on button "Edit" at bounding box center [1235, 147] width 127 height 25
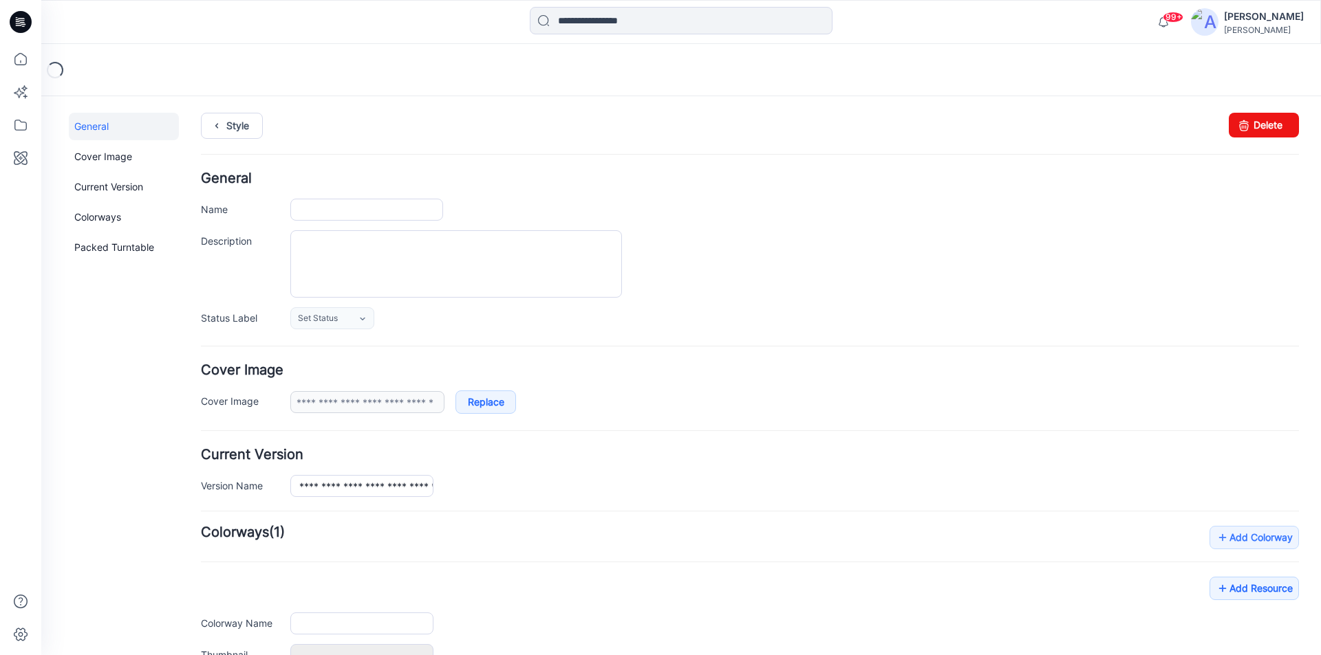
type input "**********"
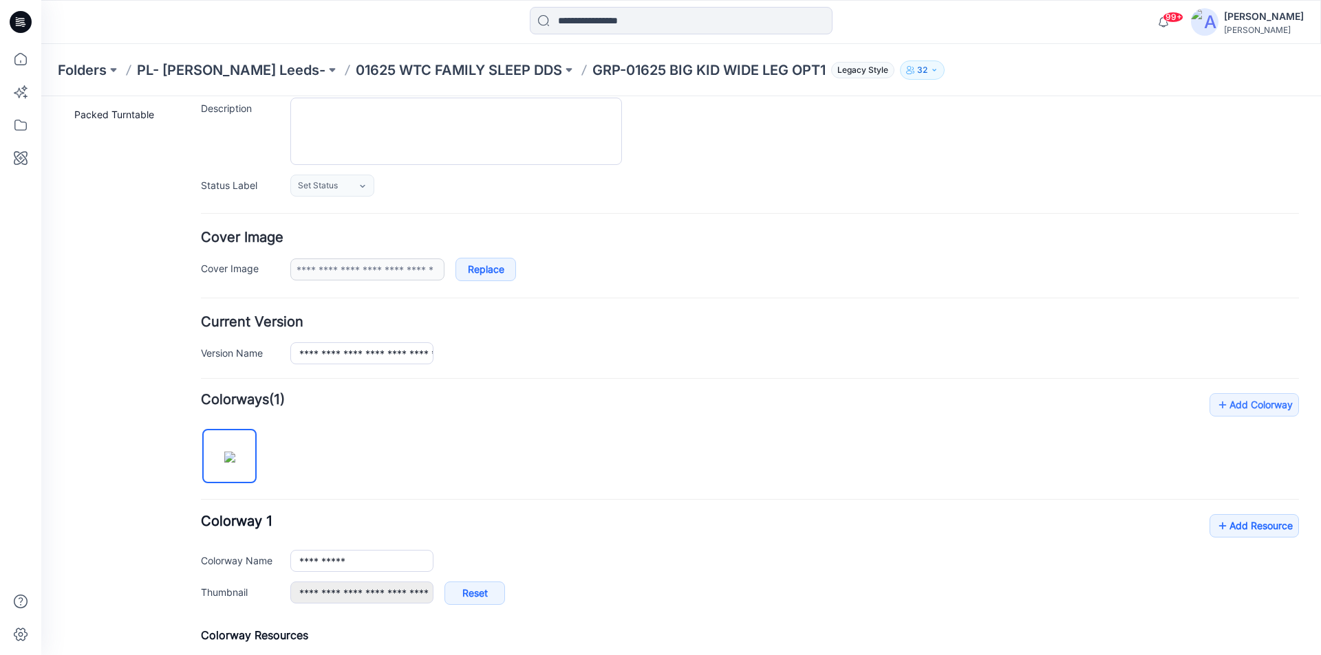
scroll to position [138, 0]
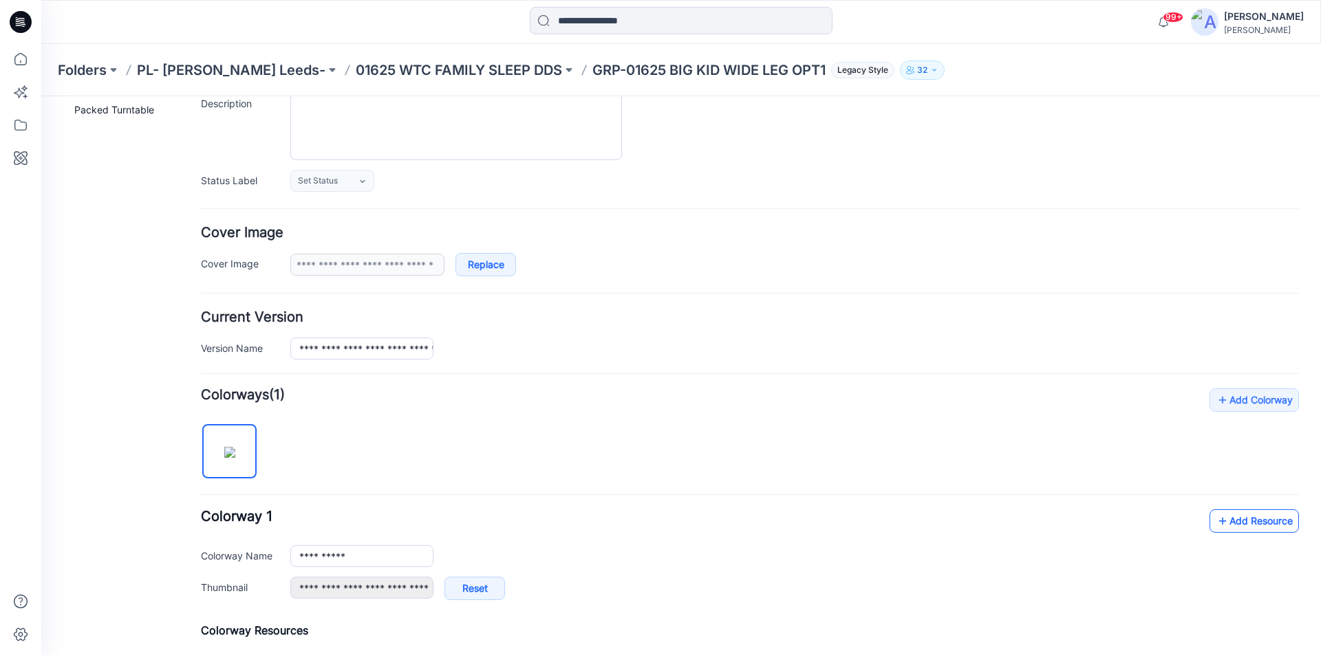
click at [1258, 525] on link "Add Resource" at bounding box center [1253, 521] width 89 height 23
click at [26, 27] on icon at bounding box center [21, 22] width 22 height 22
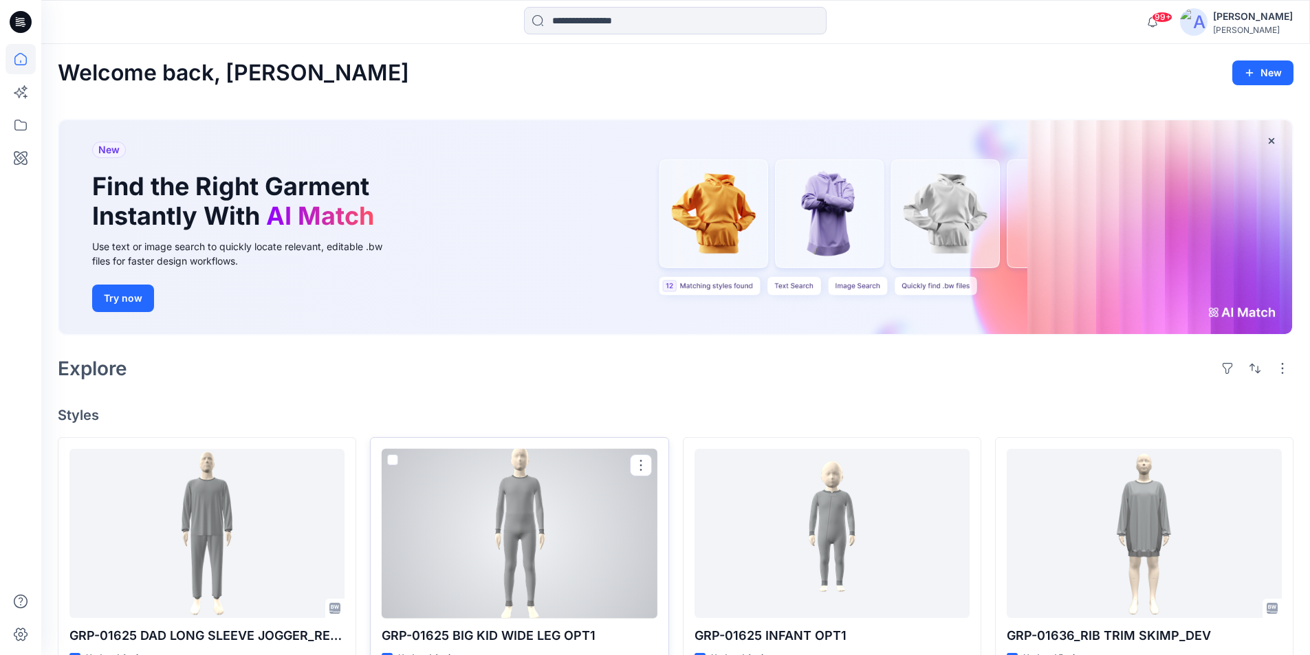
click at [575, 550] on div at bounding box center [519, 534] width 275 height 170
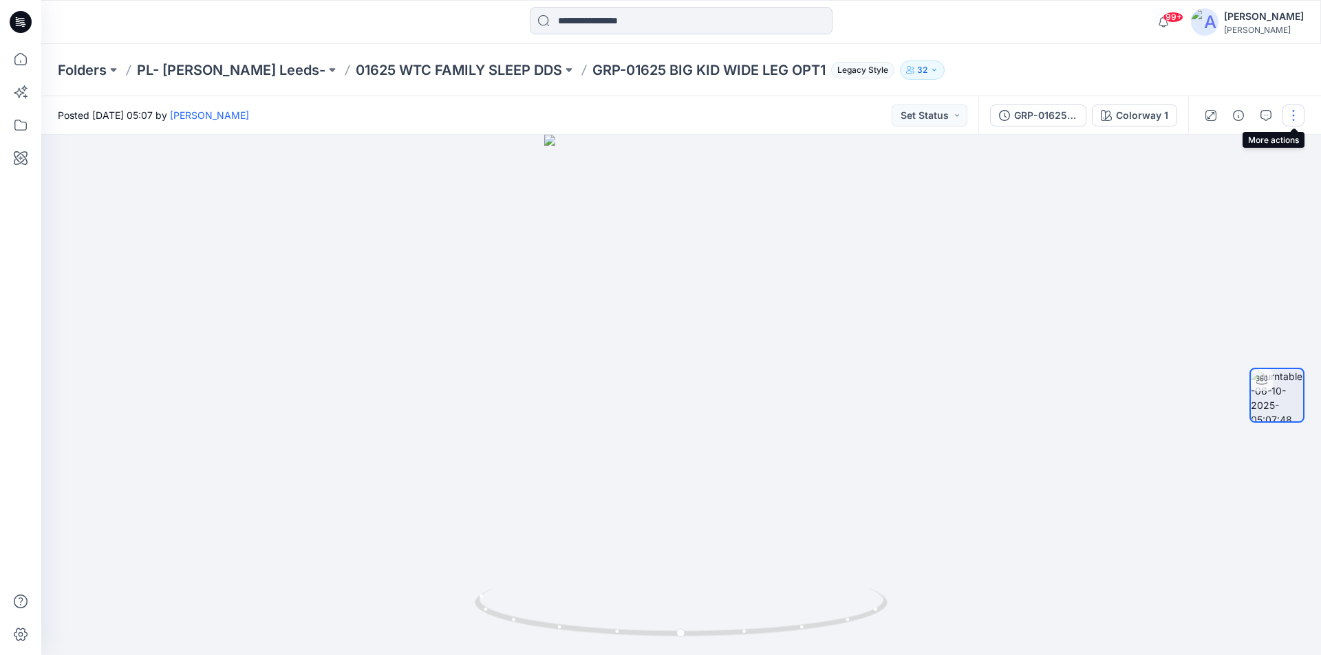
click at [1295, 112] on button "button" at bounding box center [1293, 116] width 22 height 22
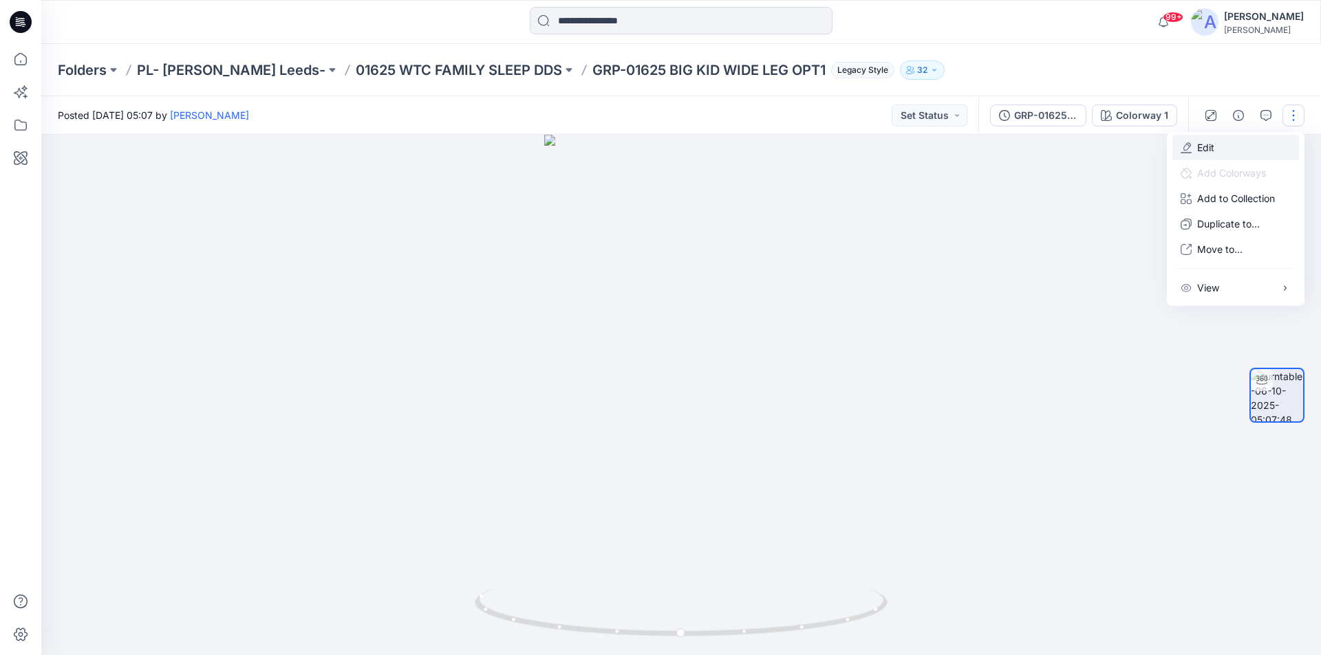
click at [1219, 157] on button "Edit" at bounding box center [1235, 147] width 127 height 25
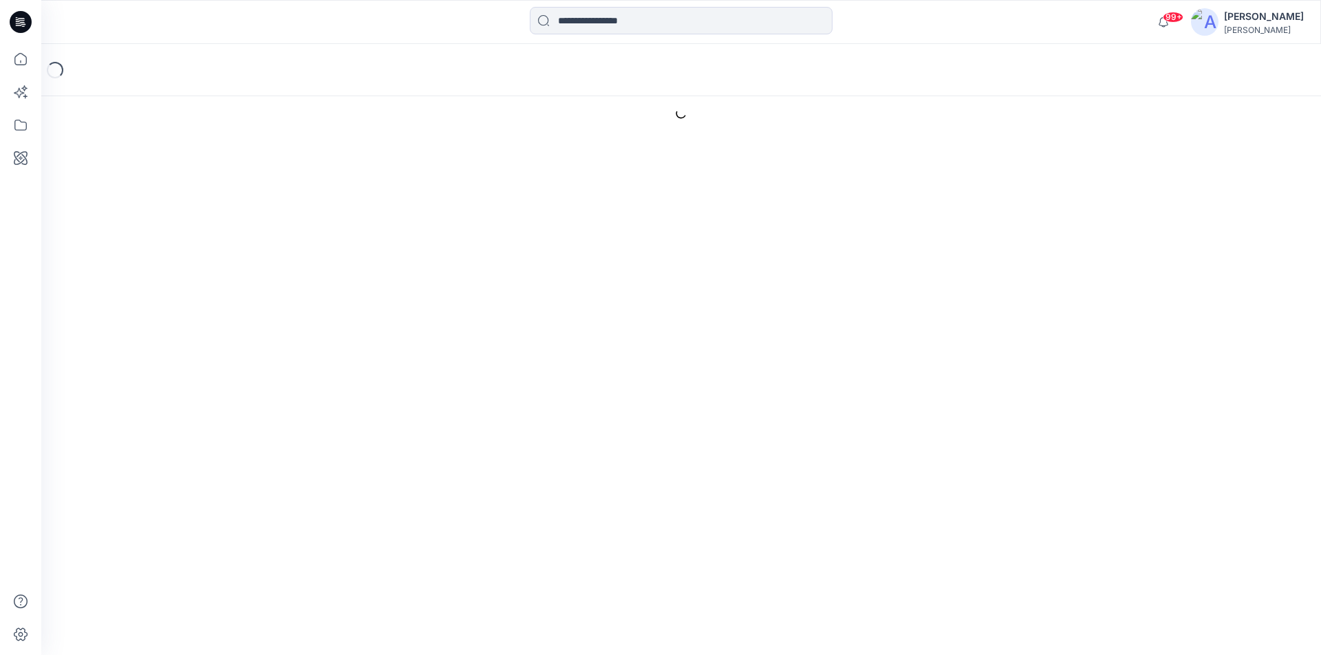
type input "**********"
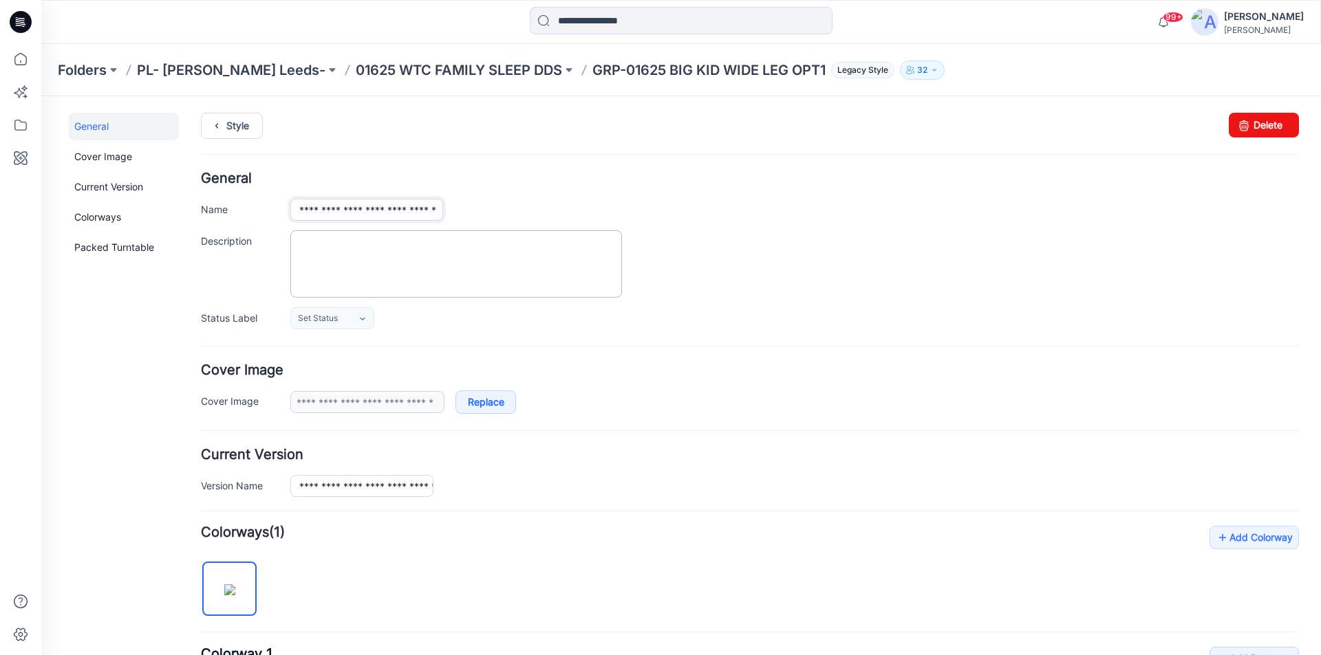
scroll to position [0, 21]
drag, startPoint x: 298, startPoint y: 211, endPoint x: 620, endPoint y: 239, distance: 323.8
click at [620, 239] on div "**********" at bounding box center [750, 250] width 1098 height 157
paste input "text"
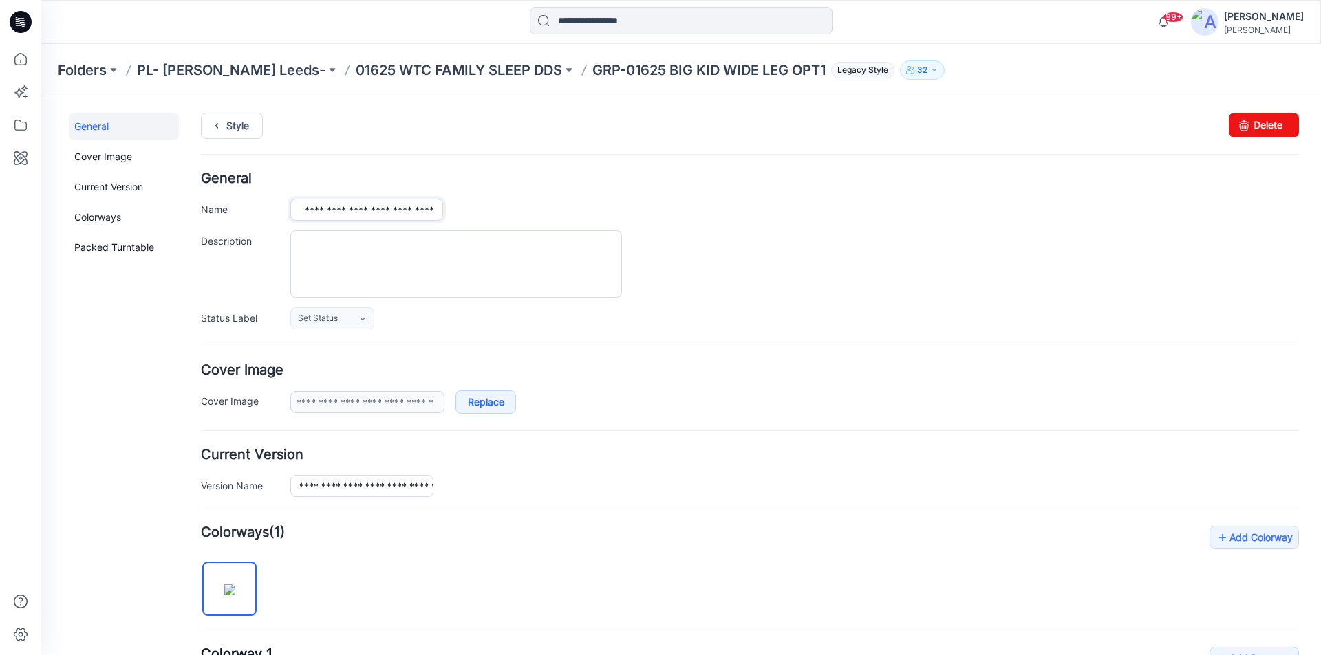
type input "**********"
click at [497, 205] on div "**********" at bounding box center [794, 210] width 1008 height 22
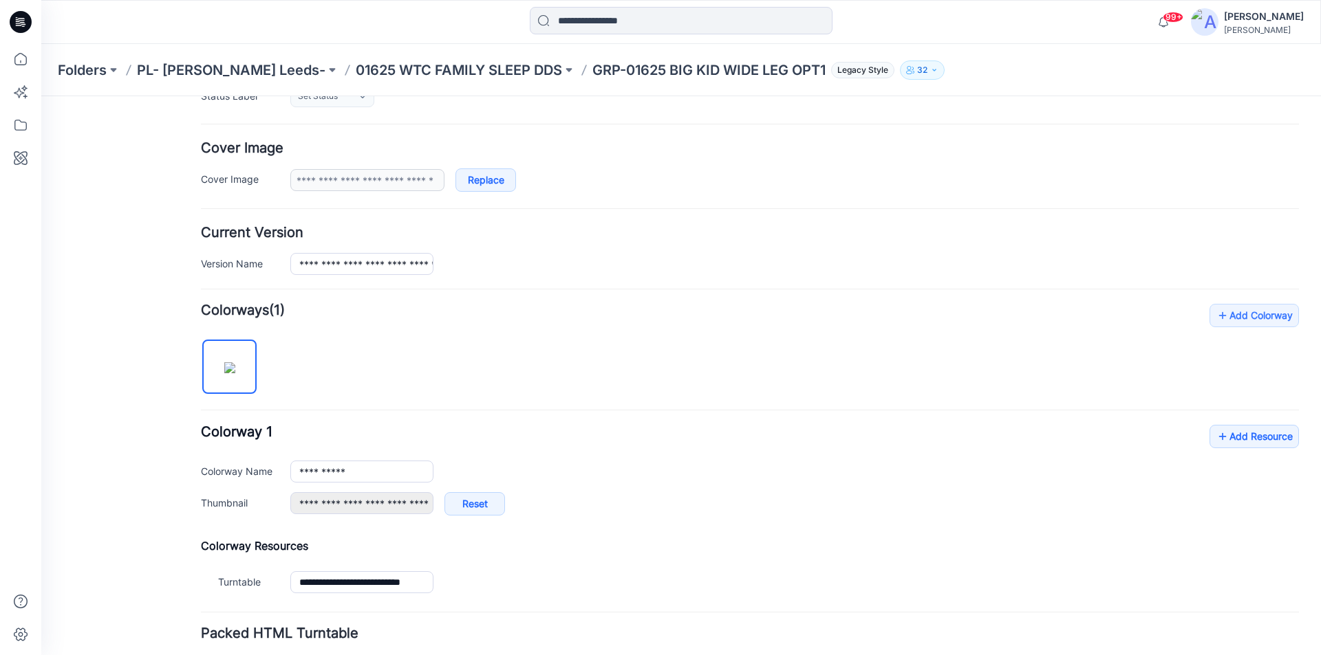
scroll to position [254, 0]
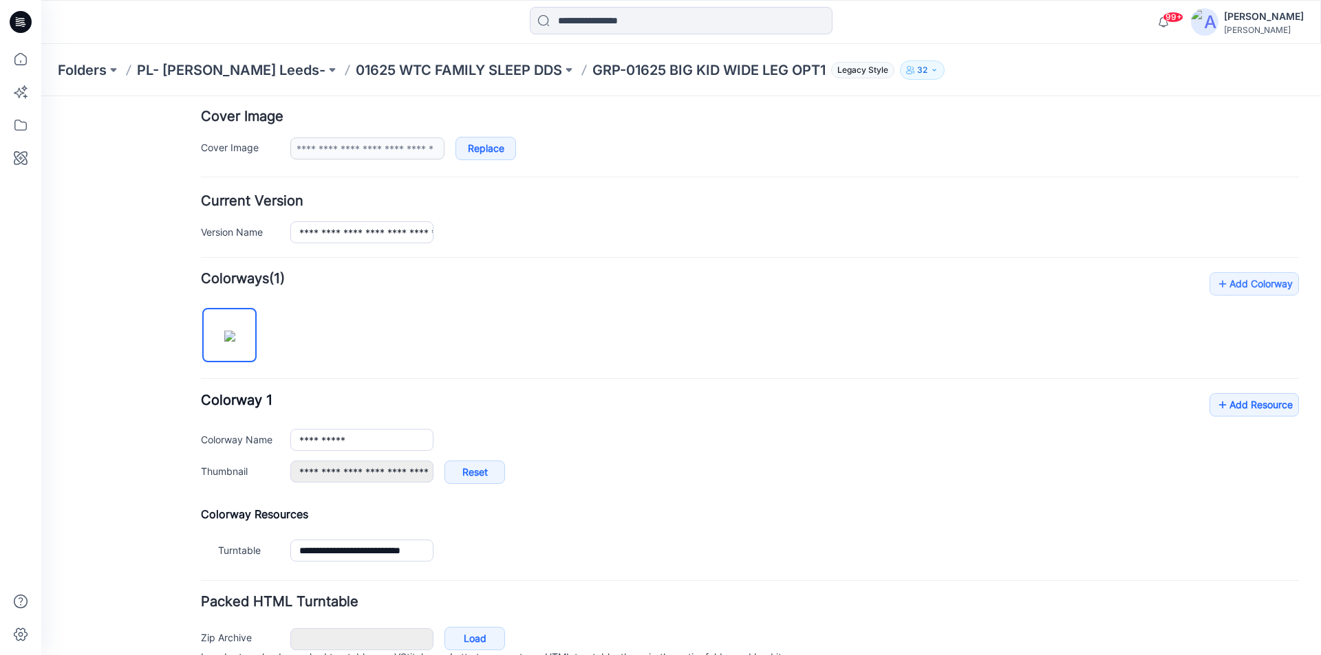
drag, startPoint x: 107, startPoint y: 519, endPoint x: 113, endPoint y: 523, distance: 7.4
click at [107, 519] on div "General Cover Image Current Version Colorways Packed Turntable" at bounding box center [124, 284] width 110 height 851
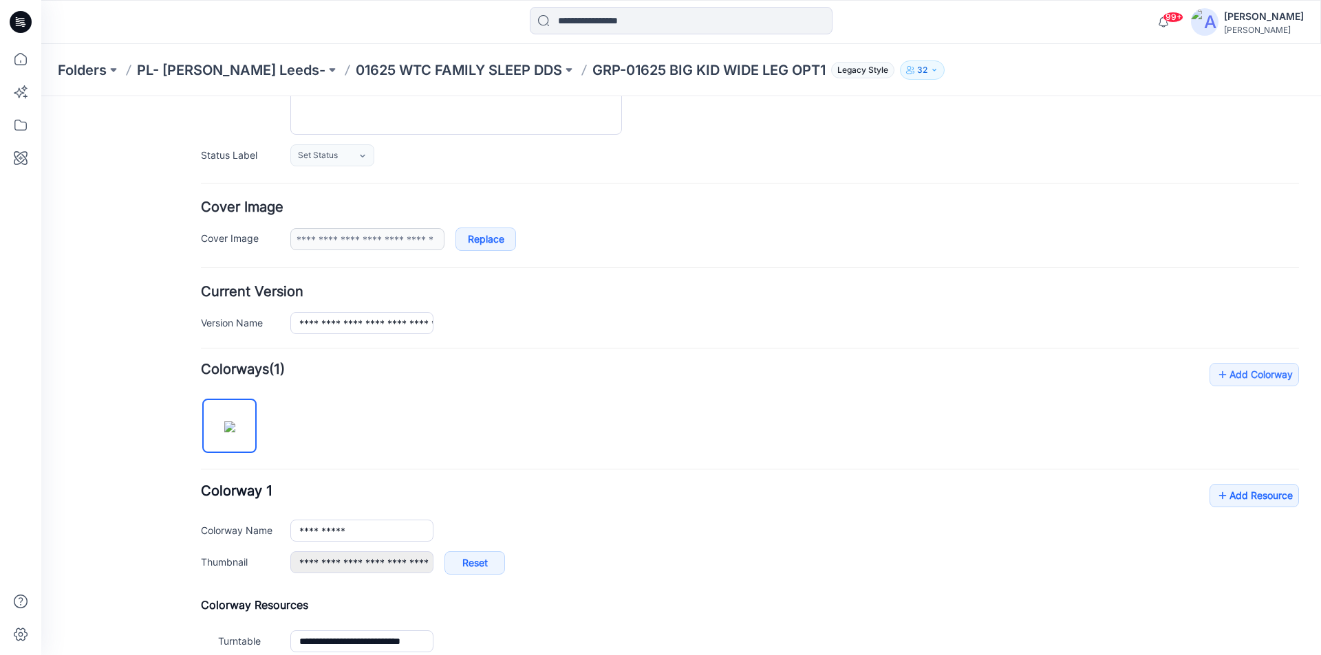
scroll to position [206, 0]
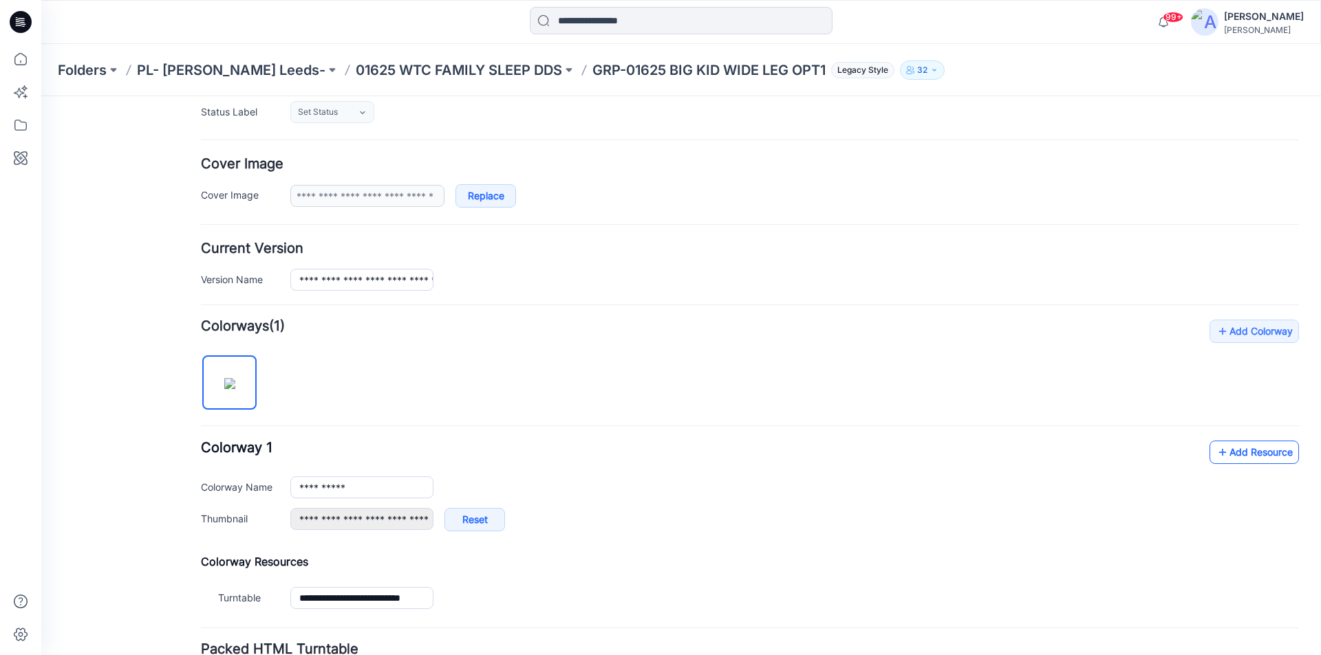
click at [1254, 453] on link "Add Resource" at bounding box center [1253, 452] width 89 height 23
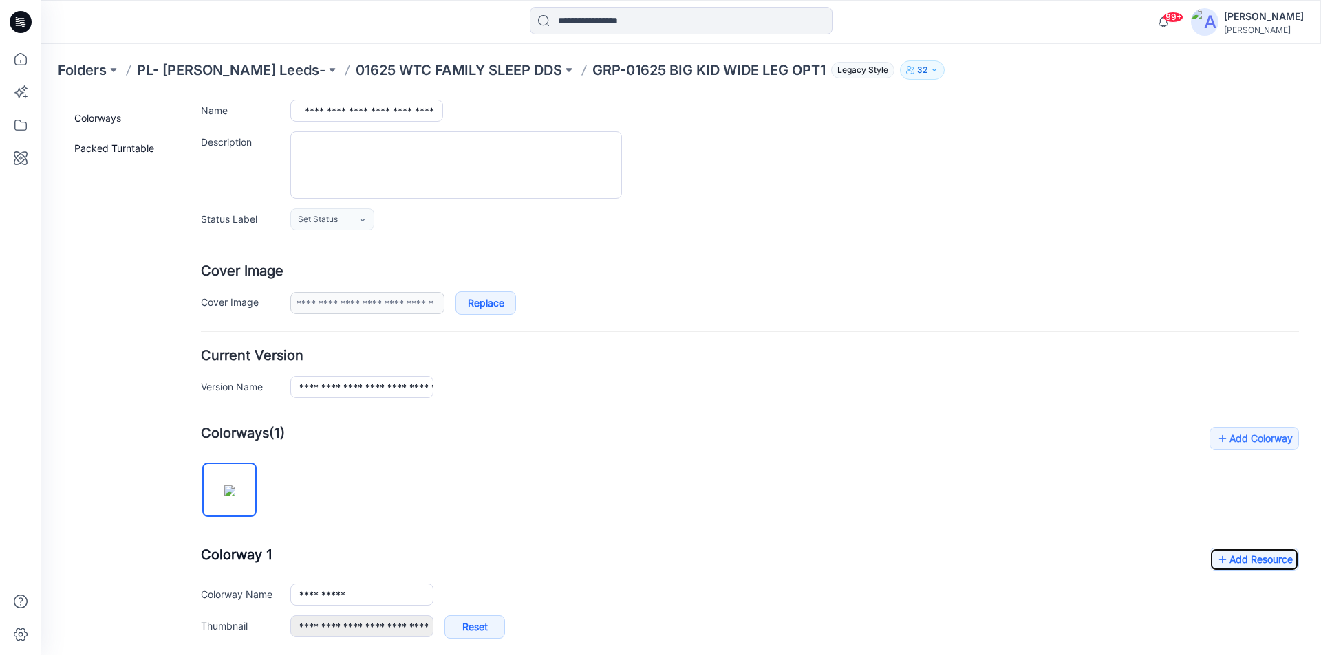
scroll to position [69, 0]
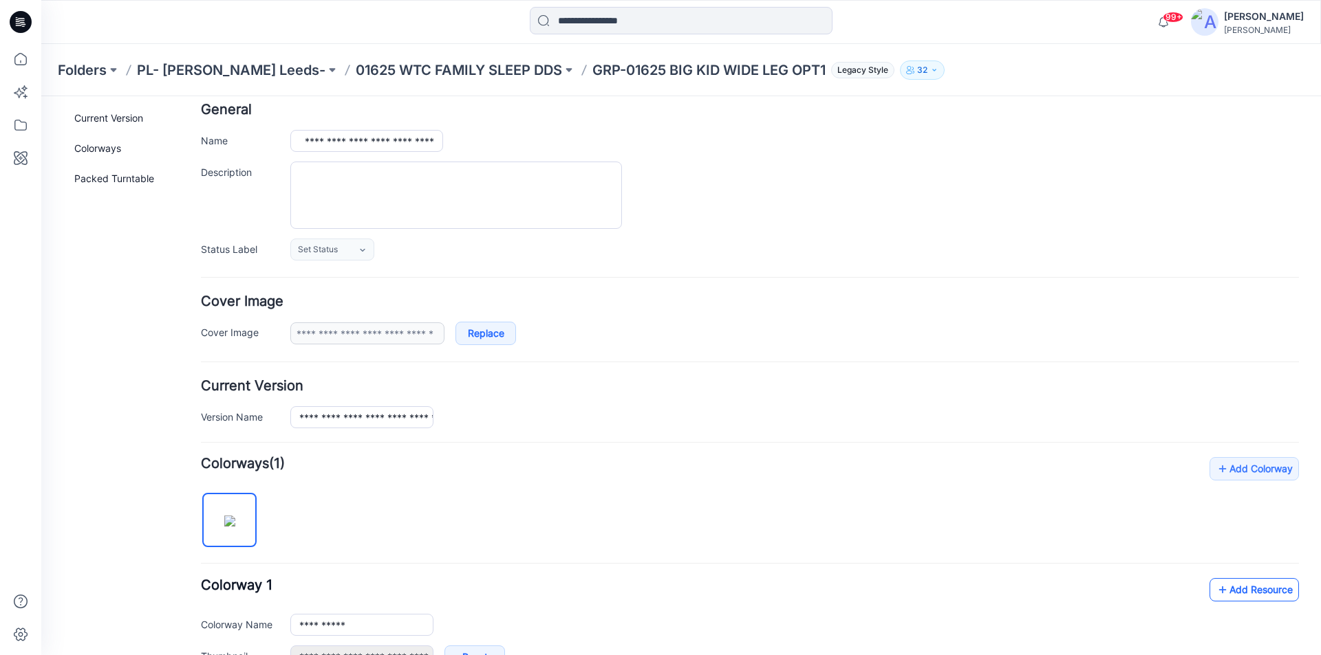
click at [1250, 593] on link "Add Resource" at bounding box center [1253, 589] width 89 height 23
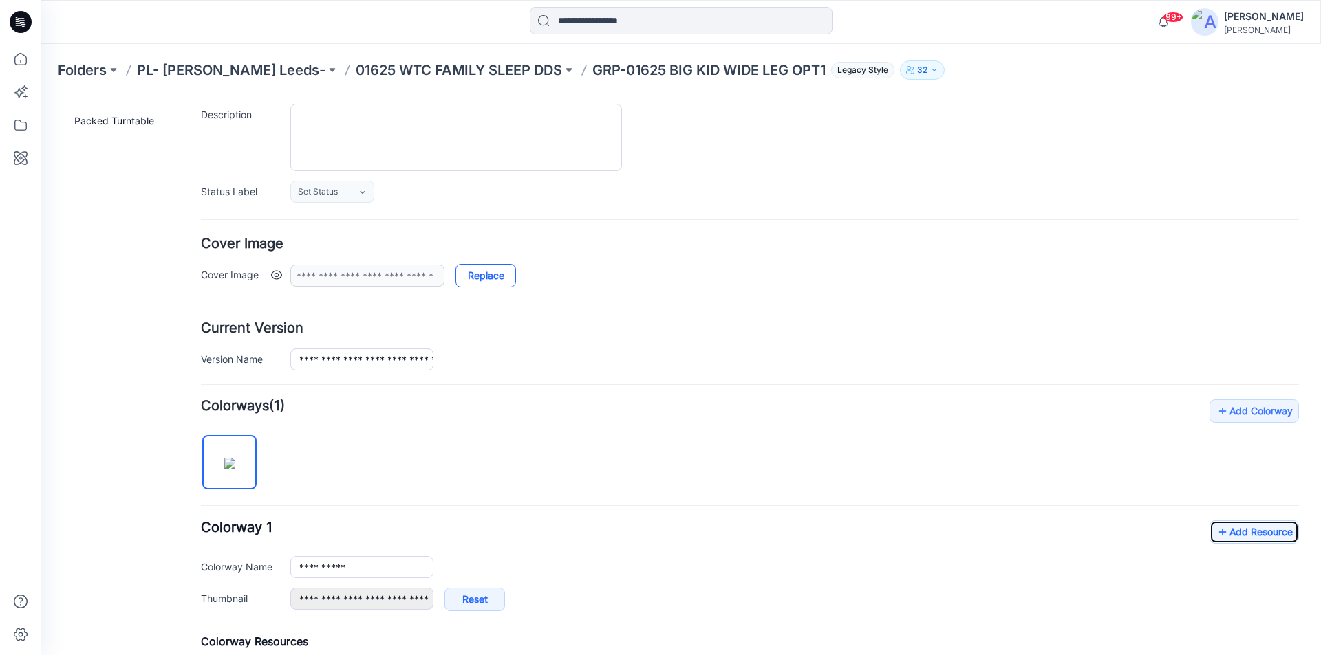
scroll to position [206, 0]
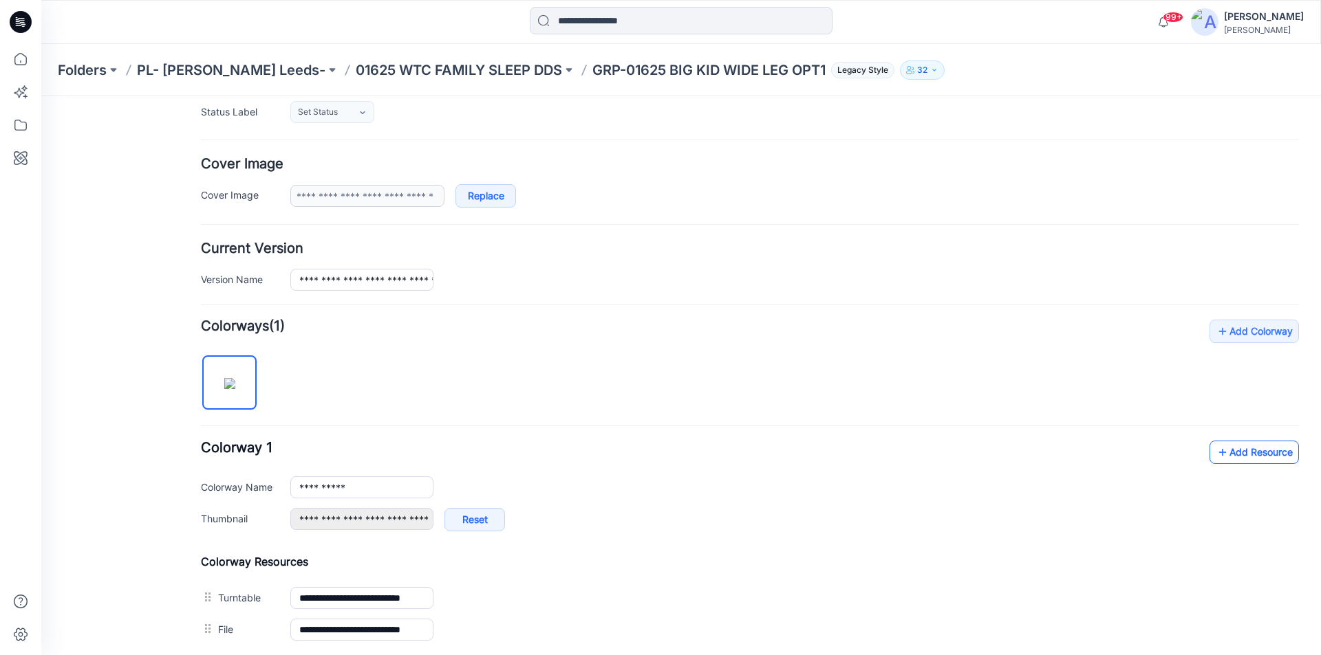
click at [1252, 458] on link "Add Resource" at bounding box center [1253, 452] width 89 height 23
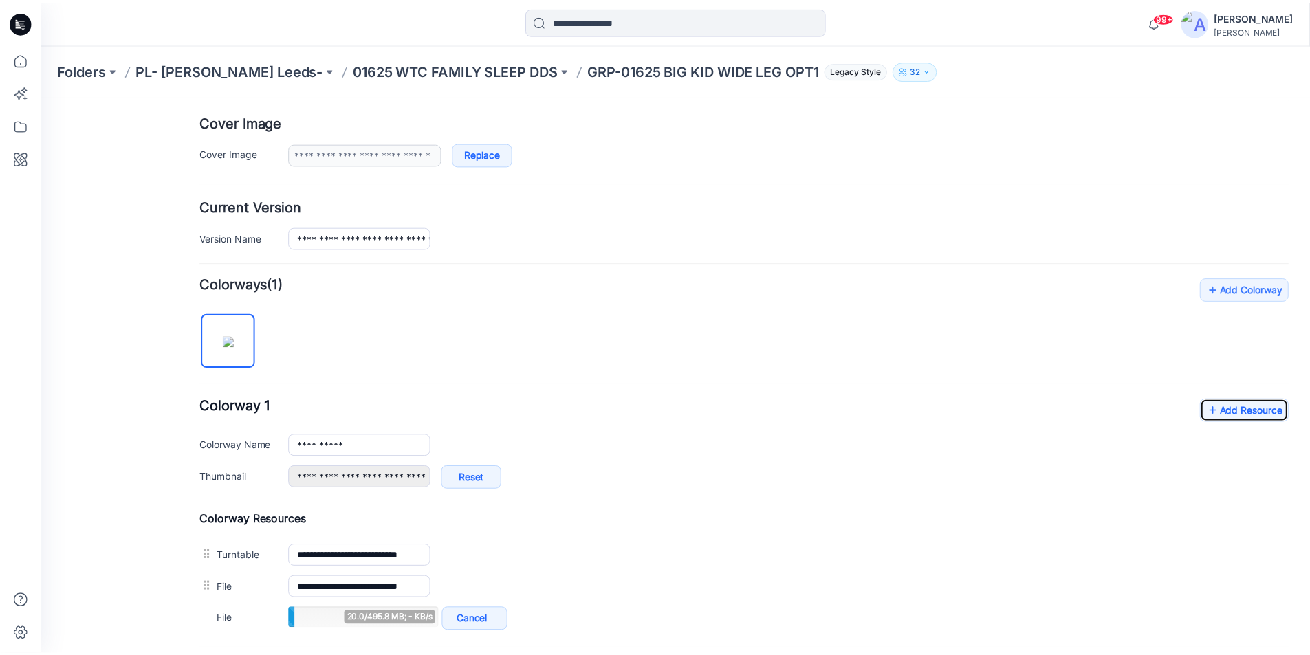
scroll to position [386, 0]
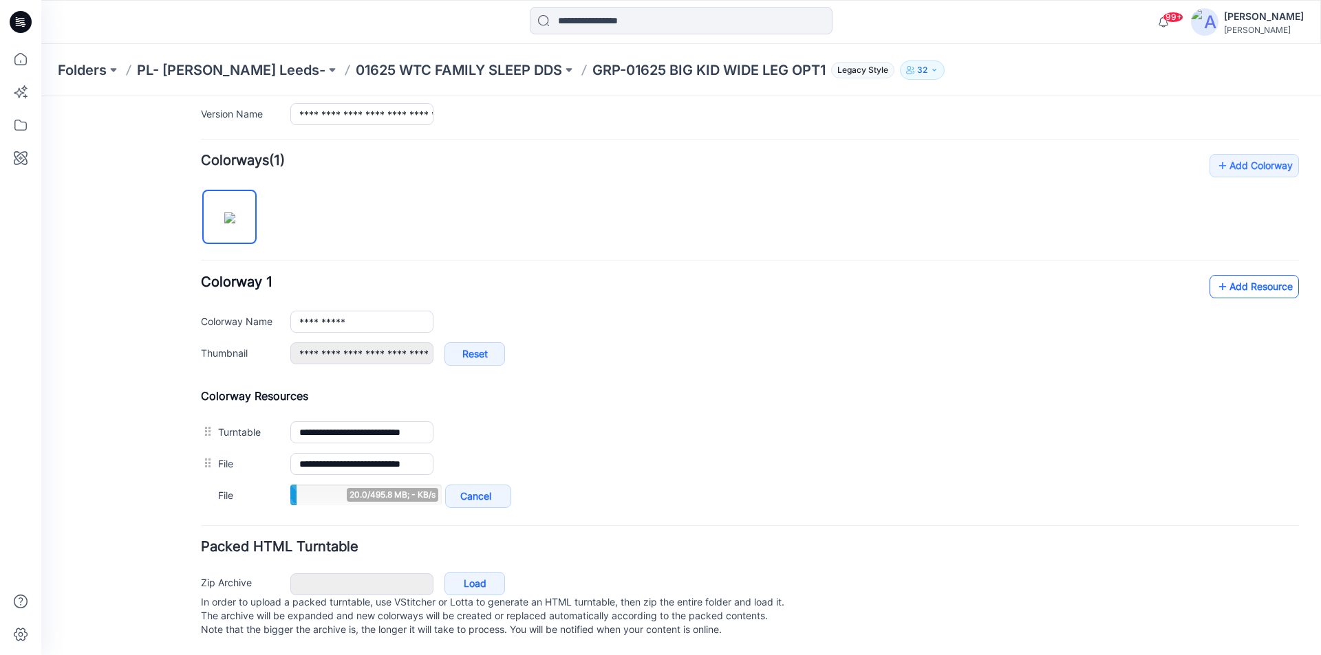
click at [1229, 275] on link "Add Resource" at bounding box center [1253, 286] width 89 height 23
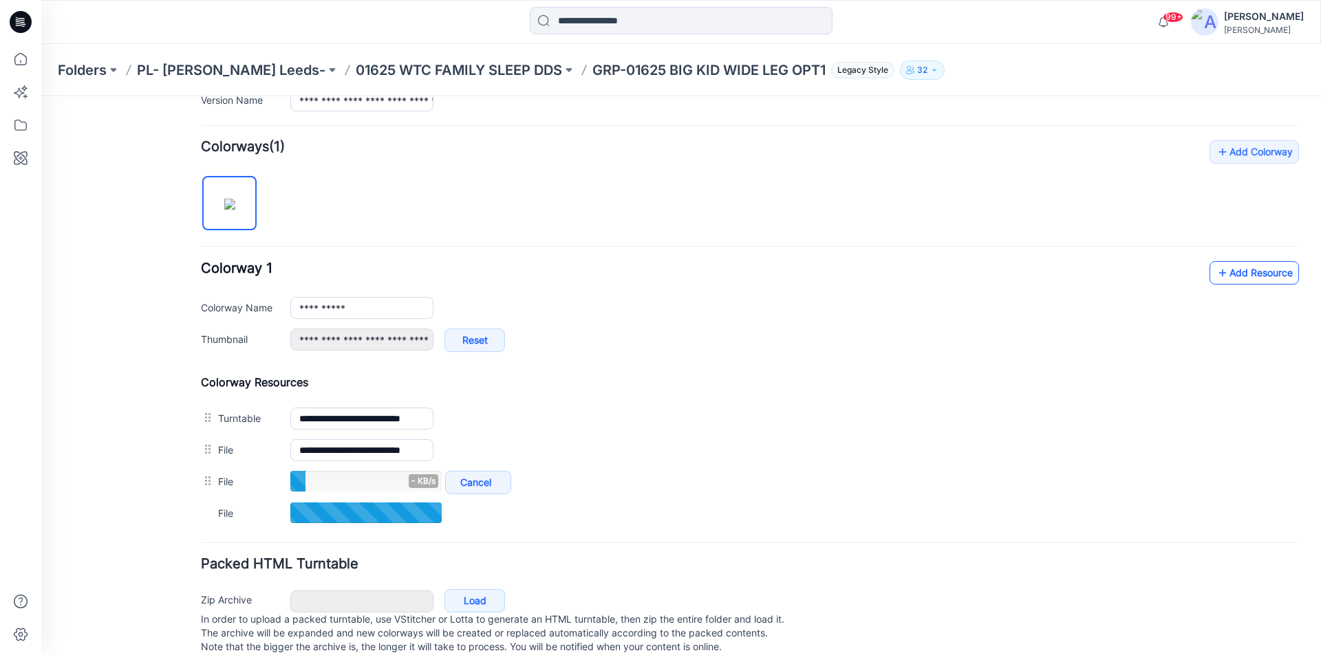
click at [1230, 276] on link "Add Resource" at bounding box center [1253, 272] width 89 height 23
click at [1241, 275] on link "Add Resource" at bounding box center [1253, 272] width 89 height 23
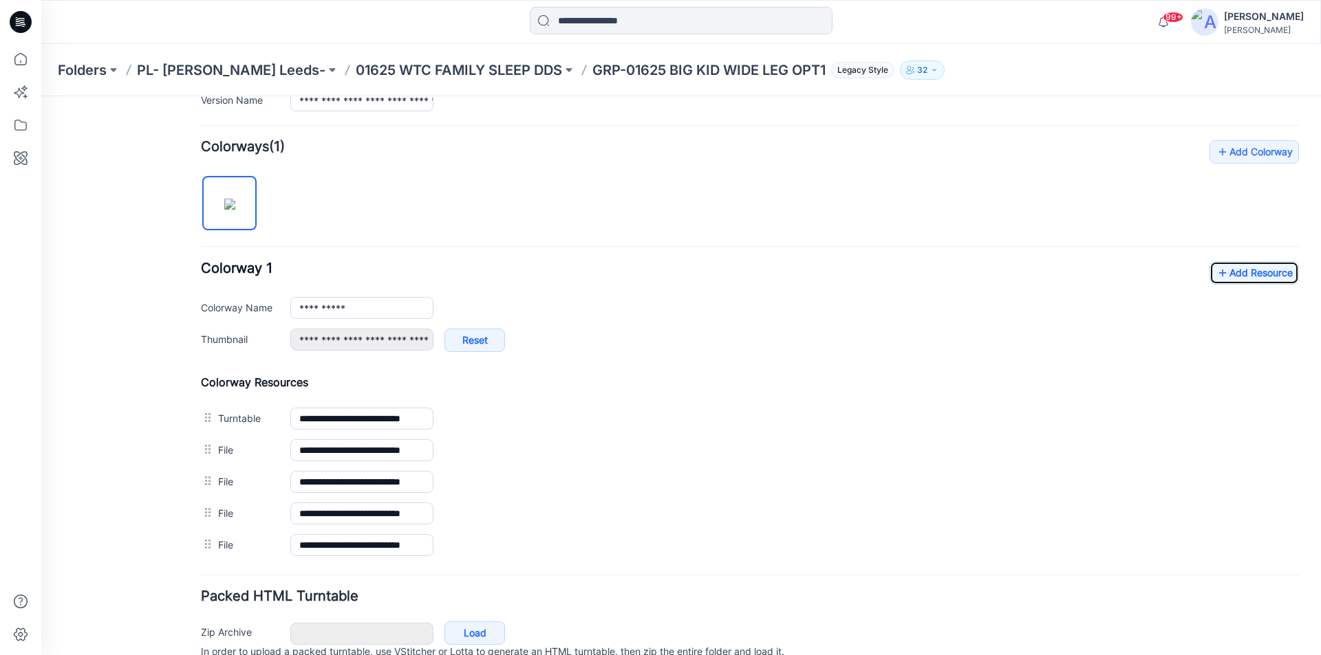
click at [19, 17] on icon at bounding box center [21, 22] width 22 height 22
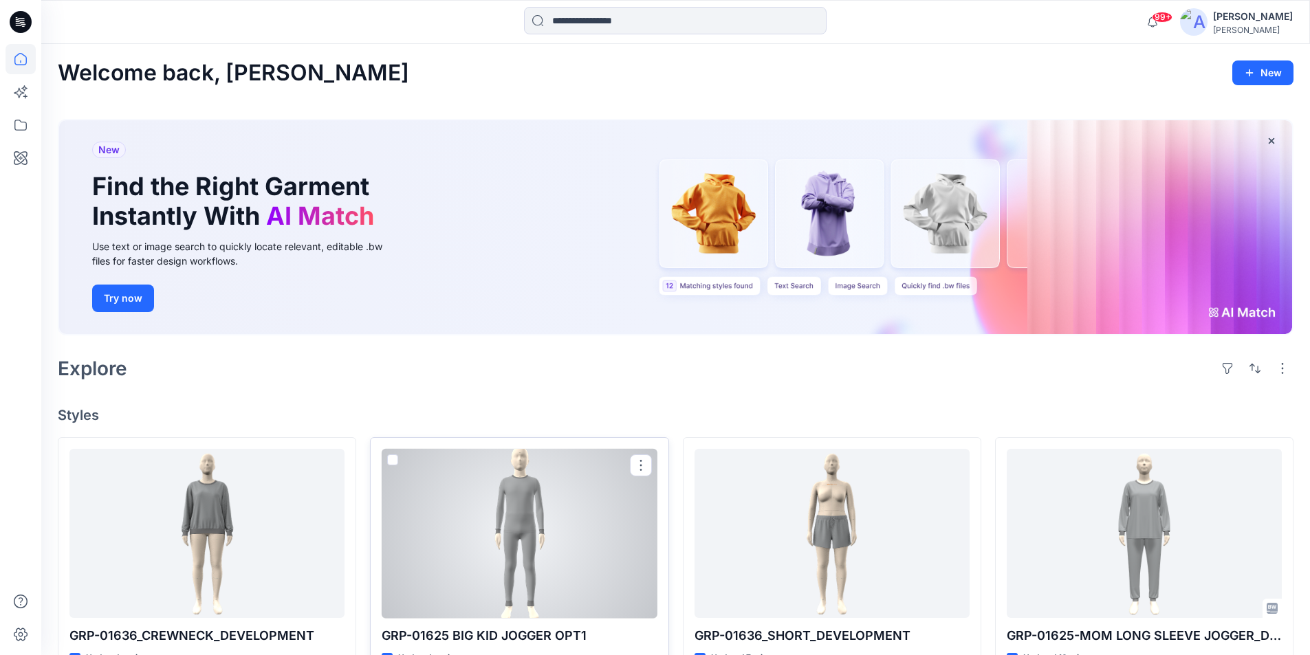
click at [576, 558] on div at bounding box center [519, 534] width 275 height 170
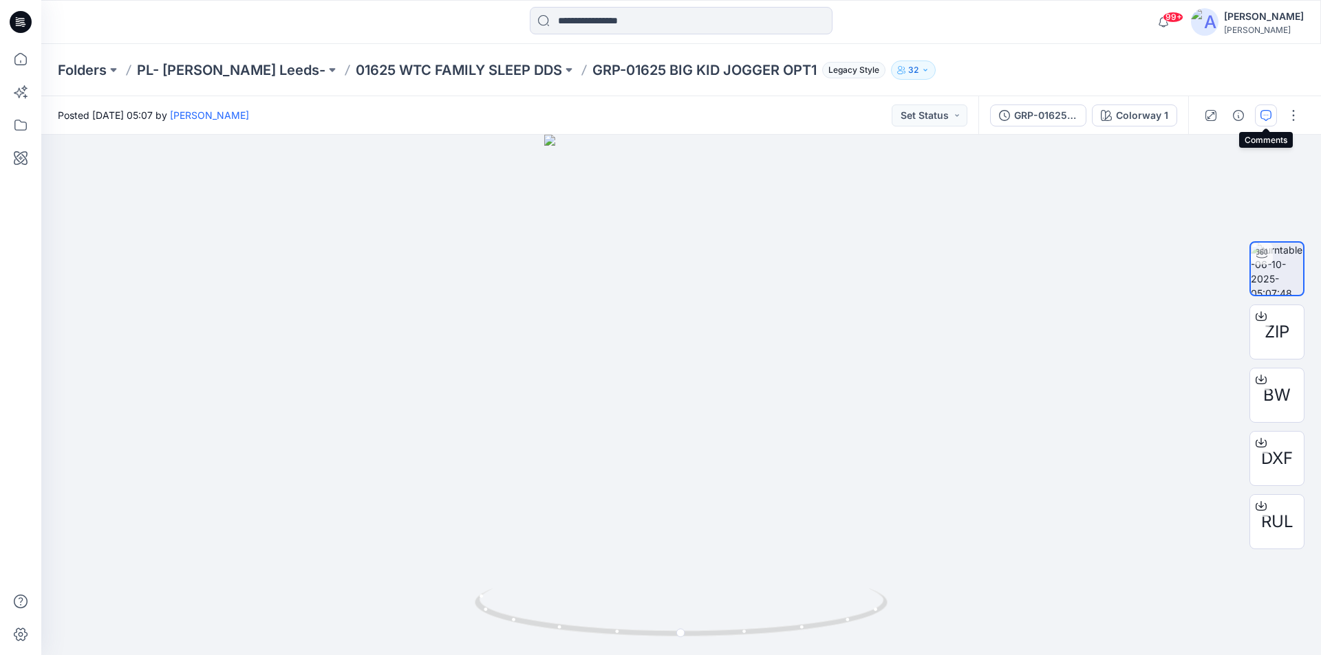
click at [1259, 108] on button "button" at bounding box center [1265, 116] width 22 height 22
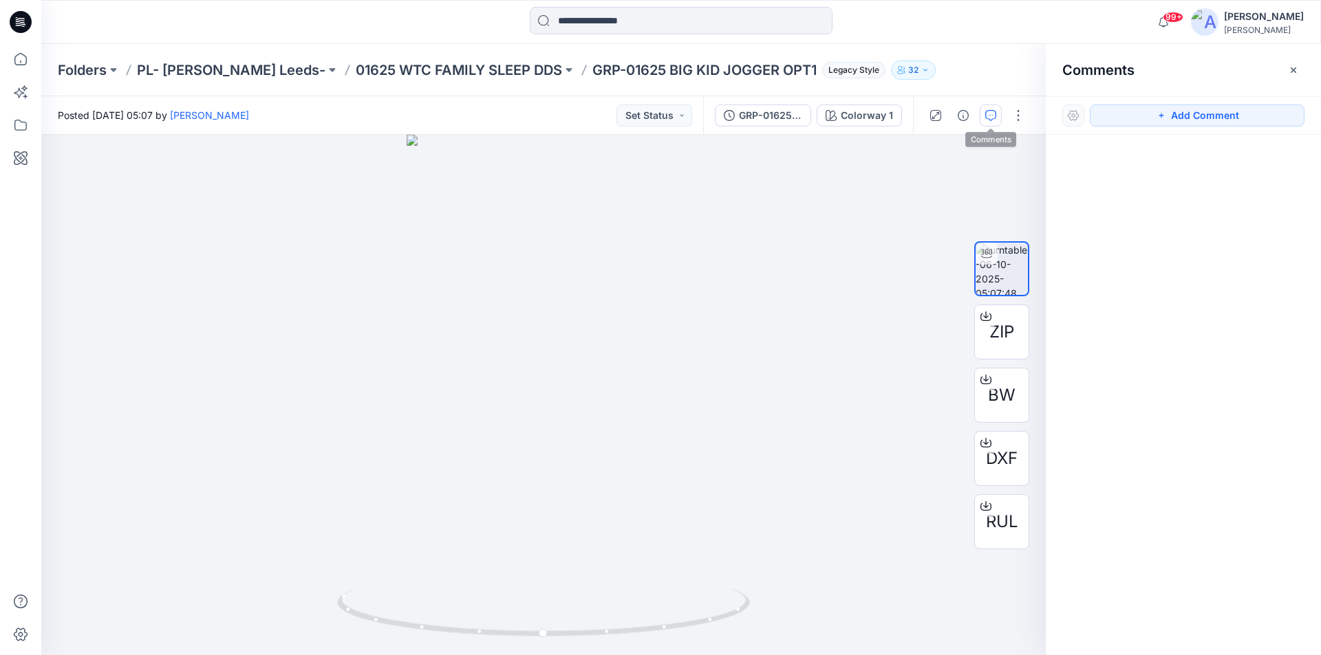
click at [29, 23] on icon at bounding box center [21, 22] width 22 height 22
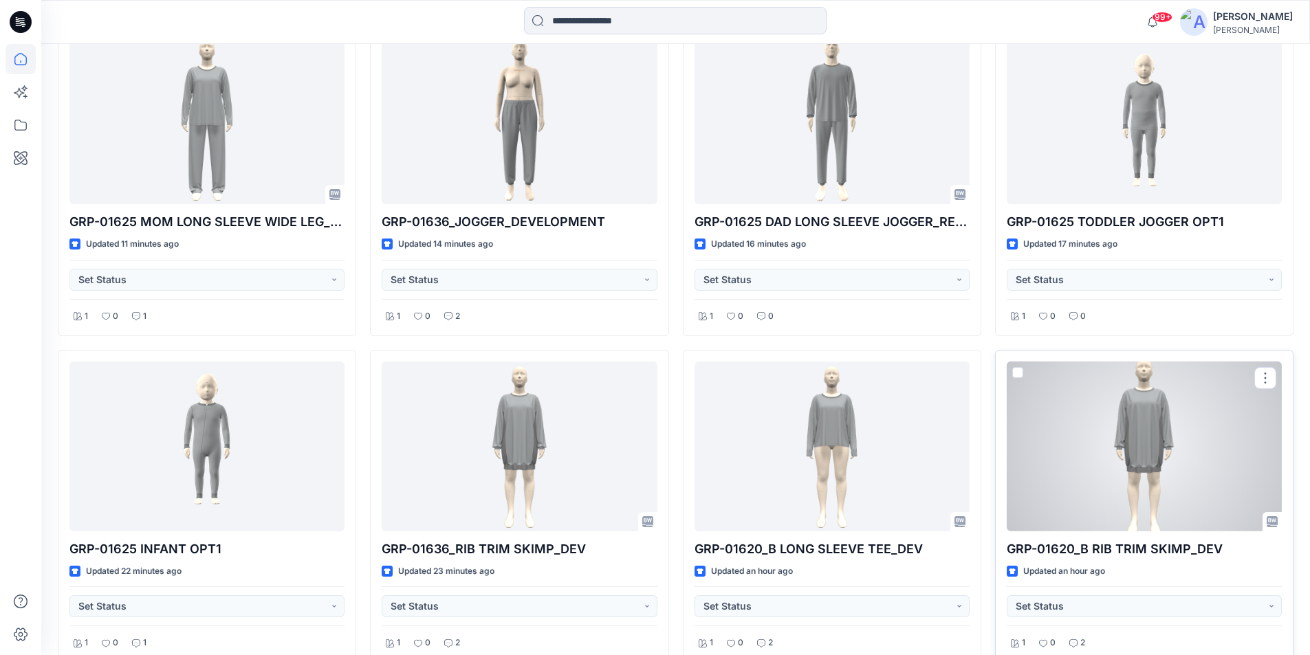
scroll to position [816, 0]
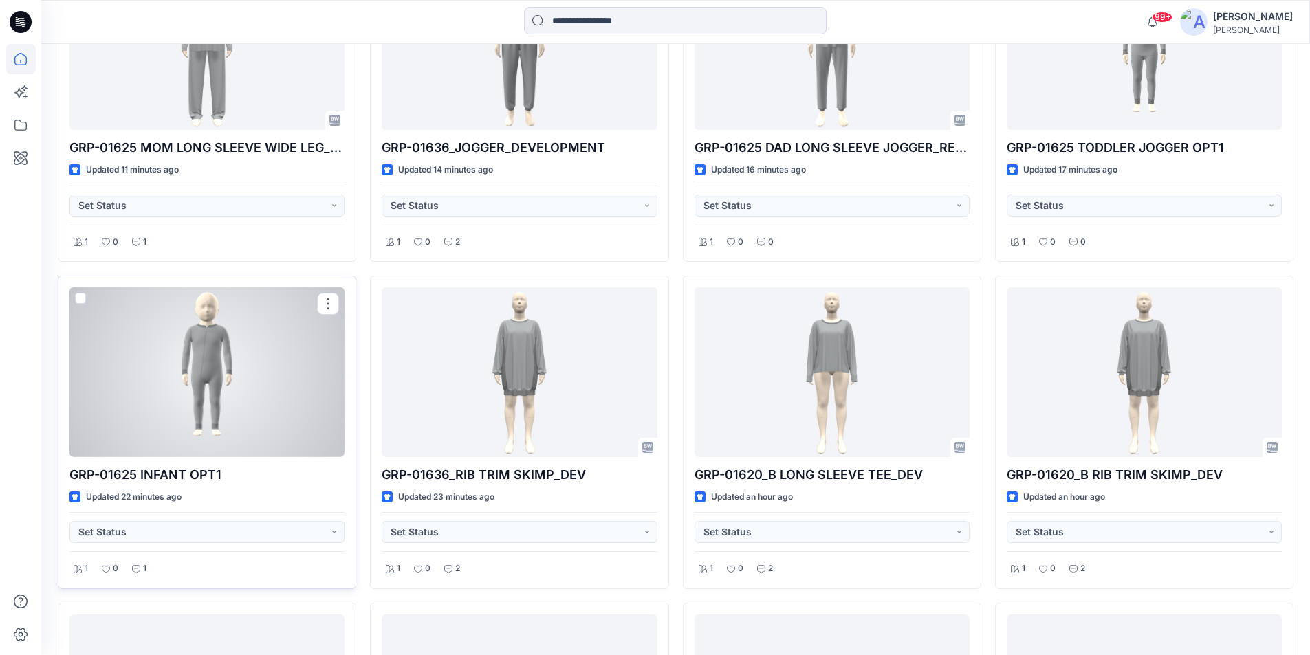
click at [211, 401] on div at bounding box center [206, 372] width 275 height 170
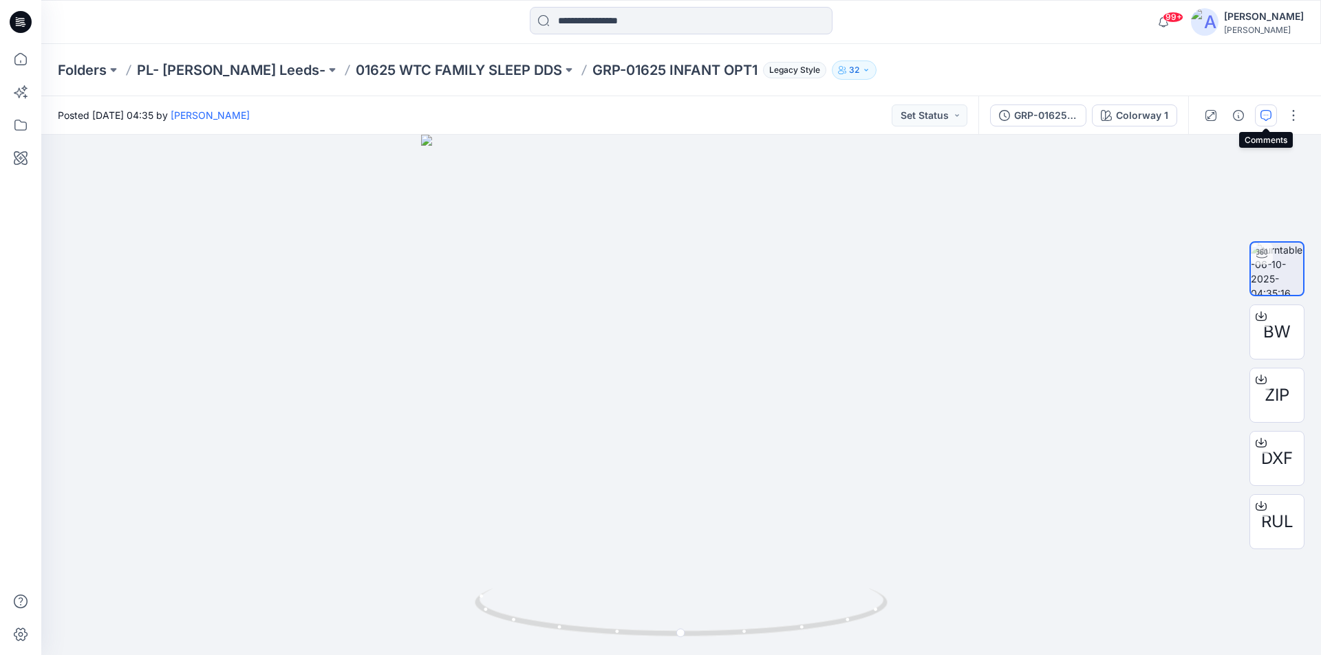
click at [1268, 110] on icon "button" at bounding box center [1265, 115] width 11 height 11
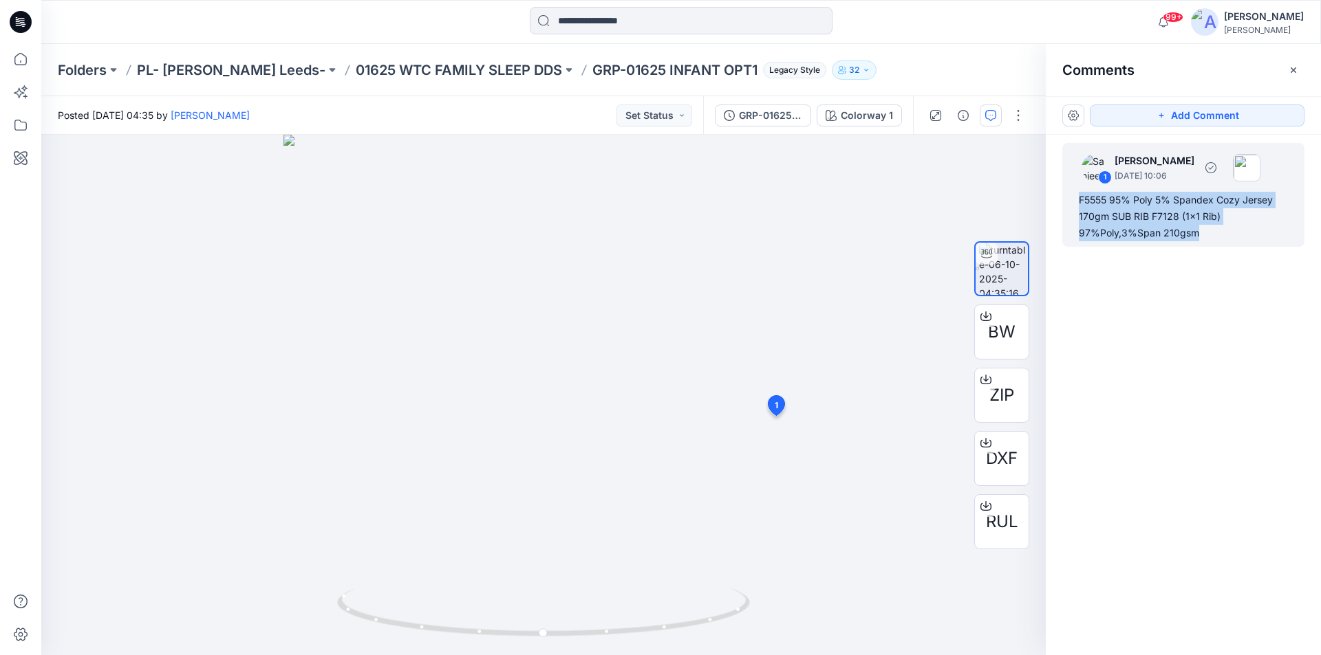
drag, startPoint x: 1210, startPoint y: 235, endPoint x: 1080, endPoint y: 203, distance: 133.9
click at [1080, 203] on div "F5555 95% Poly 5% Spandex Cozy Jersey 170gm SUB RIB F7128 (1x1 Rib) 97%Poly,3%S…" at bounding box center [1182, 217] width 209 height 50
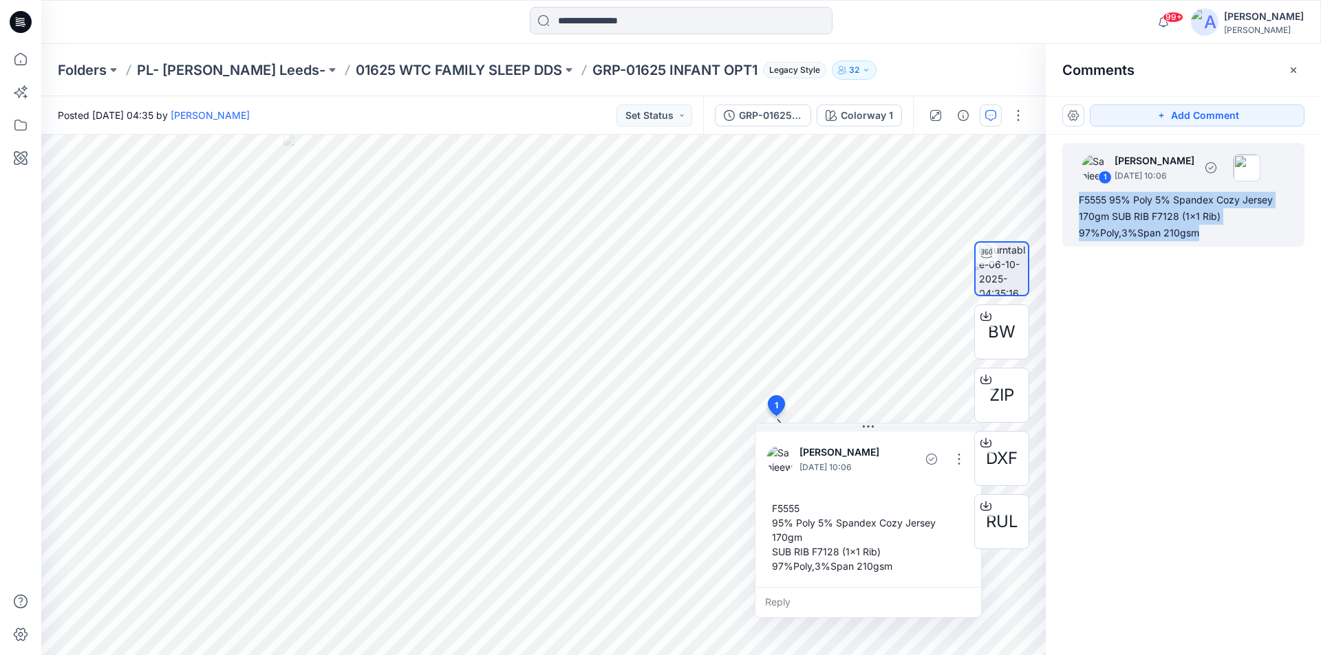
copy div "F5555 95% Poly 5% Spandex Cozy Jersey 170gm SUB RIB F7128 (1x1 Rib) 97%Poly,3%S…"
